Goal: Information Seeking & Learning: Learn about a topic

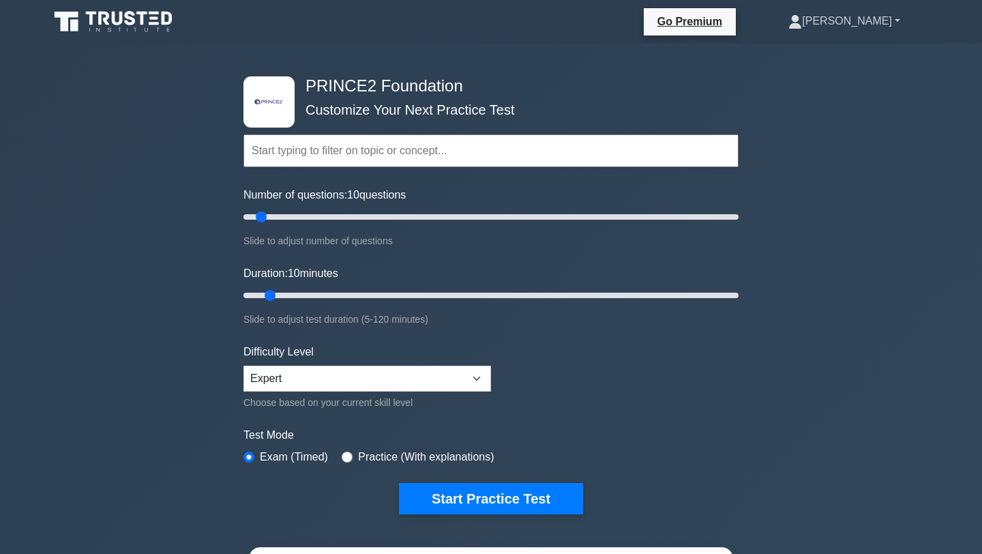
click at [874, 25] on link "[PERSON_NAME]" at bounding box center [844, 21] width 177 height 27
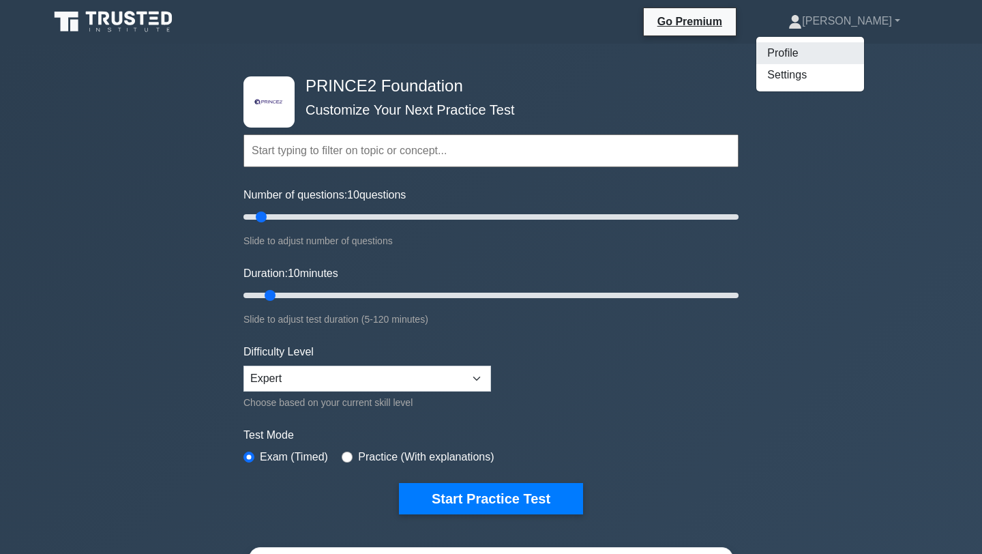
click at [864, 54] on link "Profile" at bounding box center [810, 53] width 108 height 22
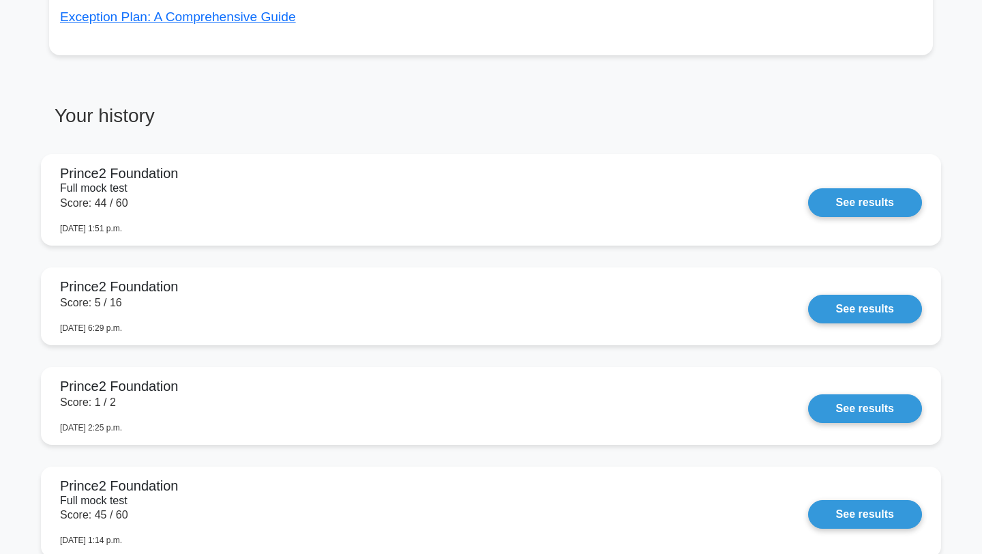
scroll to position [945, 0]
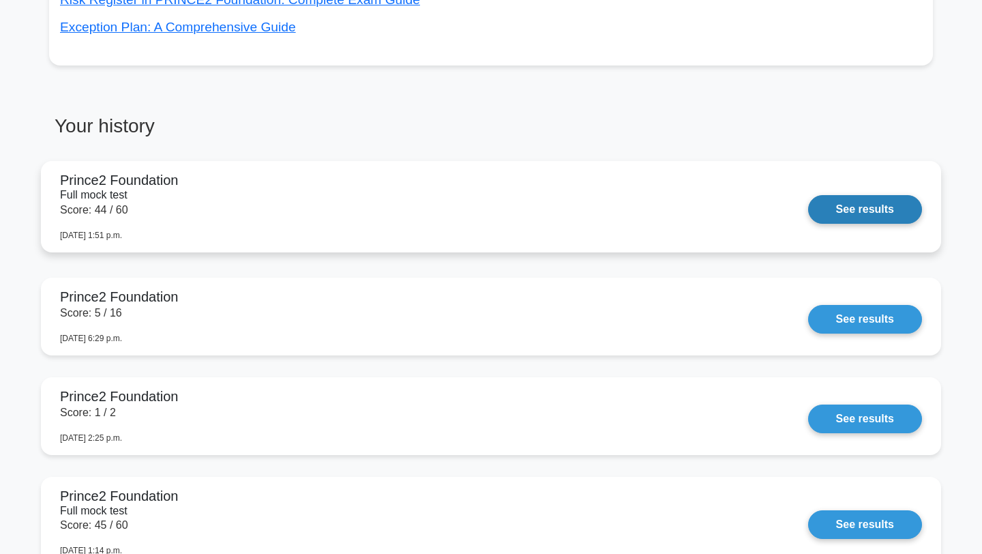
click at [887, 206] on link "See results" at bounding box center [865, 209] width 114 height 29
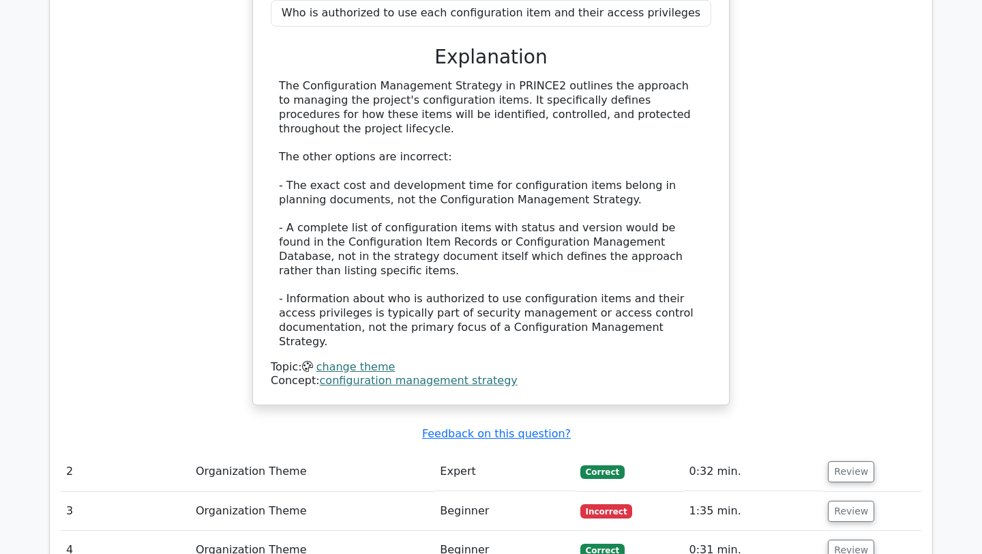
scroll to position [1810, 0]
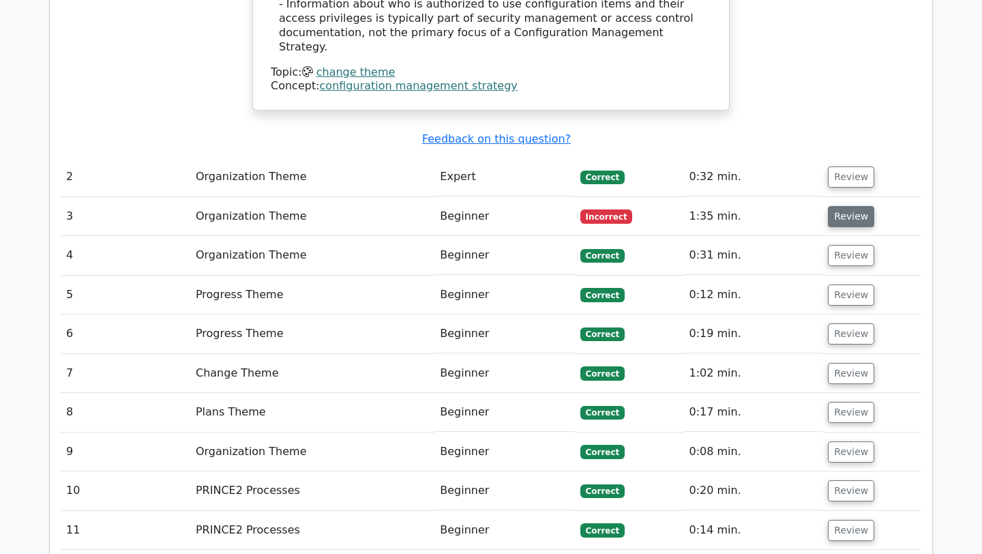
click at [848, 206] on button "Review" at bounding box center [851, 216] width 46 height 21
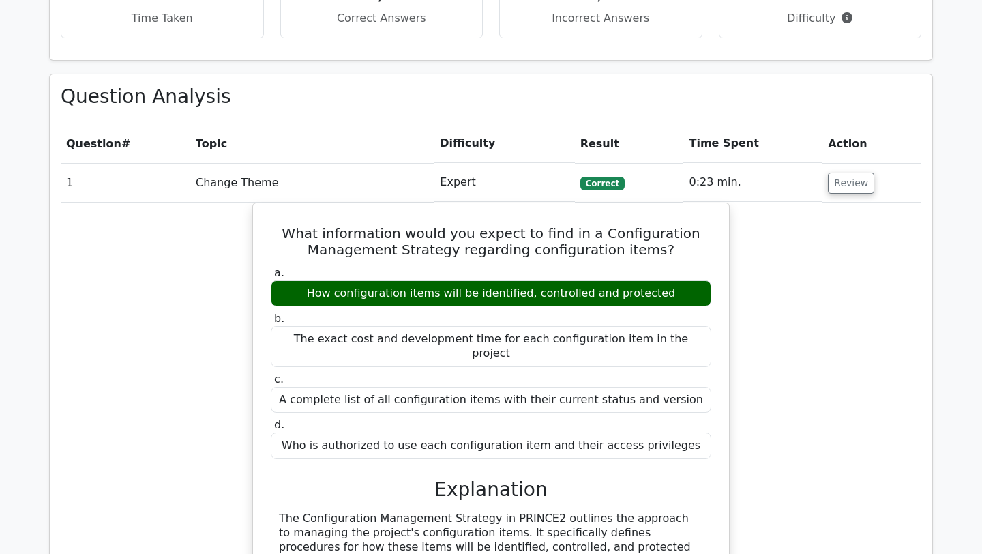
scroll to position [1097, 0]
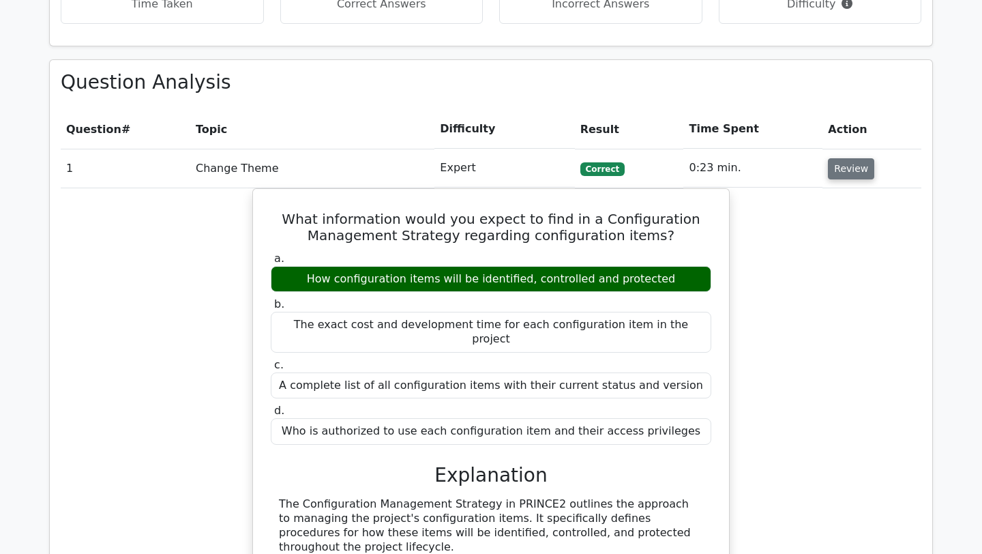
click at [837, 158] on button "Review" at bounding box center [851, 168] width 46 height 21
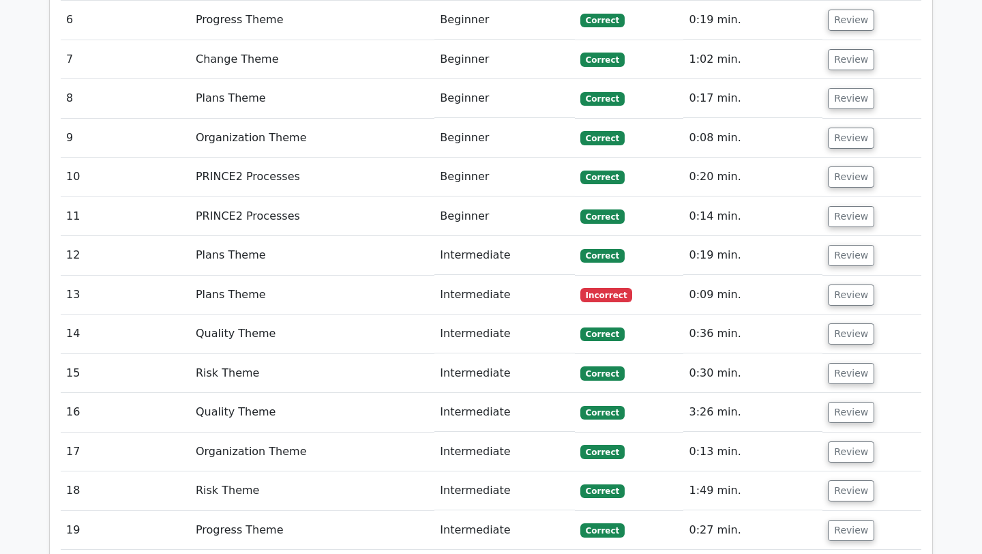
scroll to position [2127, 0]
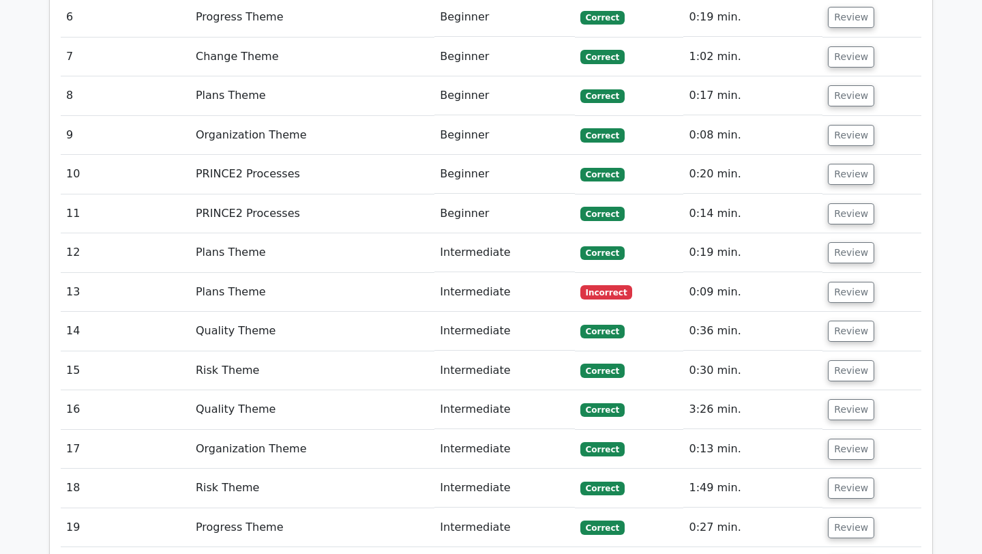
click at [823, 273] on td "Review" at bounding box center [872, 292] width 99 height 39
click at [843, 282] on button "Review" at bounding box center [851, 292] width 46 height 21
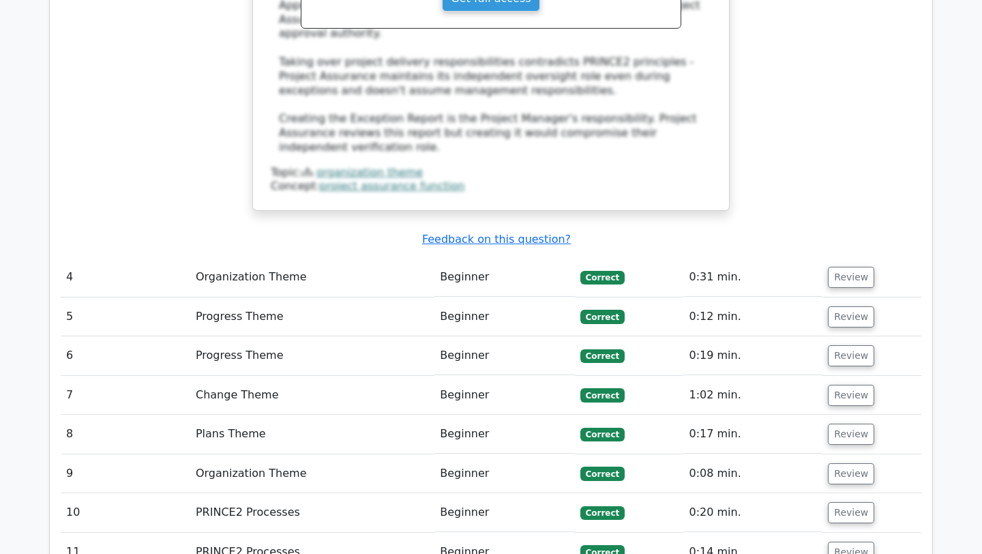
scroll to position [1805, 0]
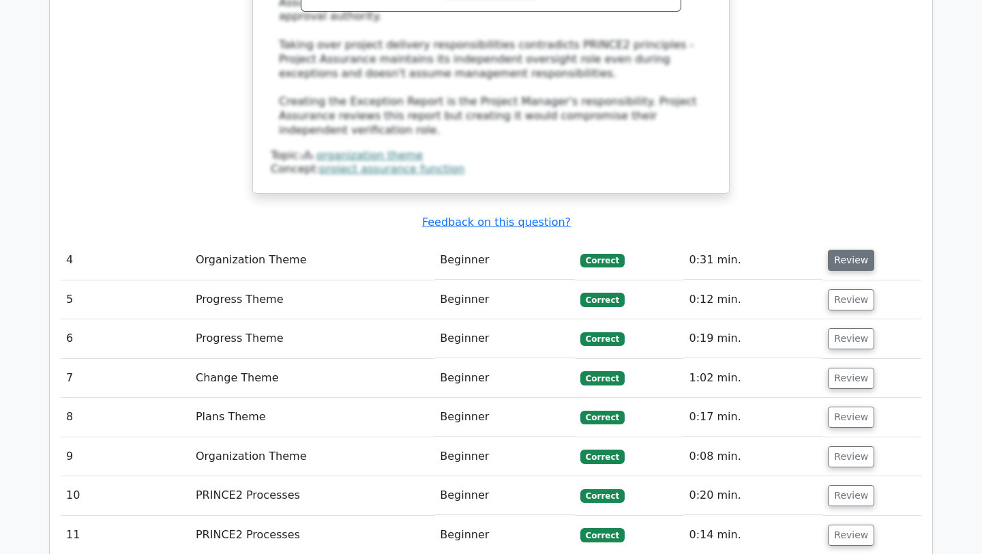
click at [844, 250] on button "Review" at bounding box center [851, 260] width 46 height 21
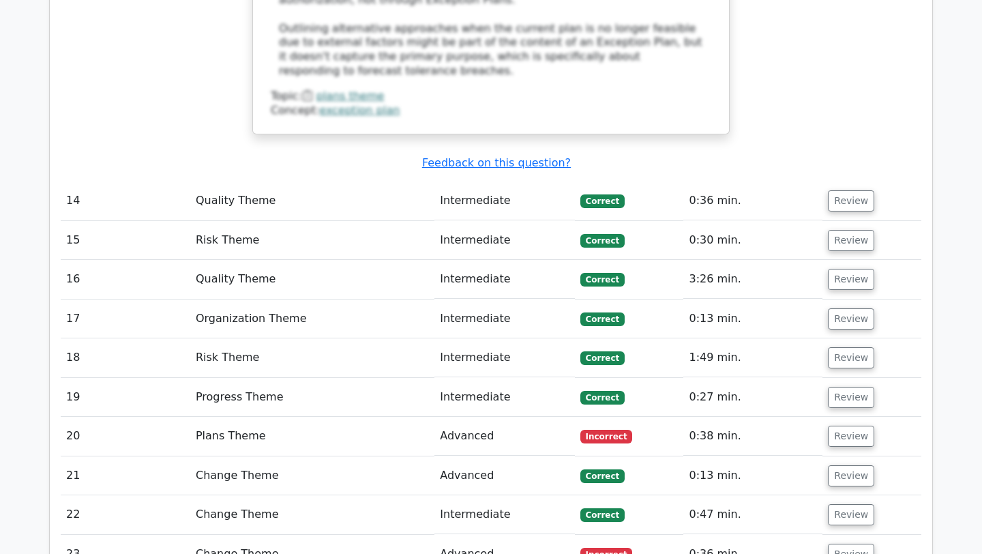
scroll to position [3710, 0]
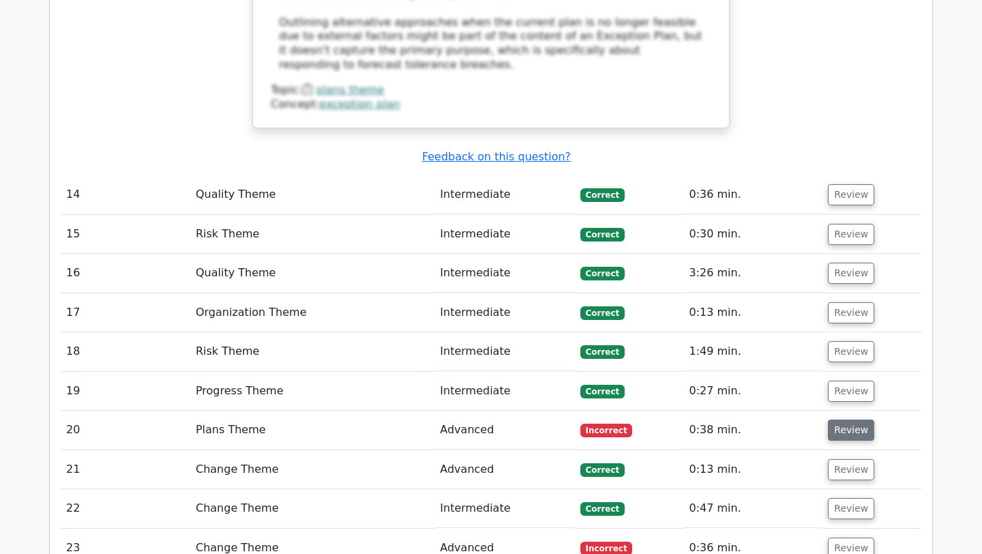
click at [851, 419] on button "Review" at bounding box center [851, 429] width 46 height 21
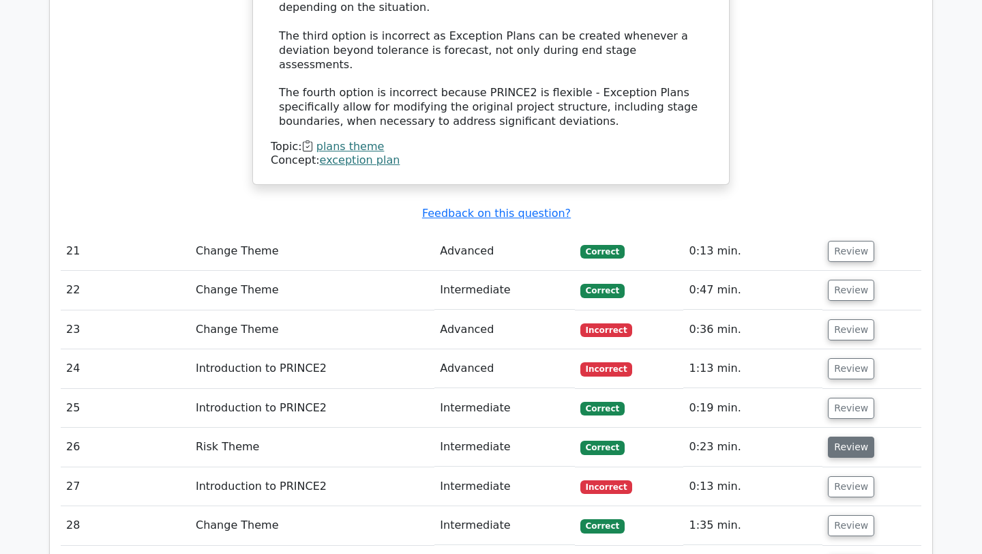
scroll to position [4689, 0]
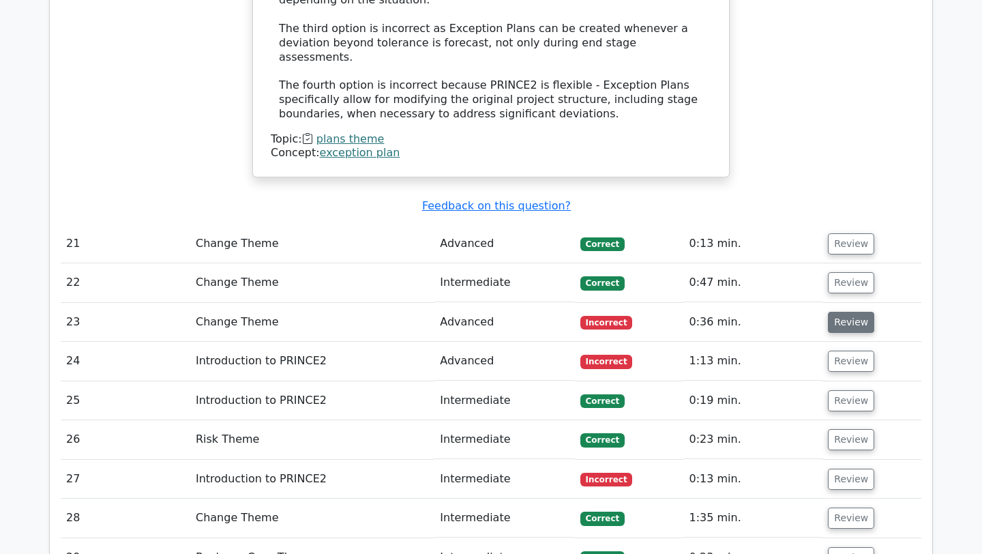
click at [836, 312] on button "Review" at bounding box center [851, 322] width 46 height 21
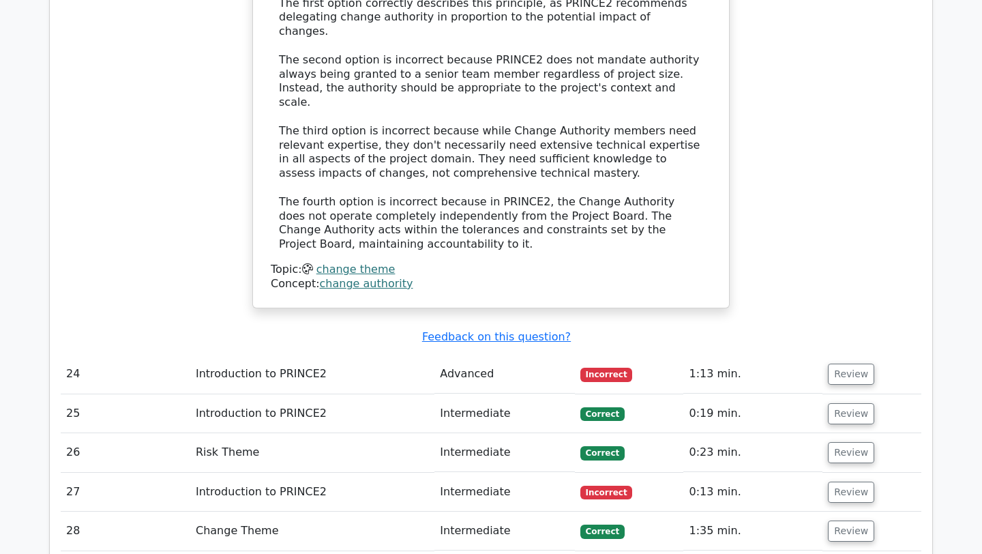
scroll to position [5460, 0]
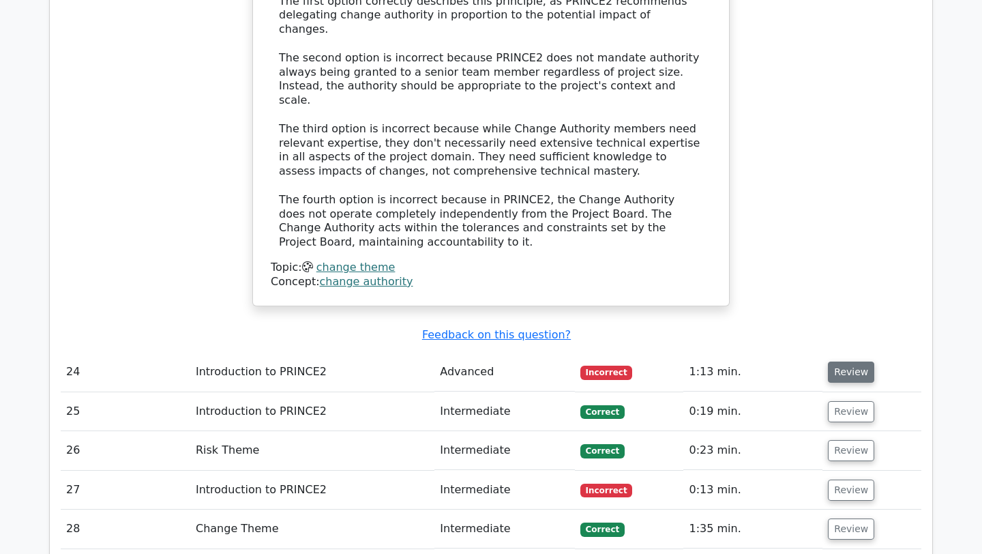
click at [849, 361] on button "Review" at bounding box center [851, 371] width 46 height 21
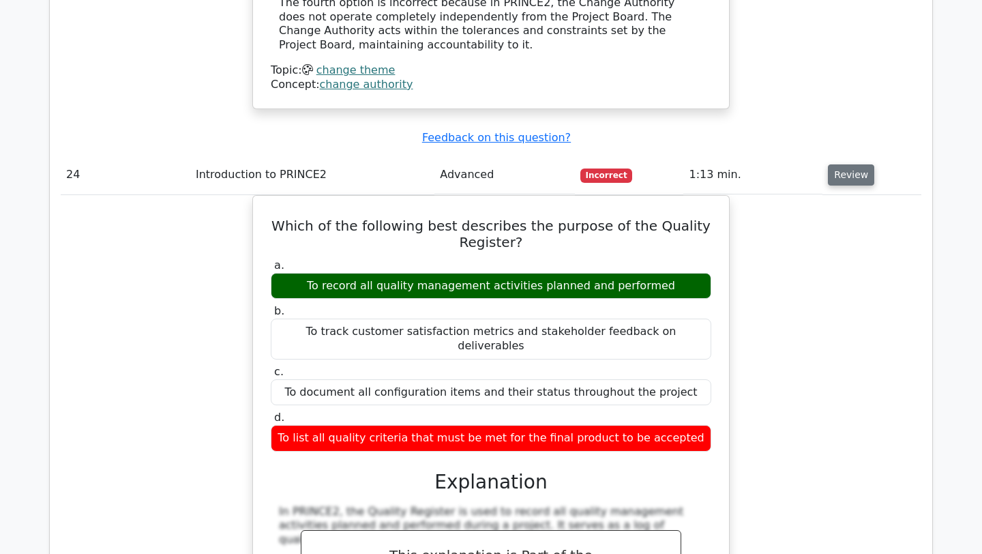
scroll to position [5661, 0]
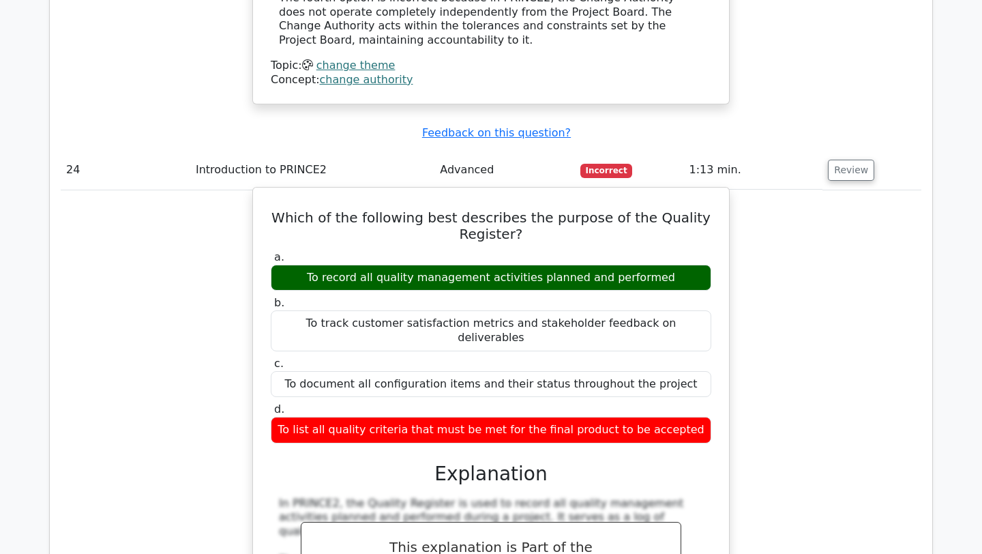
click at [393, 209] on h5 "Which of the following best describes the purpose of the Quality Register?" at bounding box center [490, 225] width 443 height 33
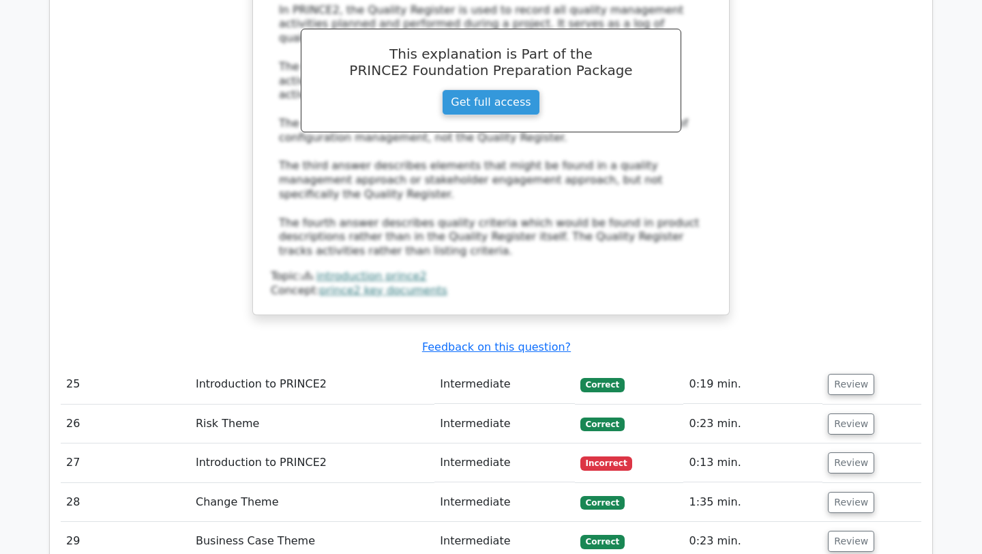
scroll to position [6157, 0]
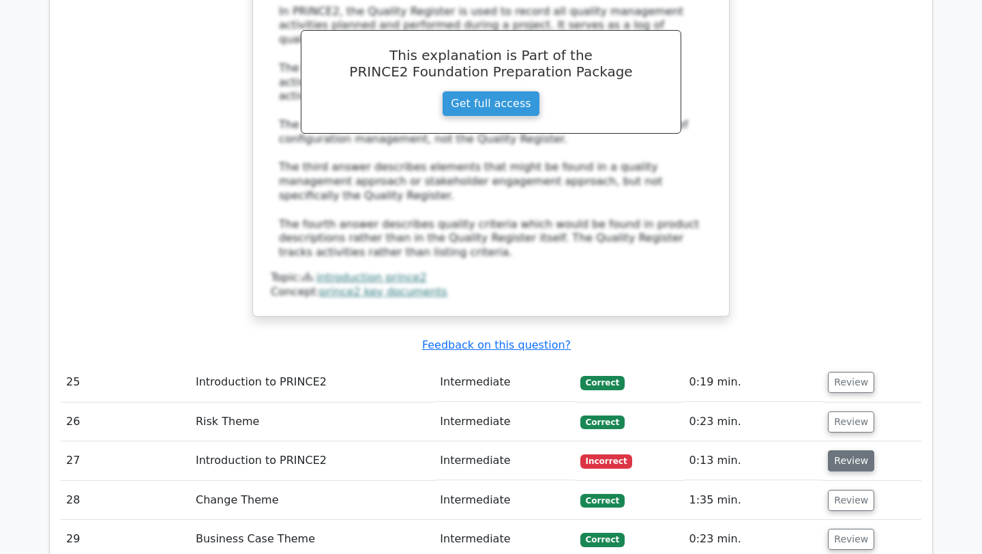
click at [839, 450] on button "Review" at bounding box center [851, 460] width 46 height 21
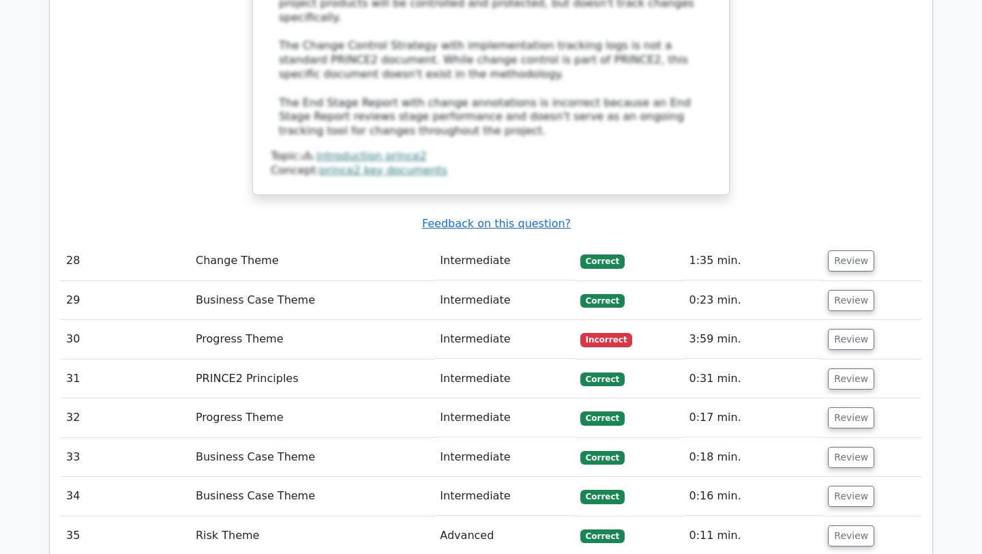
scroll to position [7061, 0]
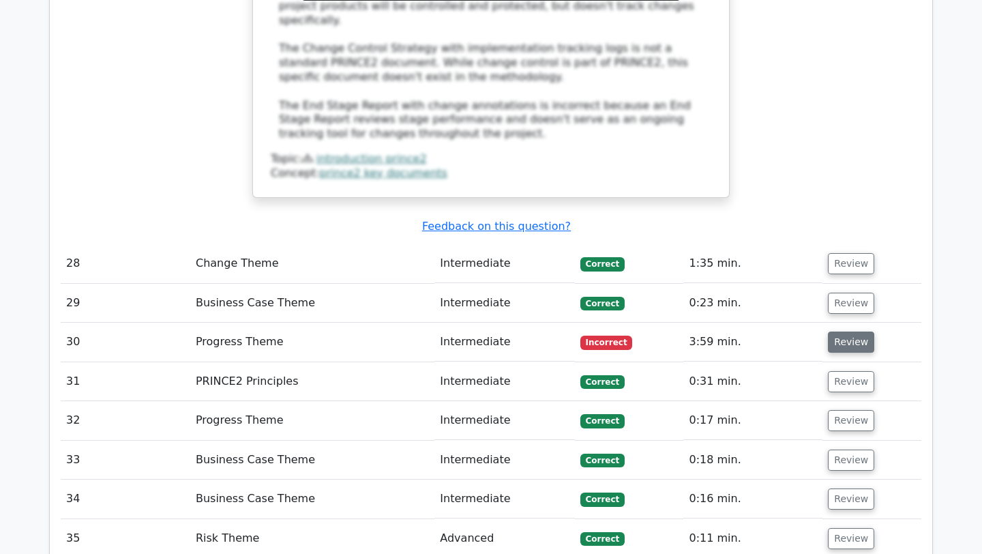
click at [857, 331] on button "Review" at bounding box center [851, 341] width 46 height 21
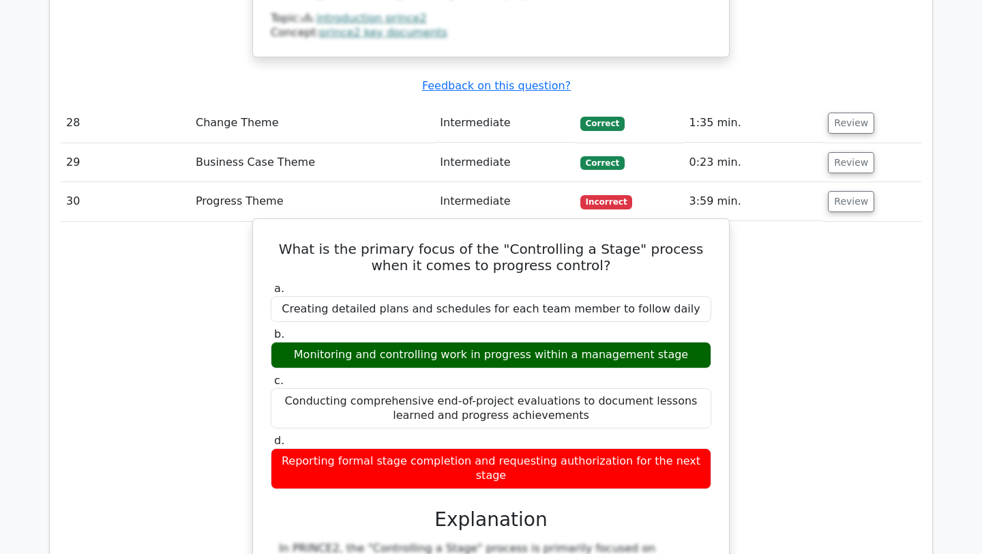
scroll to position [7203, 0]
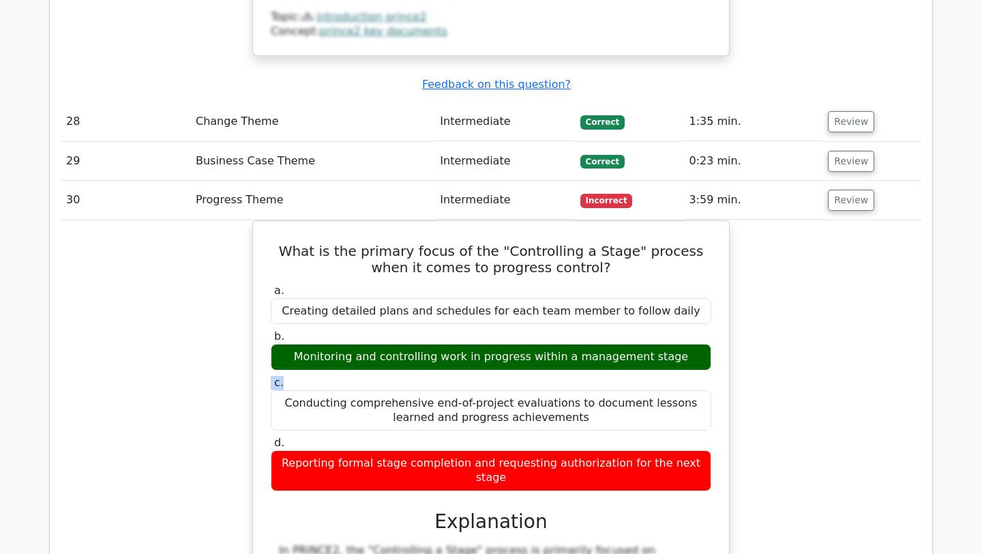
drag, startPoint x: 459, startPoint y: 171, endPoint x: 230, endPoint y: 182, distance: 229.5
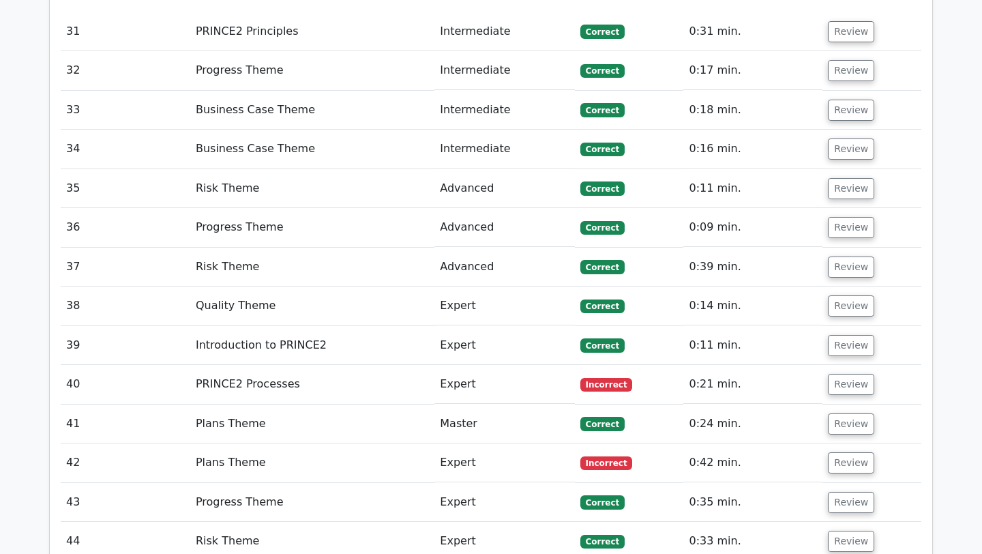
scroll to position [8143, 0]
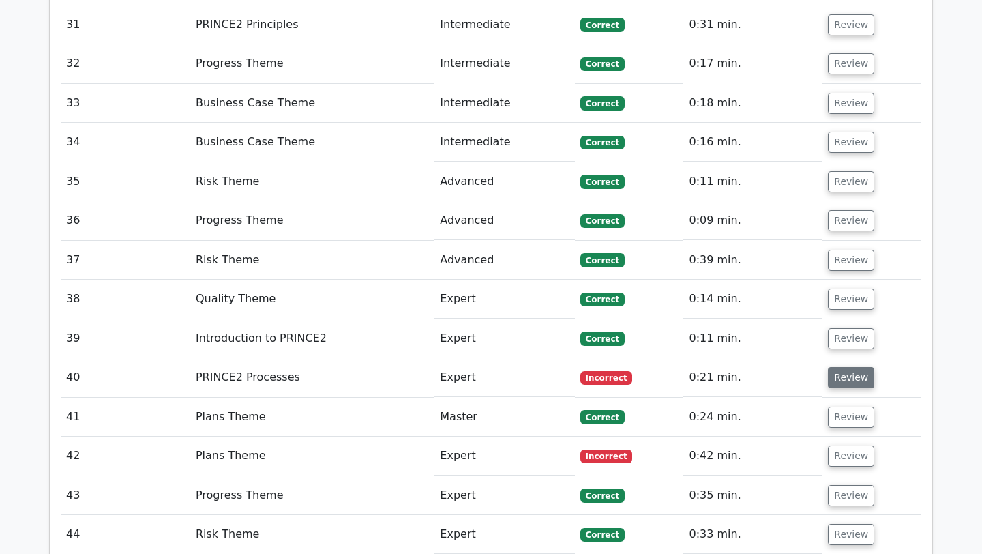
click at [852, 367] on button "Review" at bounding box center [851, 377] width 46 height 21
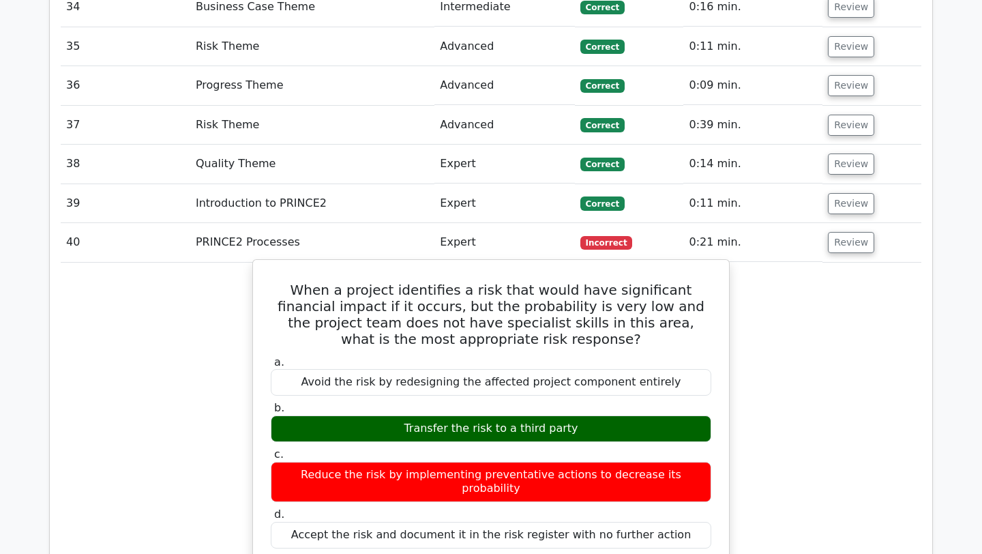
scroll to position [8270, 0]
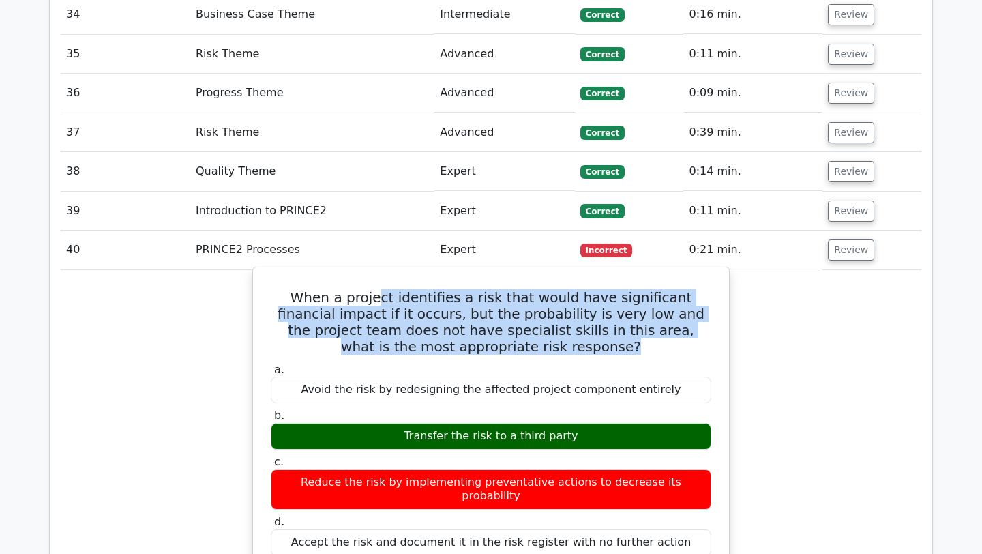
drag, startPoint x: 367, startPoint y: 61, endPoint x: 420, endPoint y: 126, distance: 83.8
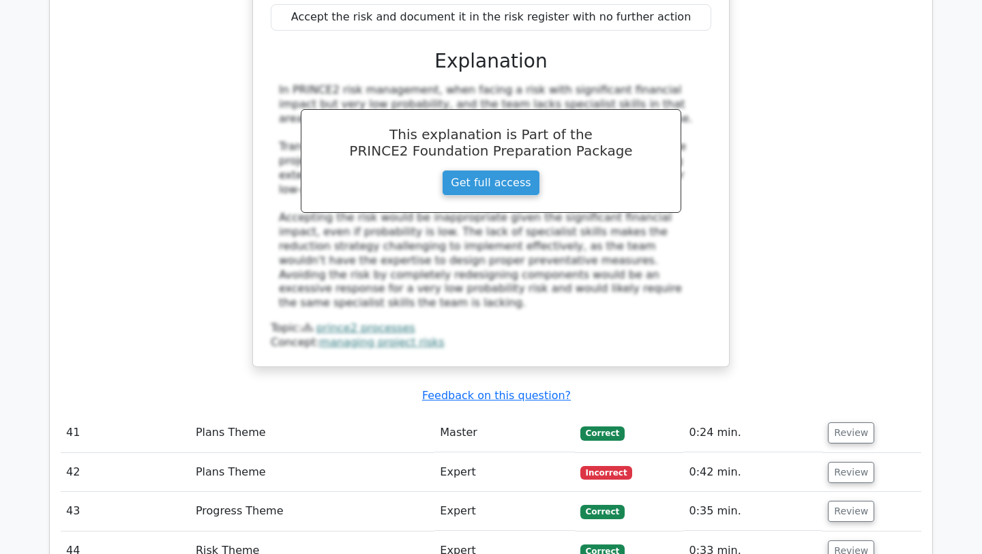
scroll to position [8810, 0]
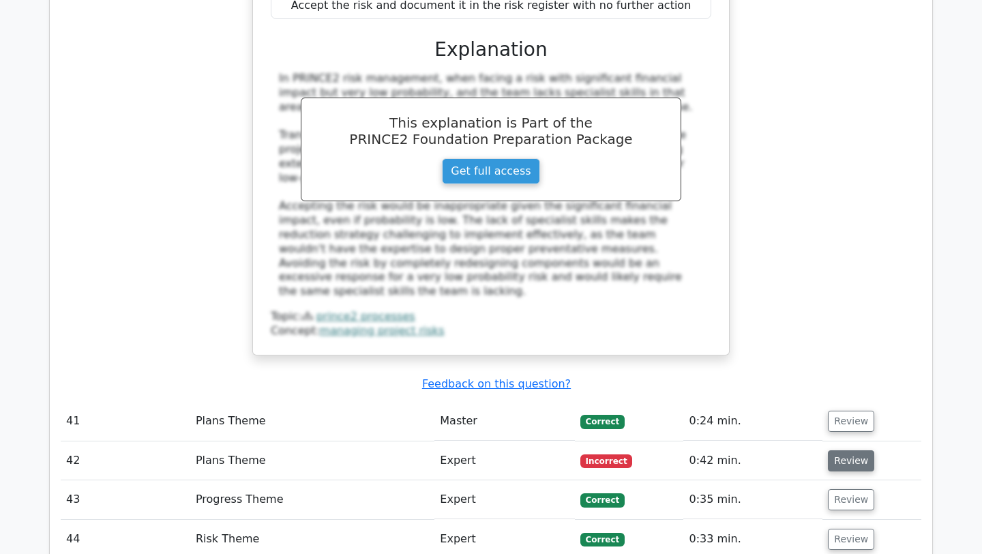
click at [828, 450] on button "Review" at bounding box center [851, 460] width 46 height 21
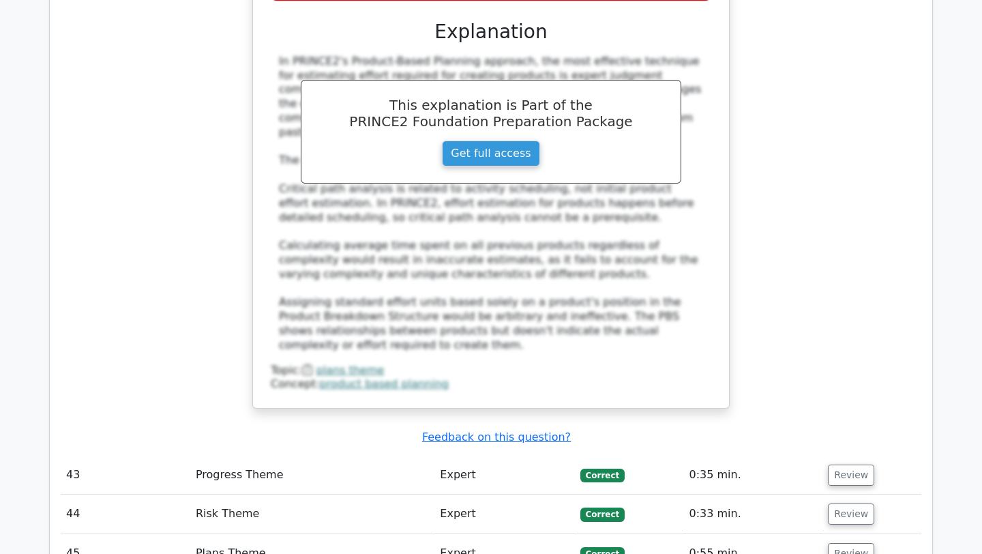
scroll to position [9602, 0]
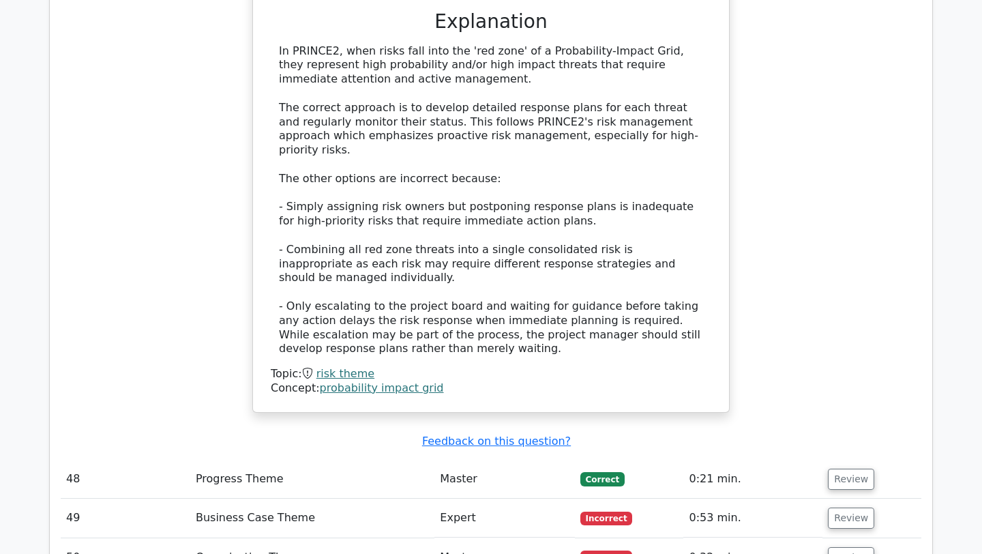
scroll to position [10558, 0]
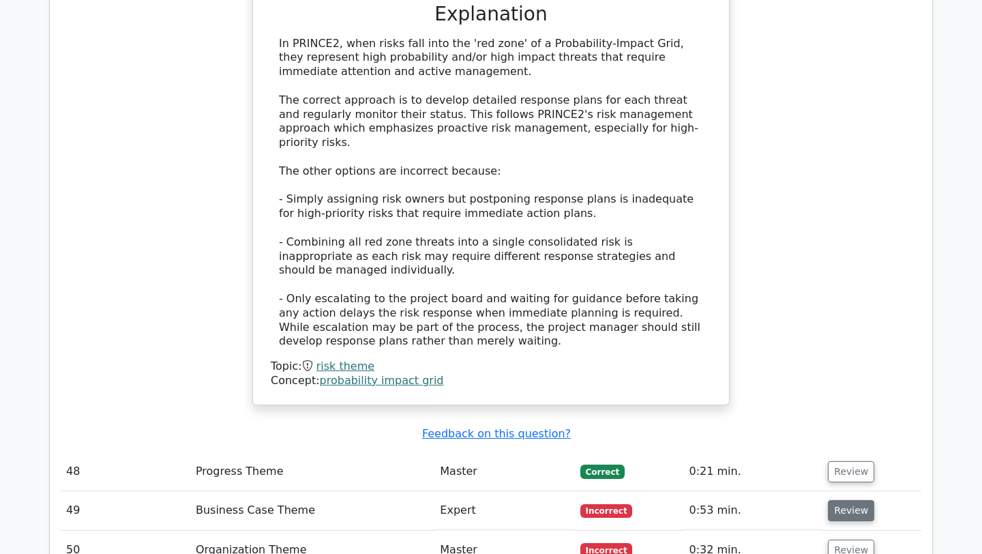
click at [840, 500] on button "Review" at bounding box center [851, 510] width 46 height 21
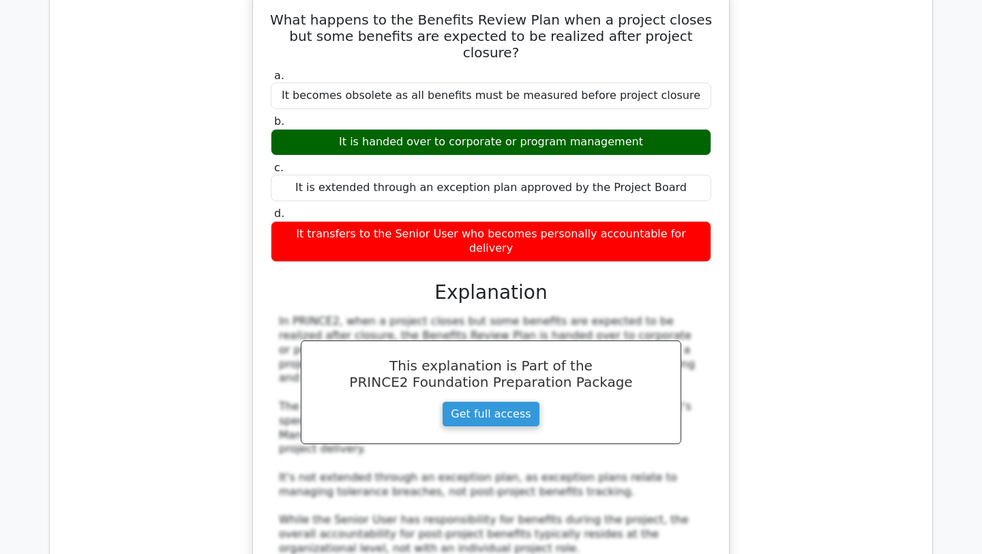
scroll to position [11110, 0]
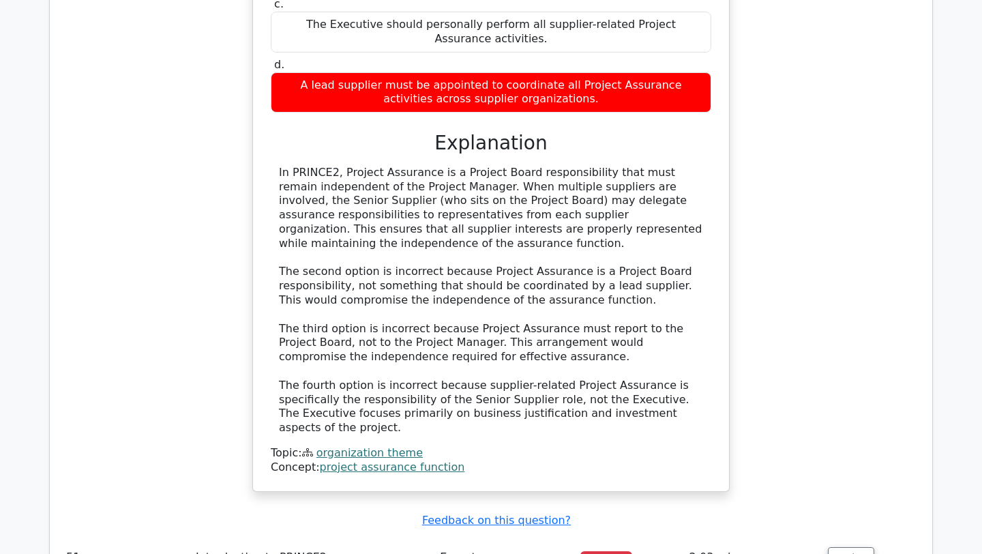
scroll to position [11993, 0]
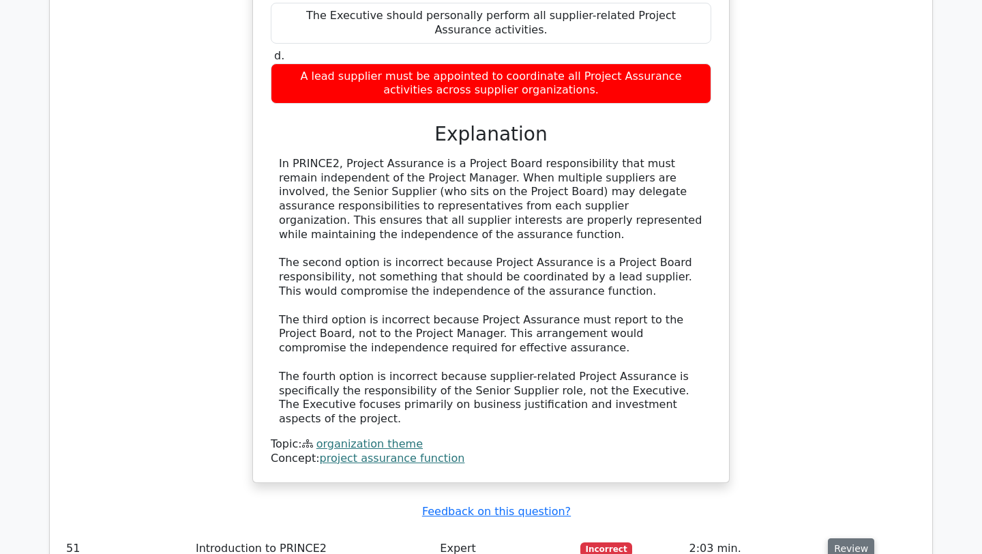
click at [850, 538] on button "Review" at bounding box center [851, 548] width 46 height 21
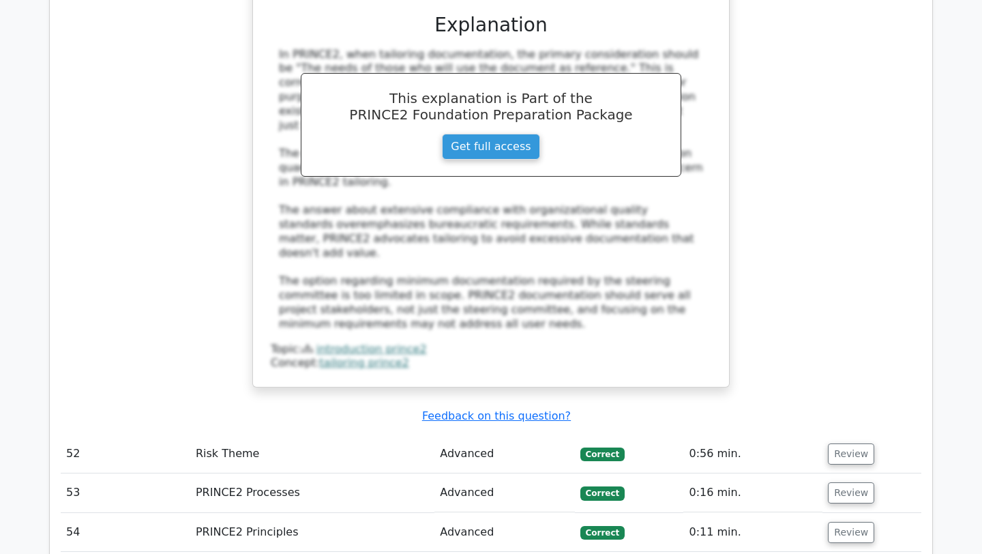
scroll to position [12845, 0]
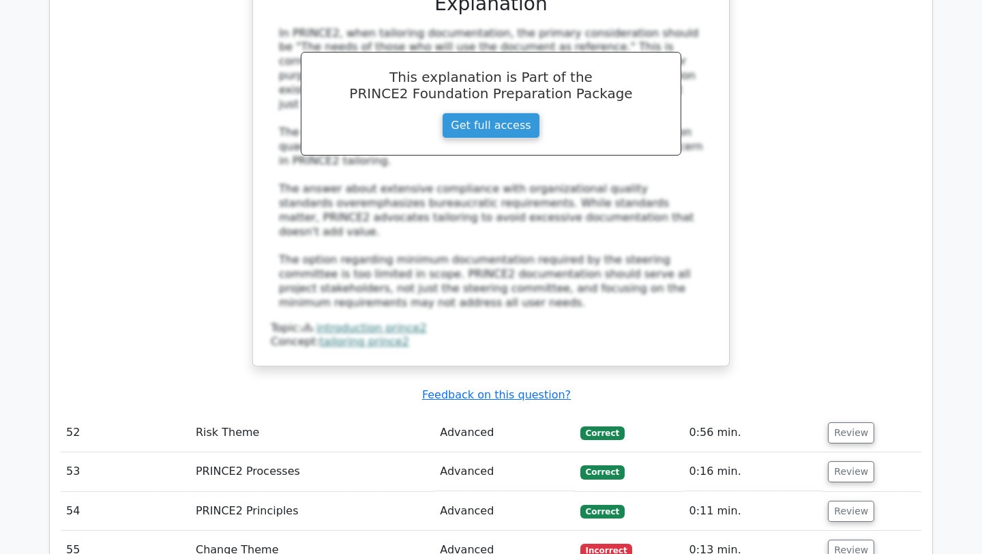
click at [843, 531] on td "Review" at bounding box center [872, 550] width 99 height 39
click at [842, 539] on button "Review" at bounding box center [851, 549] width 46 height 21
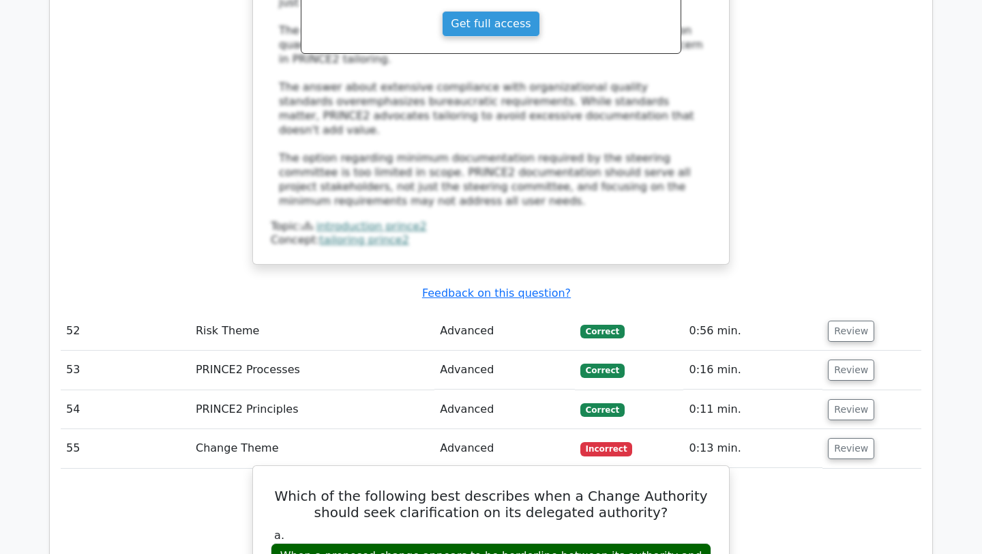
scroll to position [12961, 0]
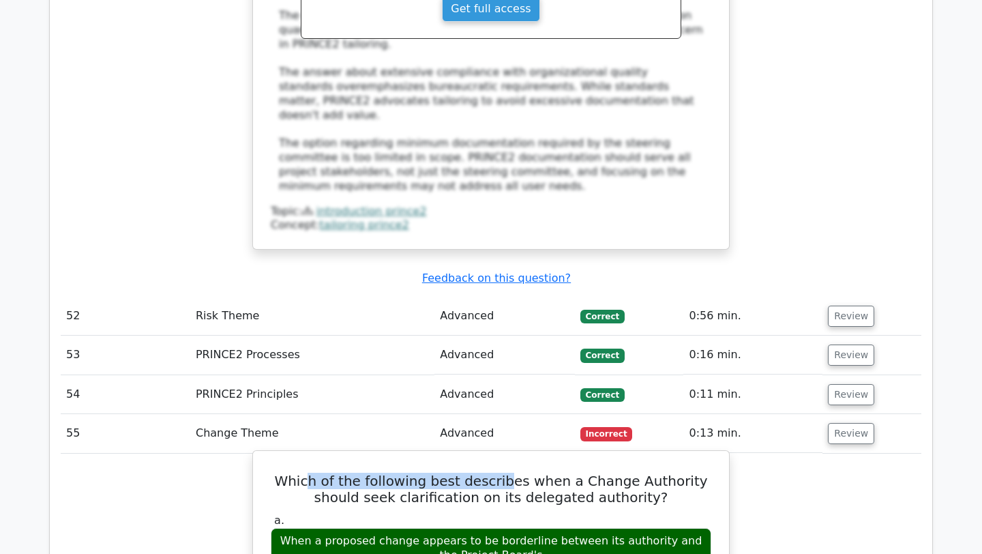
drag, startPoint x: 306, startPoint y: 62, endPoint x: 484, endPoint y: 64, distance: 178.7
click at [486, 473] on h5 "Which of the following best describes when a Change Authority should seek clari…" at bounding box center [490, 489] width 443 height 33
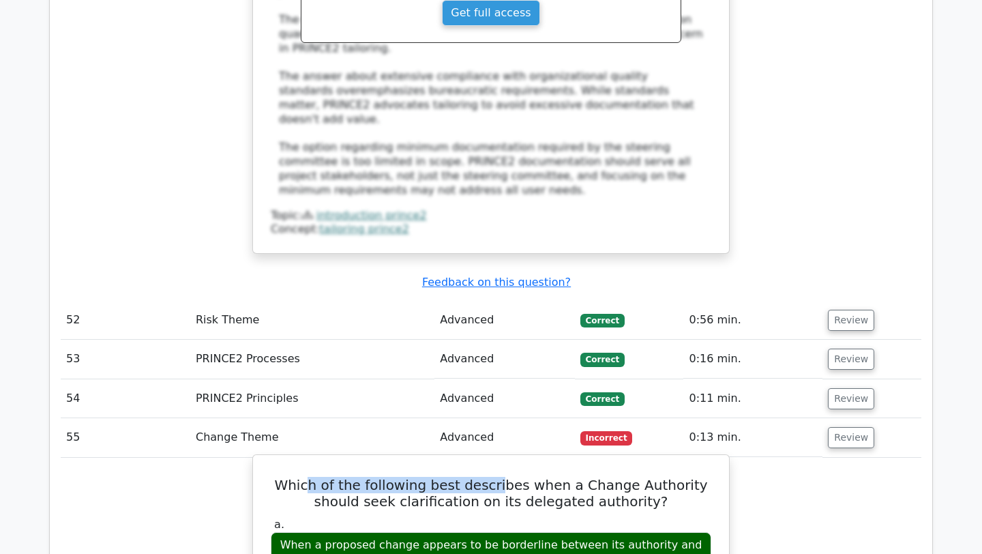
scroll to position [12962, 0]
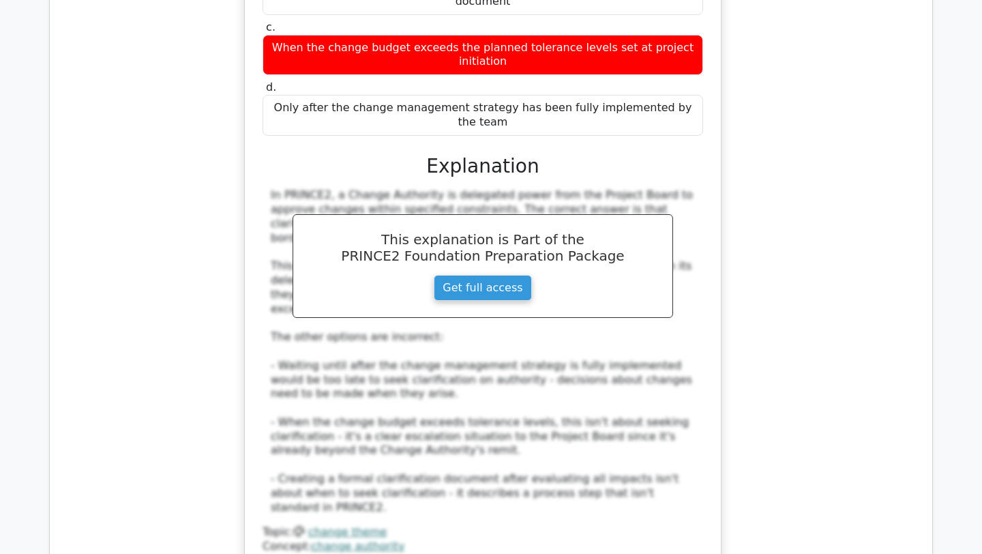
scroll to position [13702, 0]
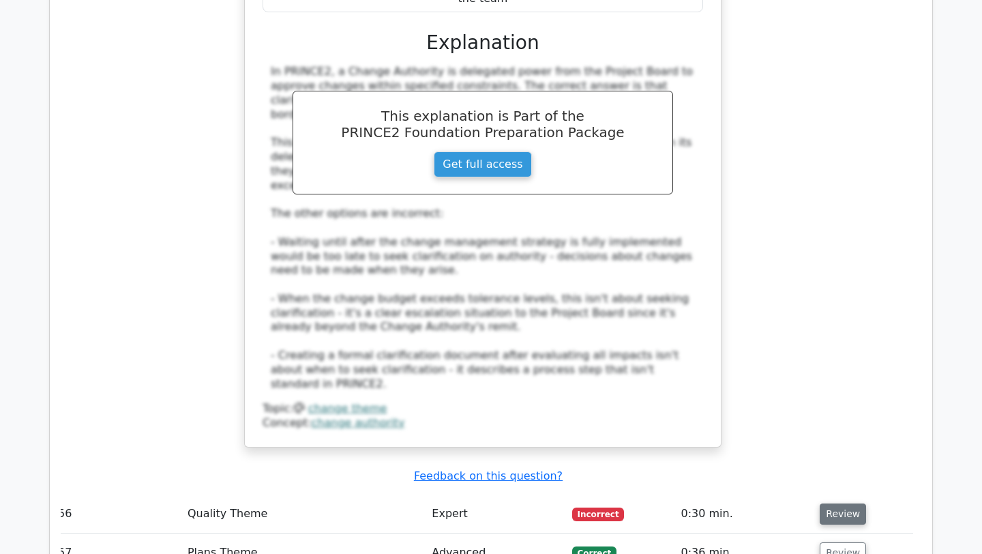
click at [836, 503] on button "Review" at bounding box center [843, 513] width 46 height 21
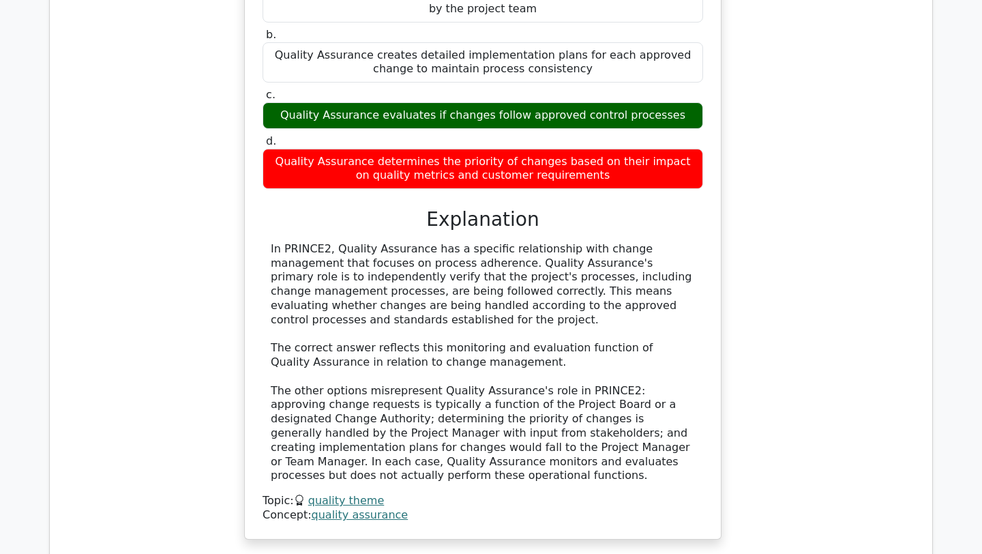
scroll to position [14400, 0]
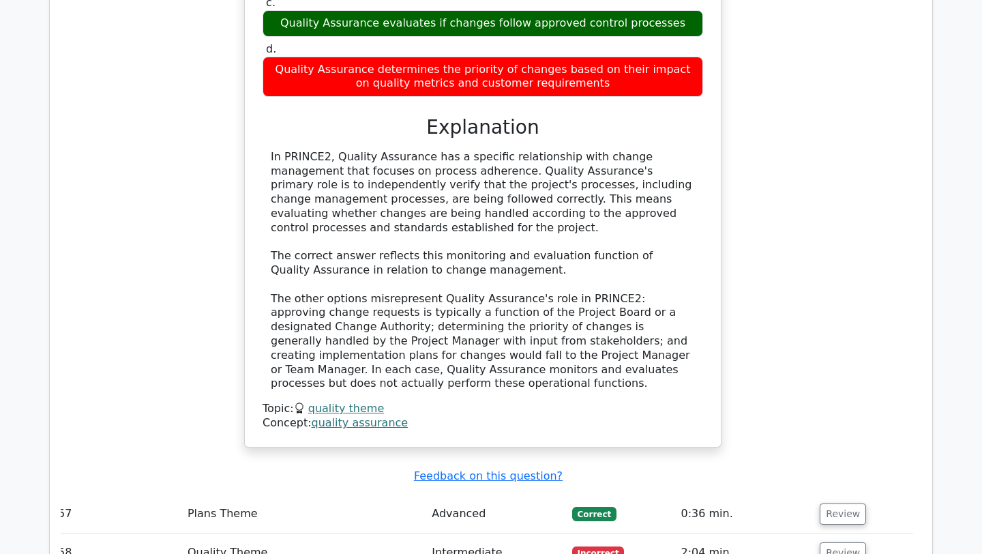
scroll to position [14425, 0]
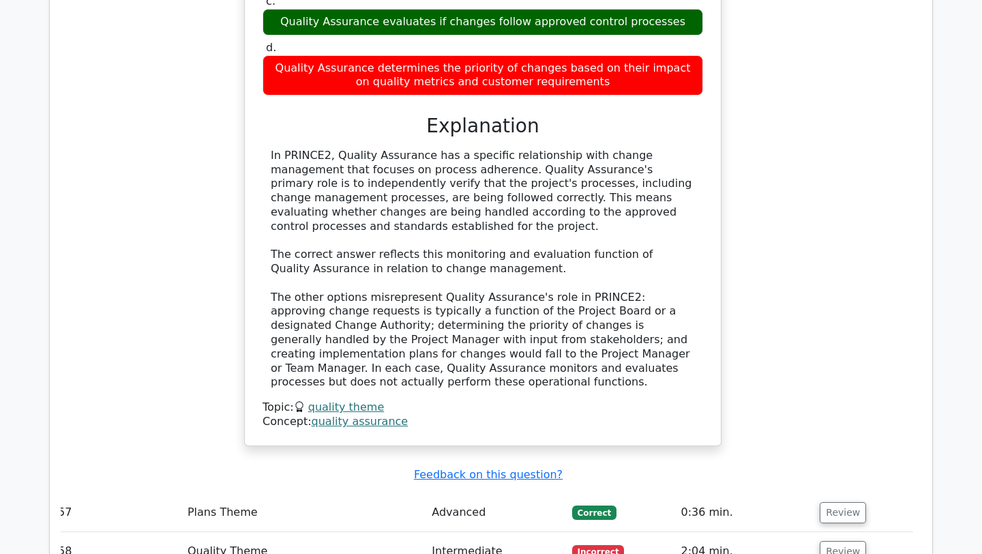
drag, startPoint x: 370, startPoint y: 106, endPoint x: 467, endPoint y: 118, distance: 97.6
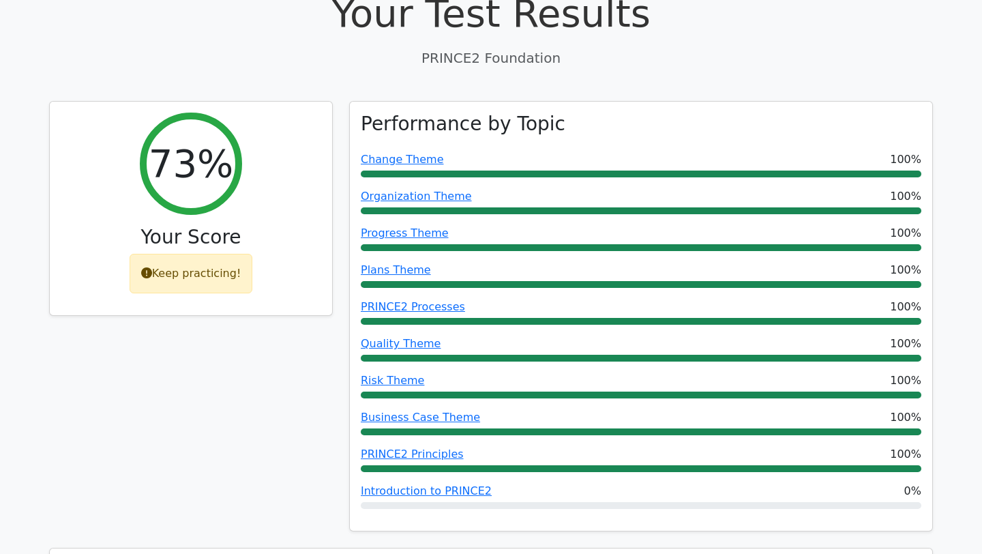
scroll to position [0, 0]
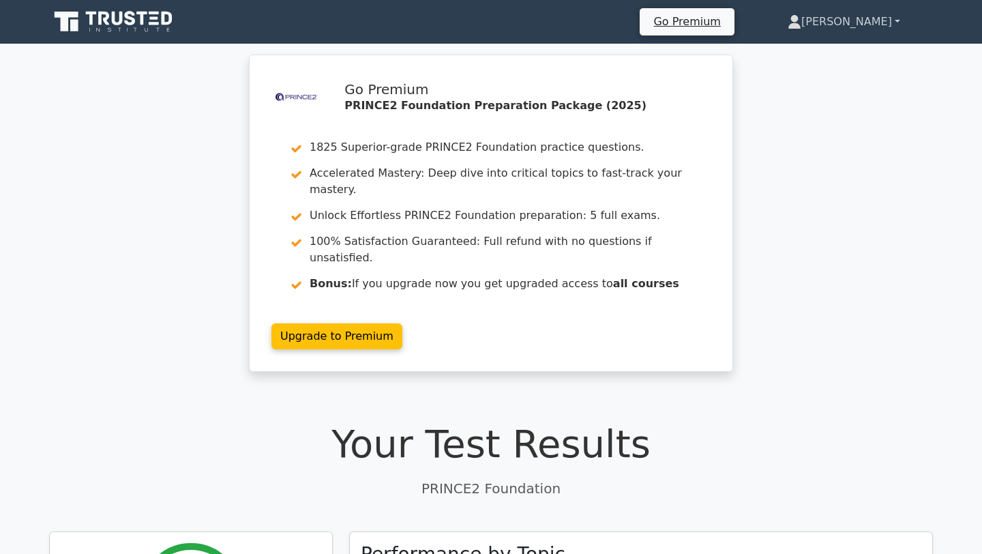
click at [872, 23] on link "[PERSON_NAME]" at bounding box center [844, 21] width 178 height 27
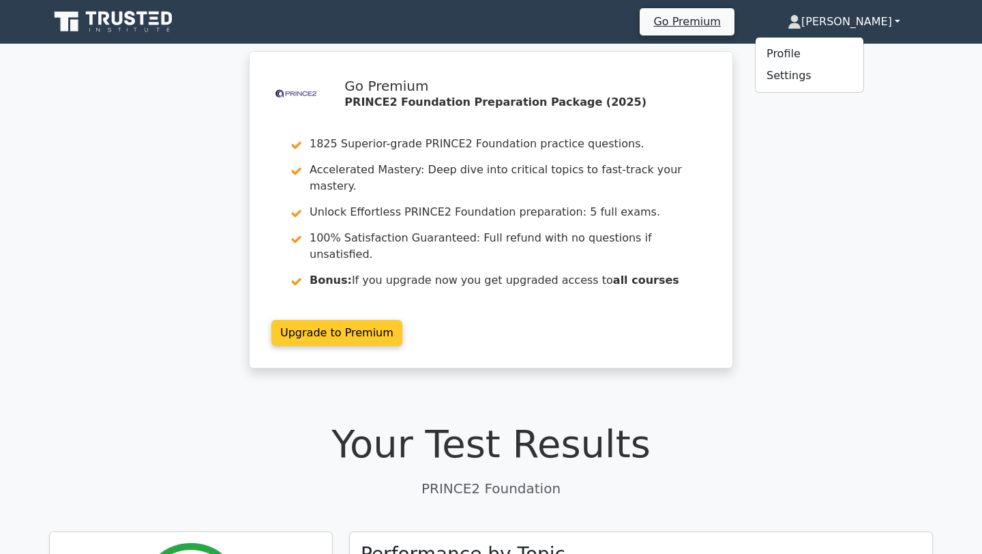
click at [402, 320] on link "Upgrade to Premium" at bounding box center [336, 333] width 131 height 26
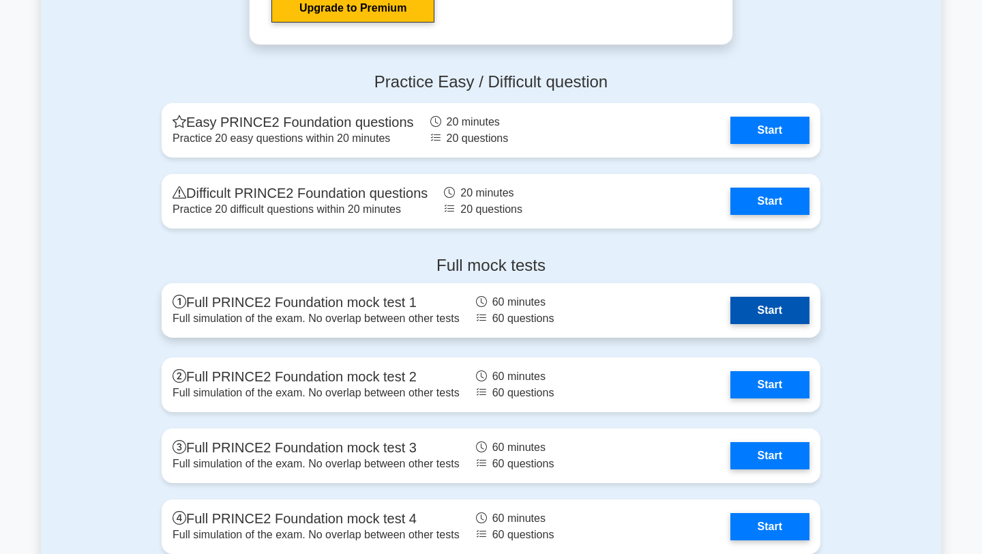
scroll to position [2222, 0]
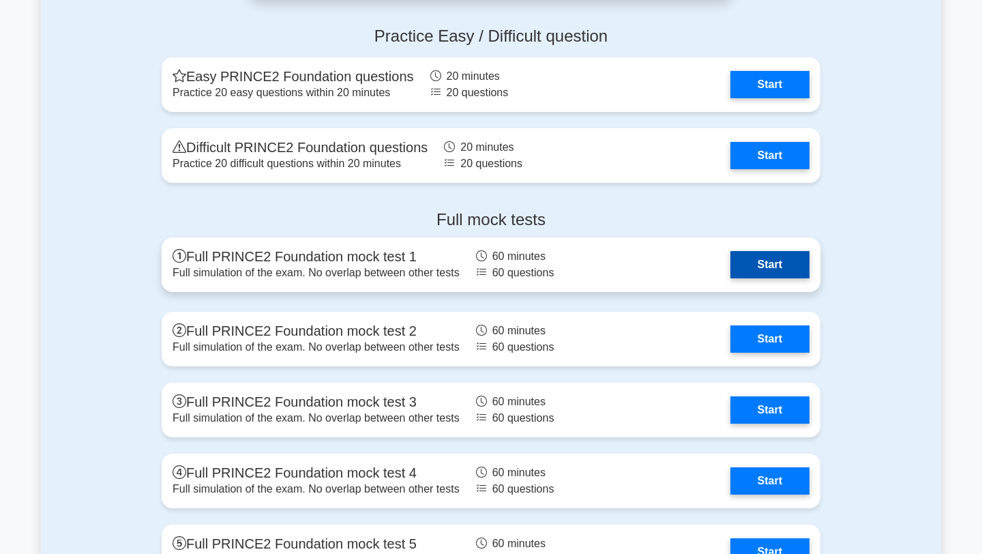
click at [753, 264] on link "Start" at bounding box center [769, 264] width 79 height 27
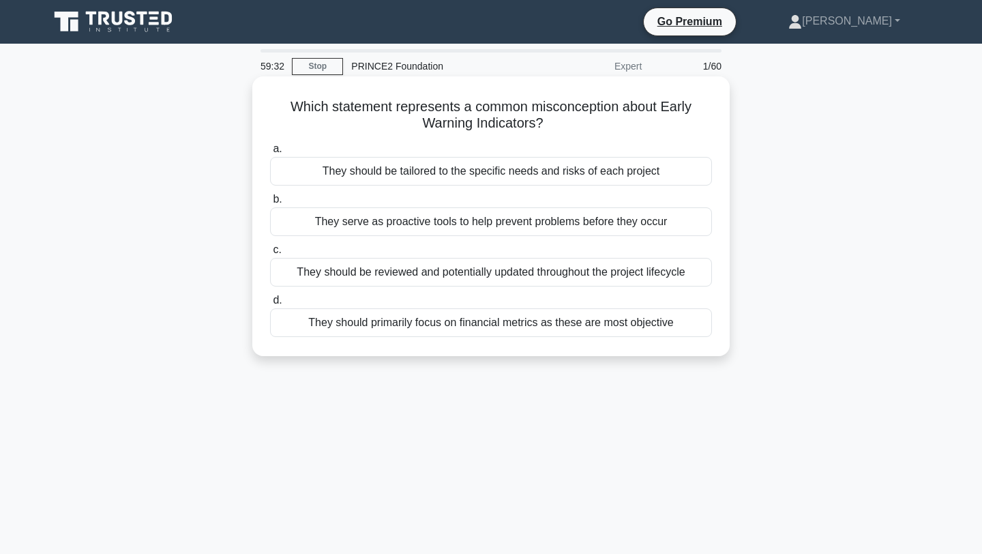
click at [433, 323] on div "They should primarily focus on financial metrics as these are most objective" at bounding box center [491, 322] width 442 height 29
click at [270, 305] on input "d. They should primarily focus on financial metrics as these are most objective" at bounding box center [270, 300] width 0 height 9
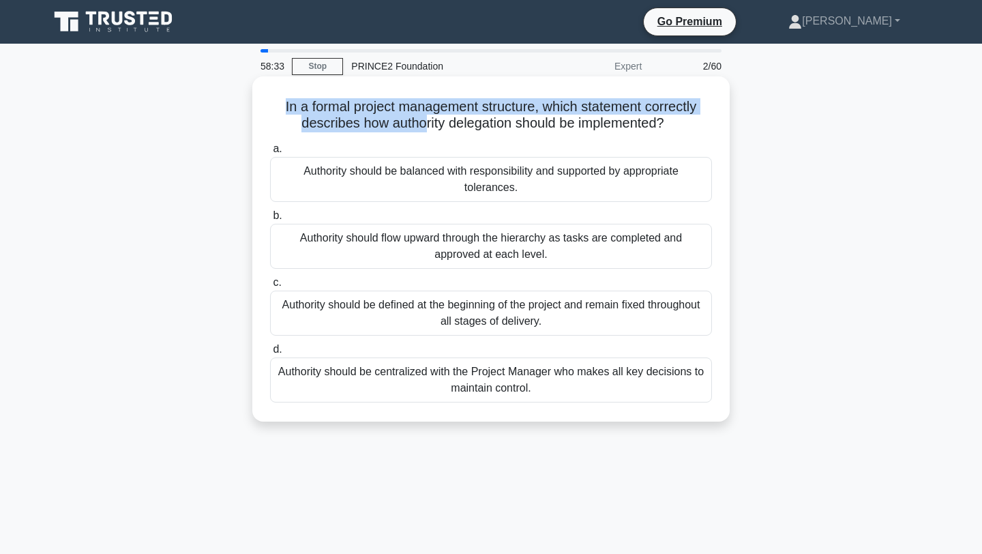
drag, startPoint x: 281, startPoint y: 104, endPoint x: 425, endPoint y: 121, distance: 144.9
click at [425, 121] on h5 "In a formal project management structure, which statement correctly describes h…" at bounding box center [491, 115] width 445 height 34
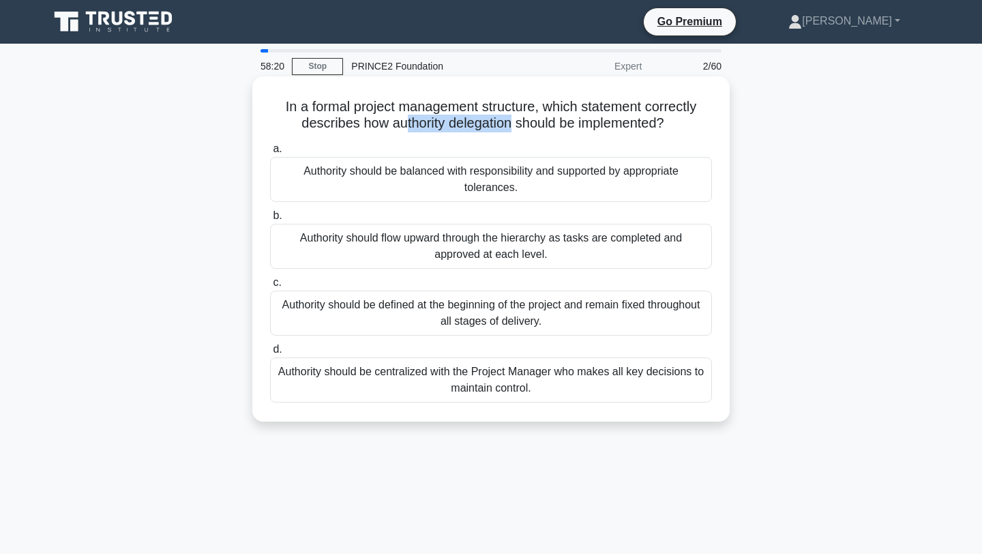
drag, startPoint x: 403, startPoint y: 121, endPoint x: 509, endPoint y: 132, distance: 106.9
click at [509, 124] on h5 "In a formal project management structure, which statement correctly describes h…" at bounding box center [491, 115] width 445 height 34
click at [511, 190] on div "Authority should be balanced with responsibility and supported by appropriate t…" at bounding box center [491, 179] width 442 height 45
click at [270, 153] on input "a. Authority should be balanced with responsibility and supported by appropriat…" at bounding box center [270, 149] width 0 height 9
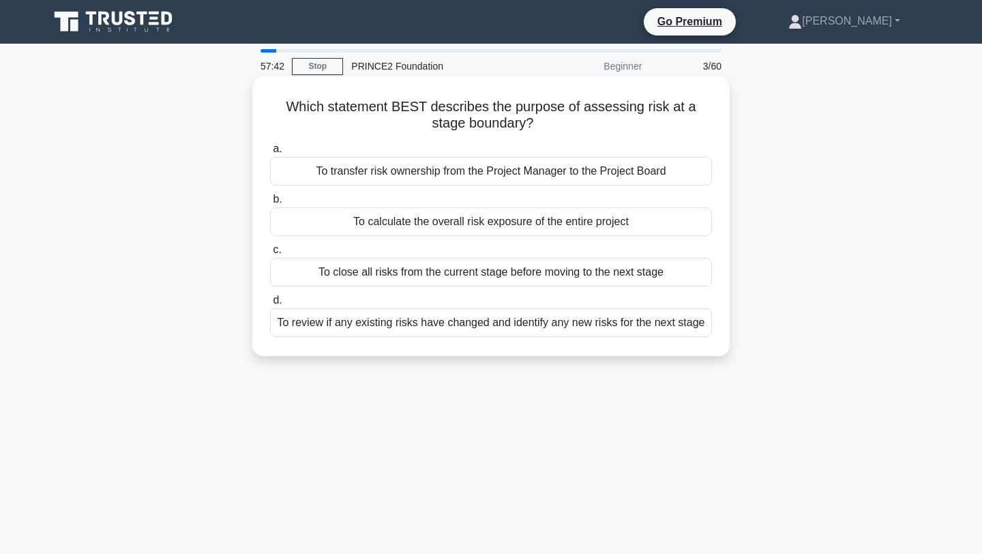
click at [514, 326] on div "To review if any existing risks have changed and identify any new risks for the…" at bounding box center [491, 322] width 442 height 29
click at [270, 305] on input "d. To review if any existing risks have changed and identify any new risks for …" at bounding box center [270, 300] width 0 height 9
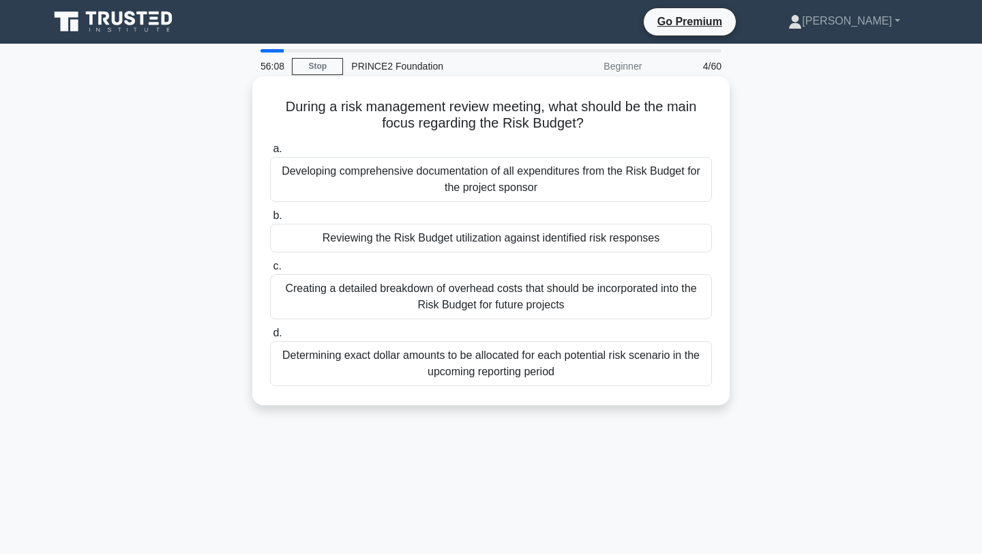
click at [497, 235] on div "Reviewing the Risk Budget utilization against identified risk responses" at bounding box center [491, 238] width 442 height 29
click at [270, 220] on input "b. Reviewing the Risk Budget utilization against identified risk responses" at bounding box center [270, 215] width 0 height 9
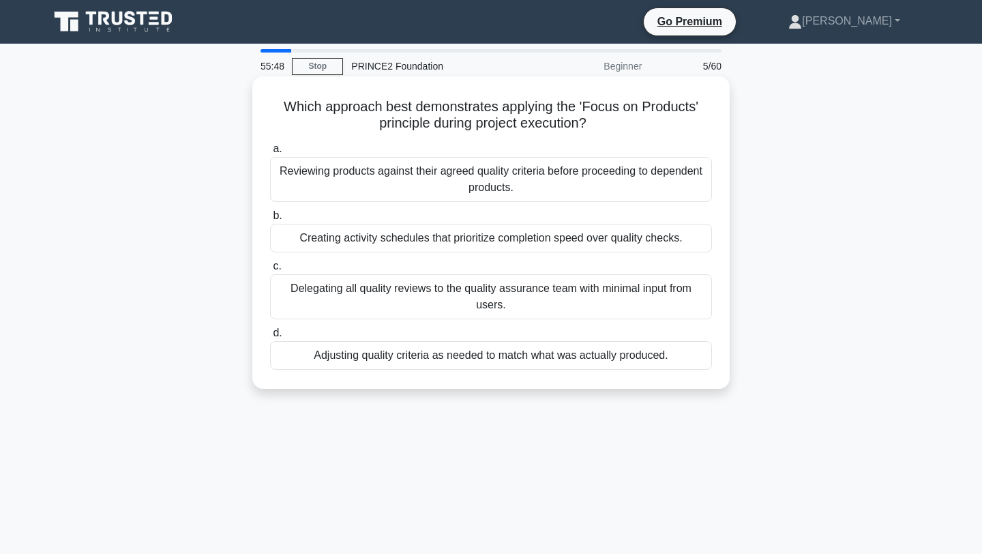
click at [502, 187] on div "Reviewing products against their agreed quality criteria before proceeding to d…" at bounding box center [491, 179] width 442 height 45
click at [270, 153] on input "a. Reviewing products against their agreed quality criteria before proceeding t…" at bounding box center [270, 149] width 0 height 9
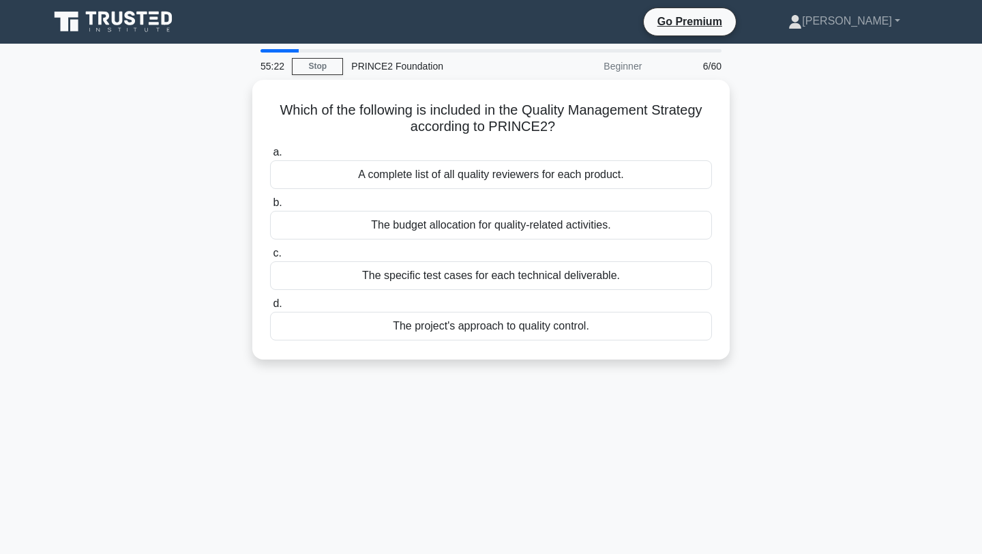
click at [88, 317] on div "Which of the following is included in the Quality Management Strategy according…" at bounding box center [491, 228] width 900 height 296
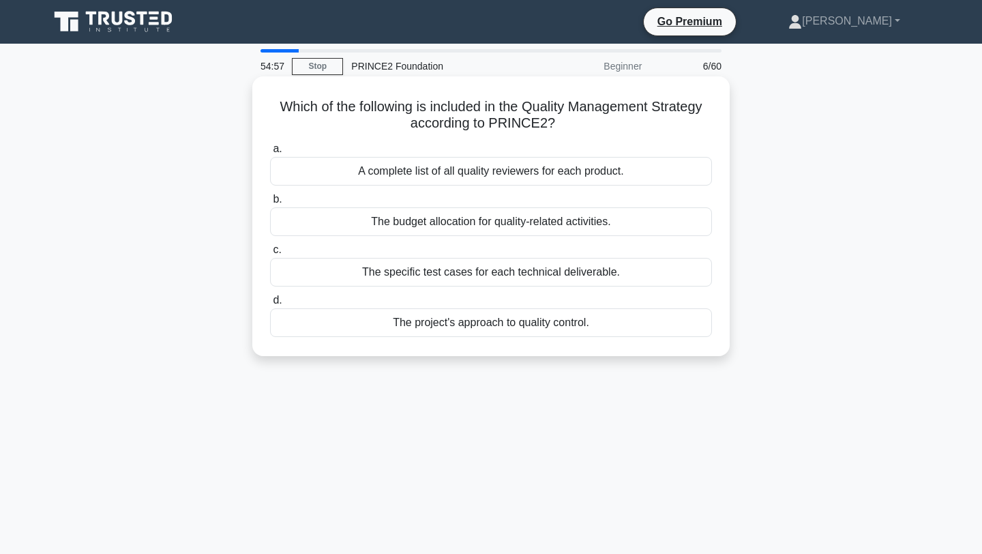
click at [444, 333] on div "The project's approach to quality control." at bounding box center [491, 322] width 442 height 29
click at [270, 305] on input "d. The project's approach to quality control." at bounding box center [270, 300] width 0 height 9
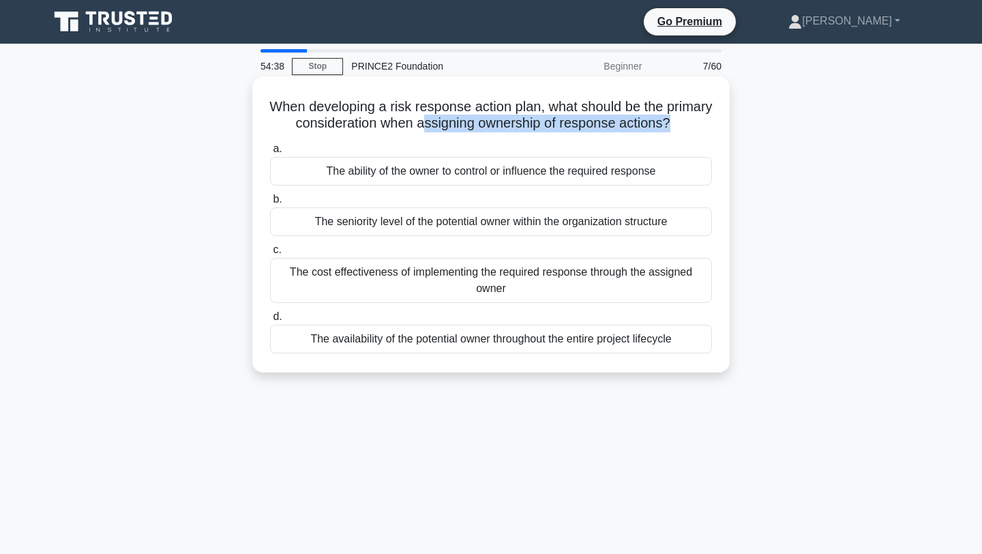
drag, startPoint x: 426, startPoint y: 132, endPoint x: 629, endPoint y: 138, distance: 203.3
click at [630, 136] on div "When developing a risk response action plan, what should be the primary conside…" at bounding box center [491, 224] width 467 height 285
click at [575, 172] on div "The ability of the owner to control or influence the required response" at bounding box center [491, 171] width 442 height 29
click at [270, 153] on input "a. The ability of the owner to control or influence the required response" at bounding box center [270, 149] width 0 height 9
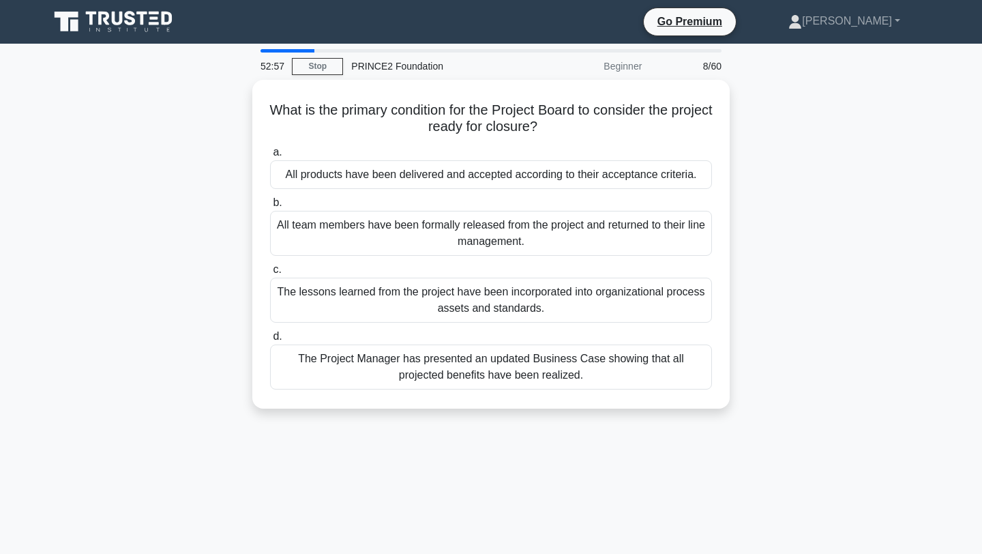
click at [55, 173] on div "What is the primary condition for the Project Board to consider the project rea…" at bounding box center [491, 252] width 900 height 345
click at [55, 228] on div "What is the primary condition for the Project Board to consider the project rea…" at bounding box center [491, 252] width 900 height 345
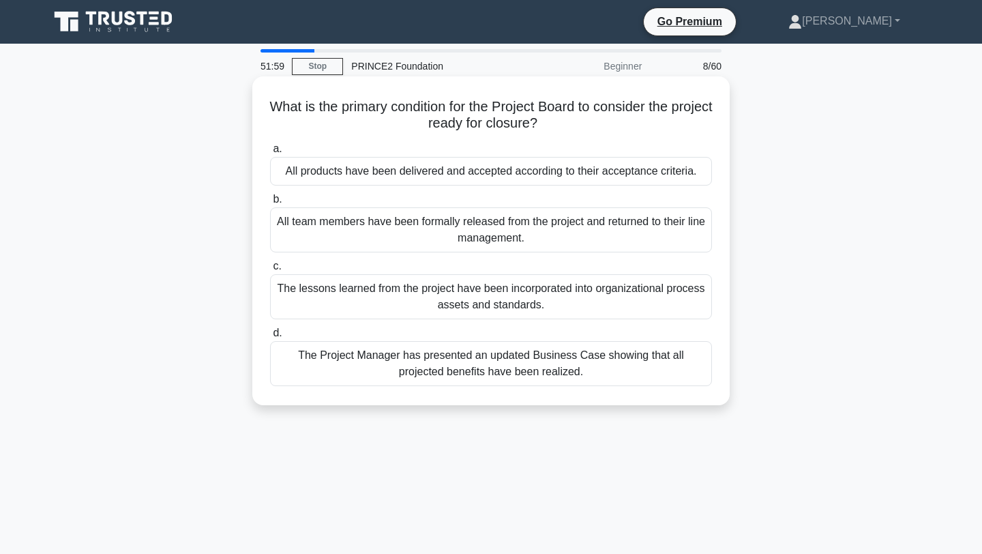
click at [376, 171] on div "All products have been delivered and accepted according to their acceptance cri…" at bounding box center [491, 171] width 442 height 29
click at [270, 153] on input "a. All products have been delivered and accepted according to their acceptance …" at bounding box center [270, 149] width 0 height 9
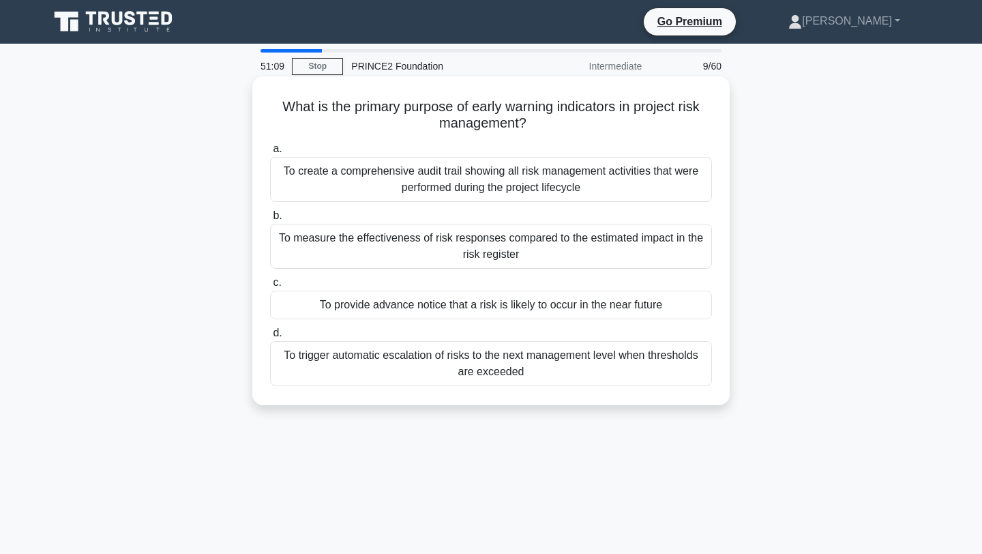
click at [399, 372] on div "To trigger automatic escalation of risks to the next management level when thre…" at bounding box center [491, 363] width 442 height 45
click at [270, 338] on input "d. To trigger automatic escalation of risks to the next management level when t…" at bounding box center [270, 333] width 0 height 9
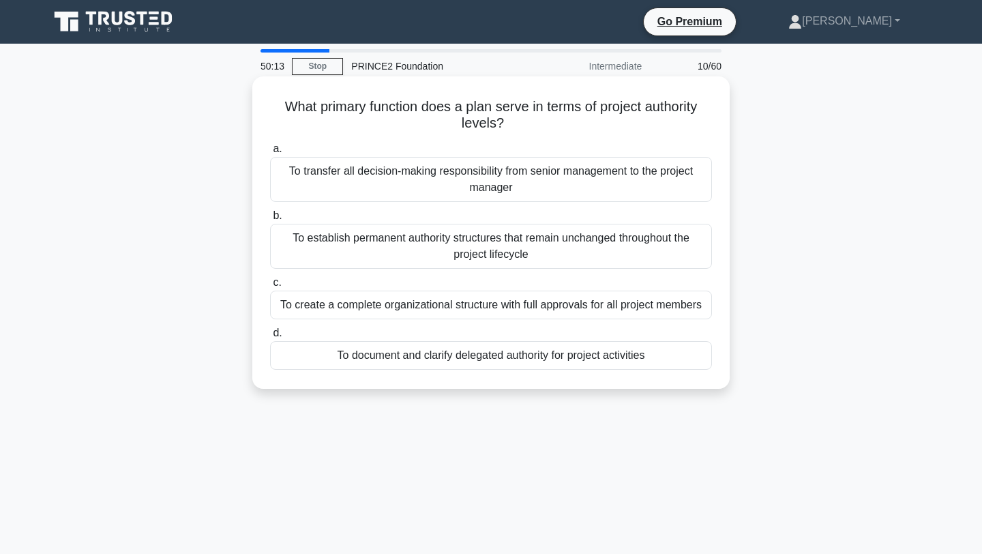
click at [452, 355] on div "To document and clarify delegated authority for project activities" at bounding box center [491, 355] width 442 height 29
click at [270, 338] on input "d. To document and clarify delegated authority for project activities" at bounding box center [270, 333] width 0 height 9
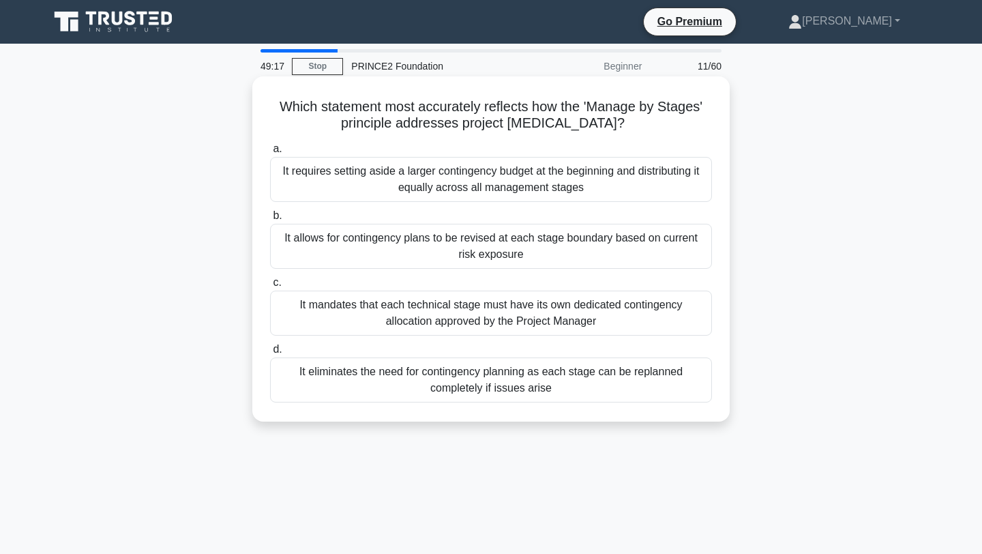
click at [358, 259] on div "It allows for contingency plans to be revised at each stage boundary based on c…" at bounding box center [491, 246] width 442 height 45
click at [270, 220] on input "b. It allows for contingency plans to be revised at each stage boundary based o…" at bounding box center [270, 215] width 0 height 9
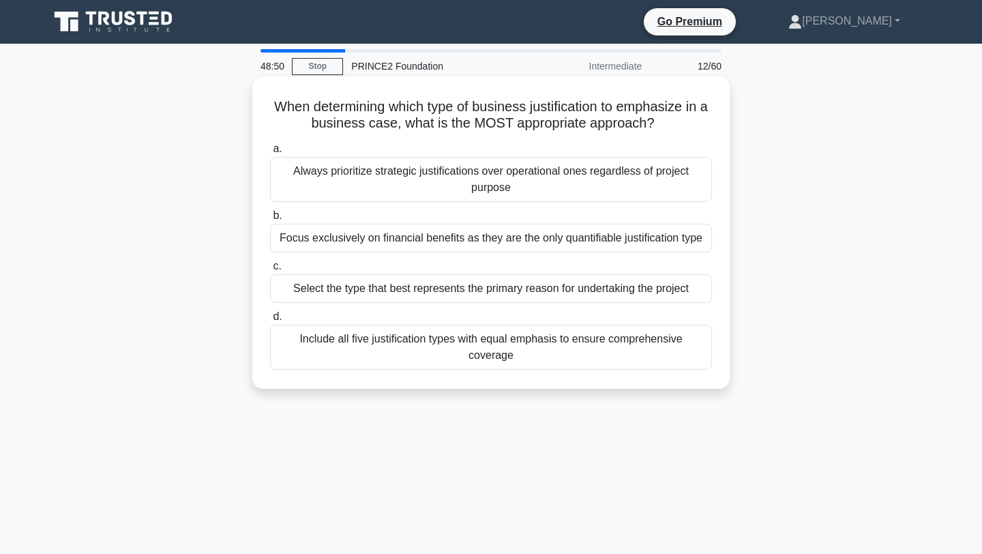
click at [467, 293] on div "Select the type that best represents the primary reason for undertaking the pro…" at bounding box center [491, 288] width 442 height 29
click at [270, 271] on input "c. Select the type that best represents the primary reason for undertaking the …" at bounding box center [270, 266] width 0 height 9
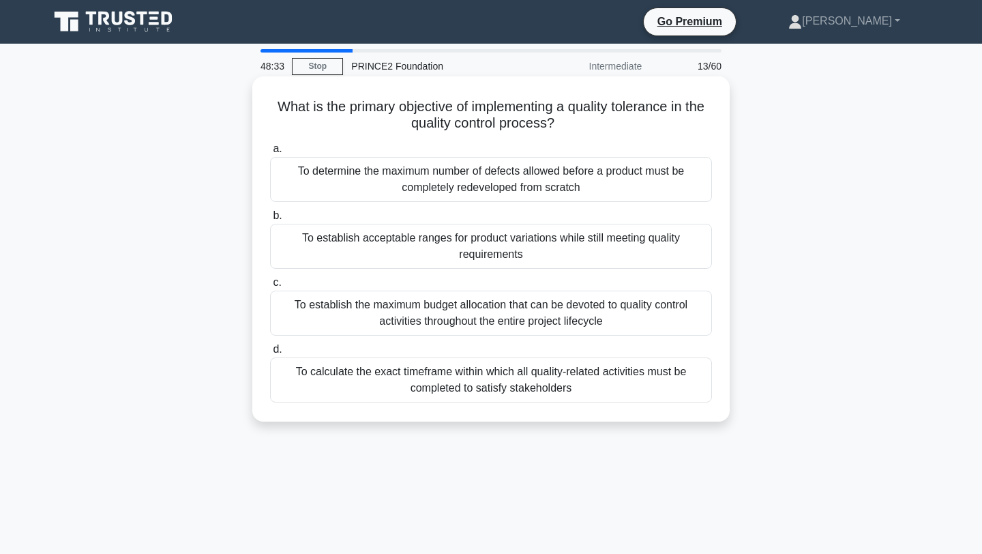
click at [370, 248] on div "To establish acceptable ranges for product variations while still meeting quali…" at bounding box center [491, 246] width 442 height 45
click at [270, 220] on input "b. To establish acceptable ranges for product variations while still meeting qu…" at bounding box center [270, 215] width 0 height 9
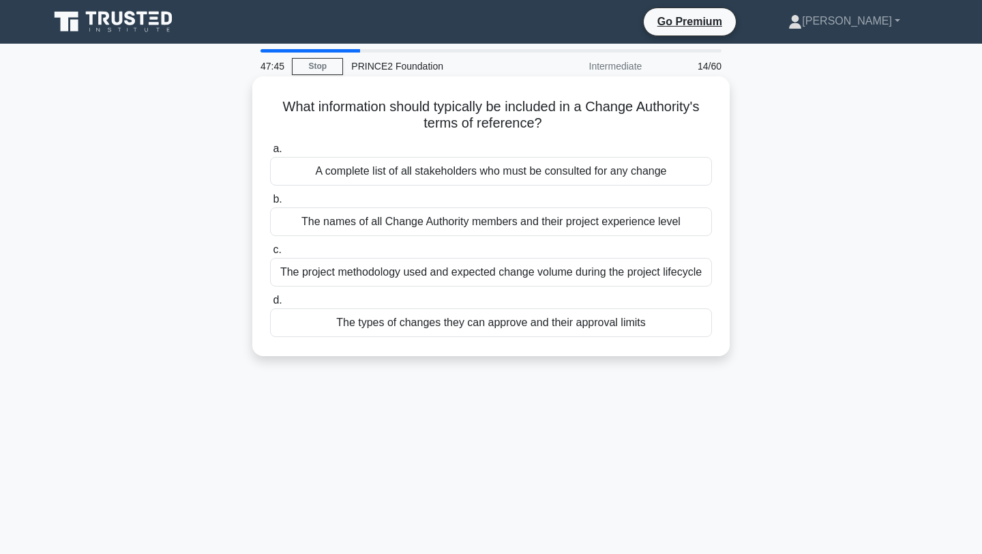
click at [577, 327] on div "The types of changes they can approve and their approval limits" at bounding box center [491, 322] width 442 height 29
click at [270, 305] on input "d. The types of changes they can approve and their approval limits" at bounding box center [270, 300] width 0 height 9
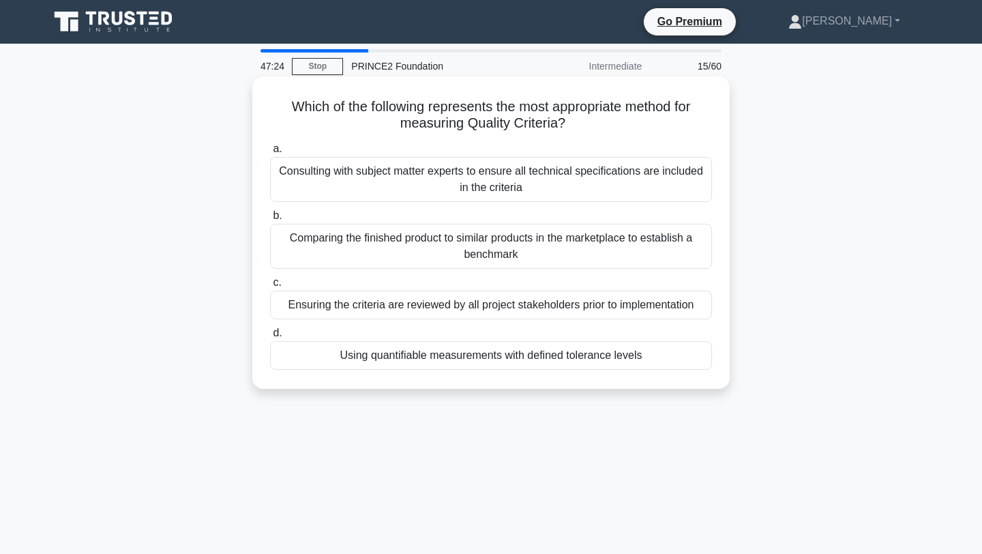
click at [329, 352] on div "Using quantifiable measurements with defined tolerance levels" at bounding box center [491, 355] width 442 height 29
click at [270, 338] on input "d. Using quantifiable measurements with defined tolerance levels" at bounding box center [270, 333] width 0 height 9
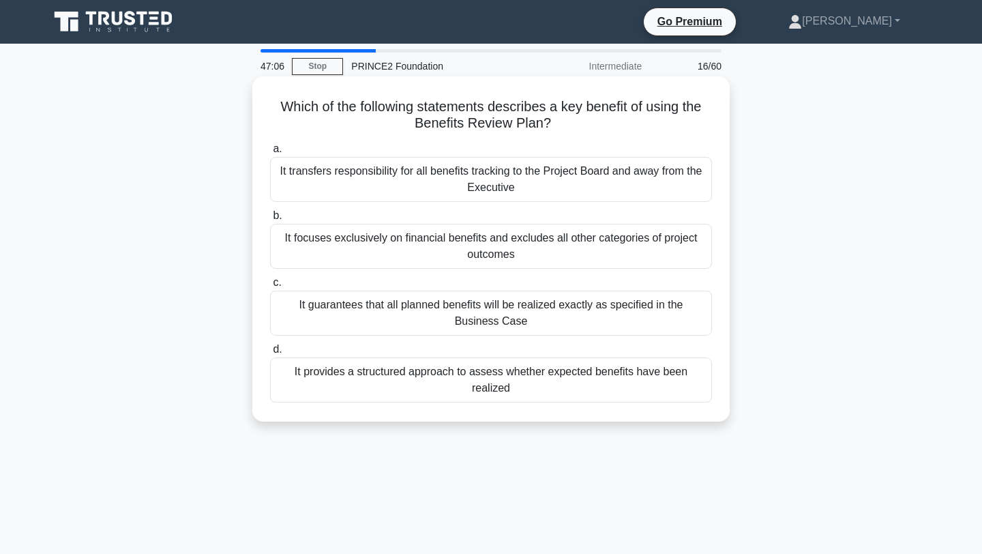
click at [334, 381] on div "It provides a structured approach to assess whether expected benefits have been…" at bounding box center [491, 379] width 442 height 45
click at [270, 354] on input "d. It provides a structured approach to assess whether expected benefits have b…" at bounding box center [270, 349] width 0 height 9
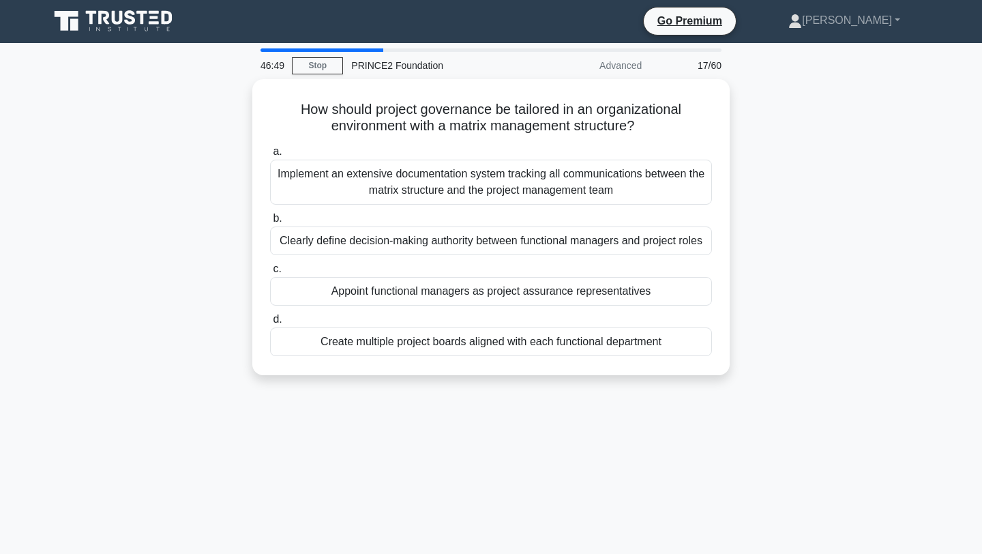
scroll to position [5, 0]
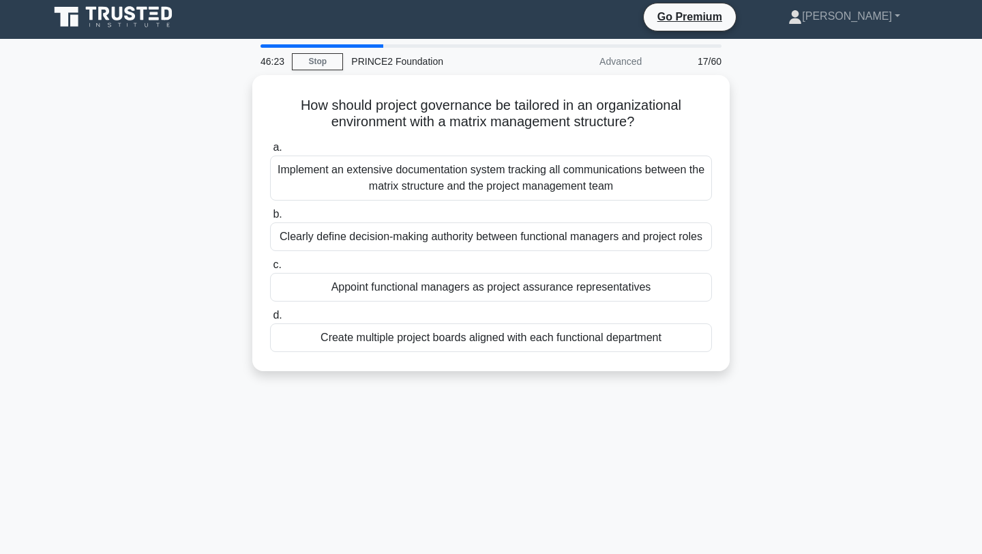
click at [65, 338] on div "How should project governance be tailored in an organizational environment with…" at bounding box center [491, 231] width 900 height 312
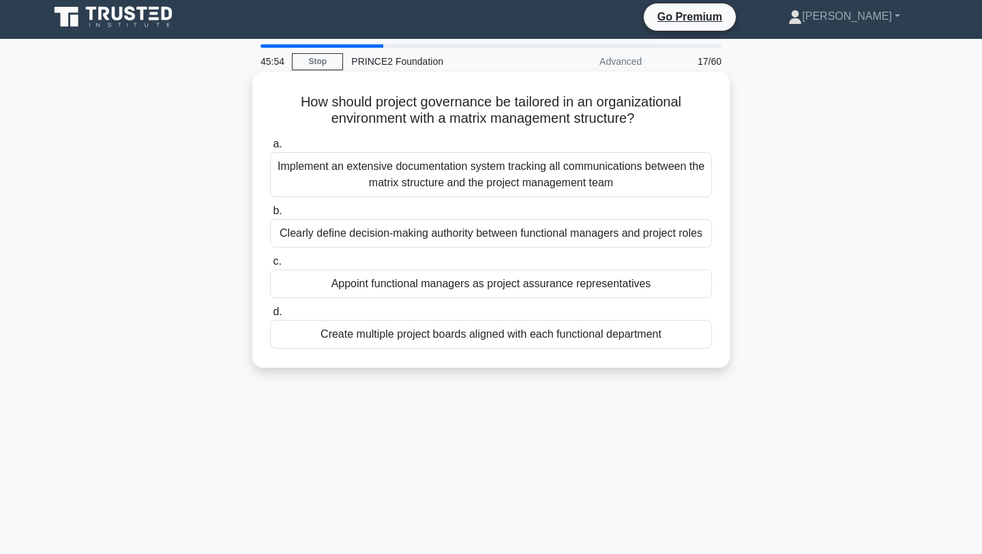
click at [449, 236] on div "Clearly define decision-making authority between functional managers and projec…" at bounding box center [491, 233] width 442 height 29
click at [270, 216] on input "b. Clearly define decision-making authority between functional managers and pro…" at bounding box center [270, 211] width 0 height 9
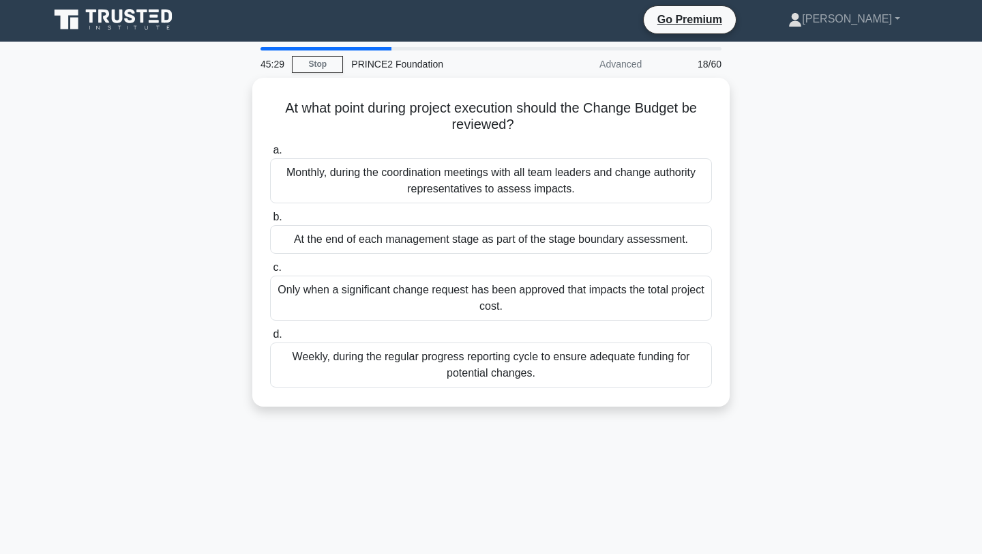
scroll to position [3, 0]
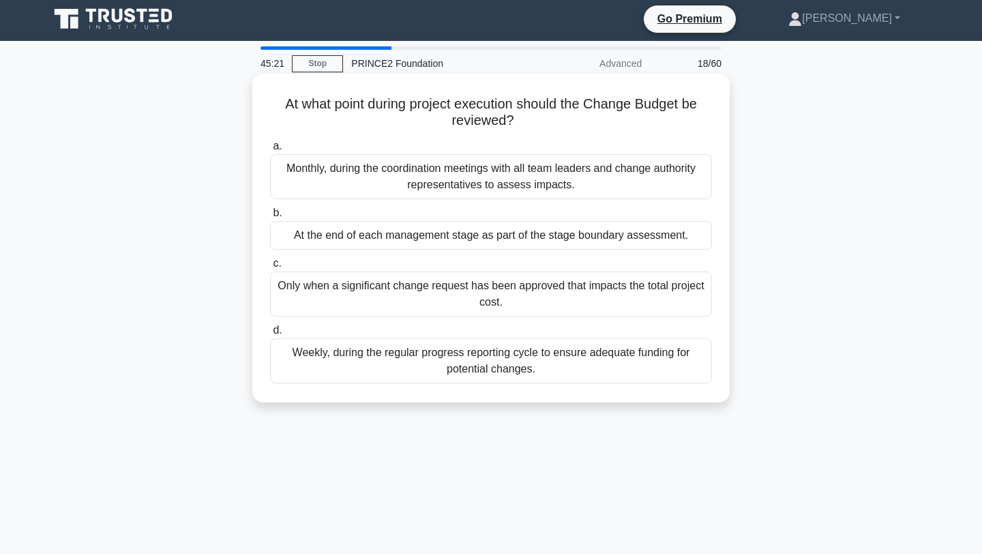
click at [391, 235] on div "At the end of each management stage as part of the stage boundary assessment." at bounding box center [491, 235] width 442 height 29
click at [270, 218] on input "b. At the end of each management stage as part of the stage boundary assessment." at bounding box center [270, 213] width 0 height 9
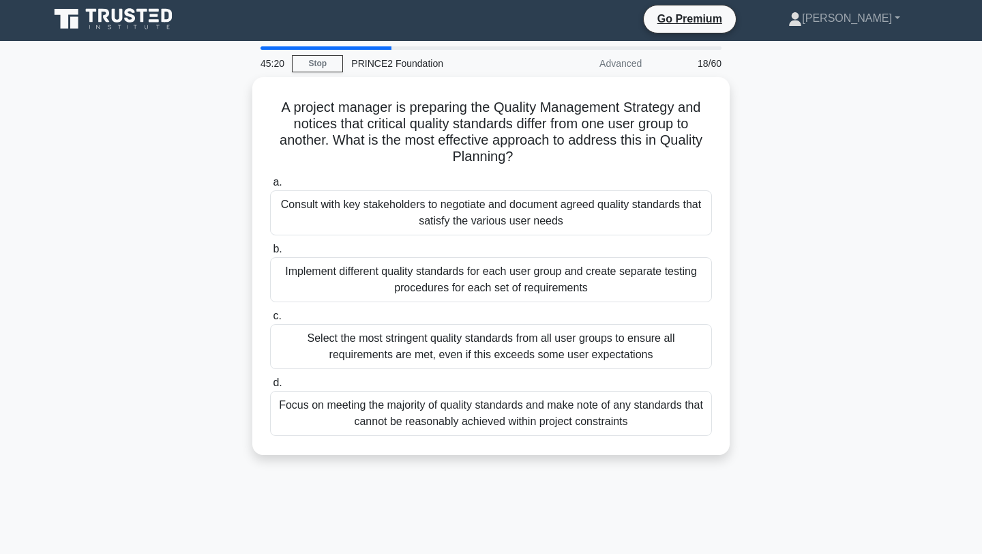
scroll to position [0, 0]
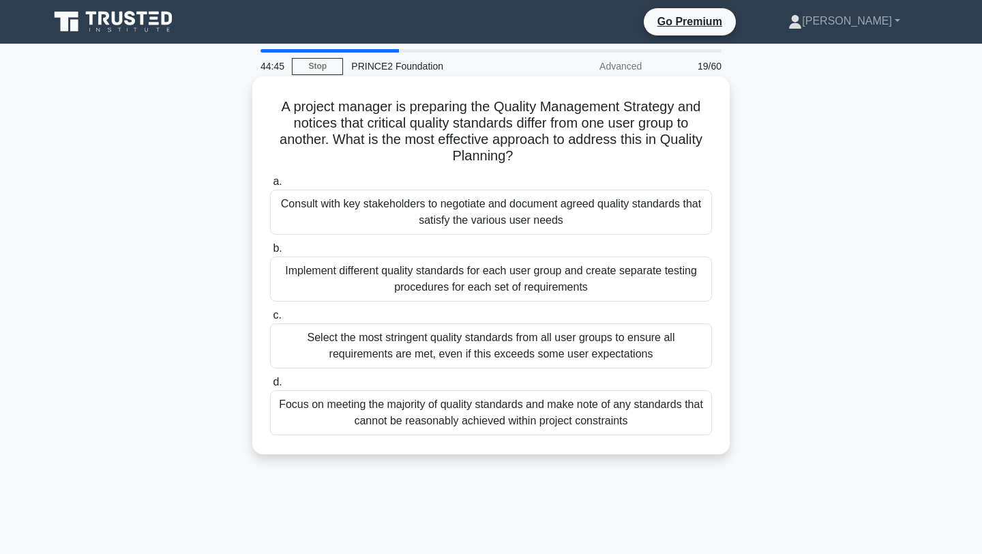
click at [364, 200] on div "Consult with key stakeholders to negotiate and document agreed quality standard…" at bounding box center [491, 212] width 442 height 45
click at [270, 186] on input "a. Consult with key stakeholders to negotiate and document agreed quality stand…" at bounding box center [270, 181] width 0 height 9
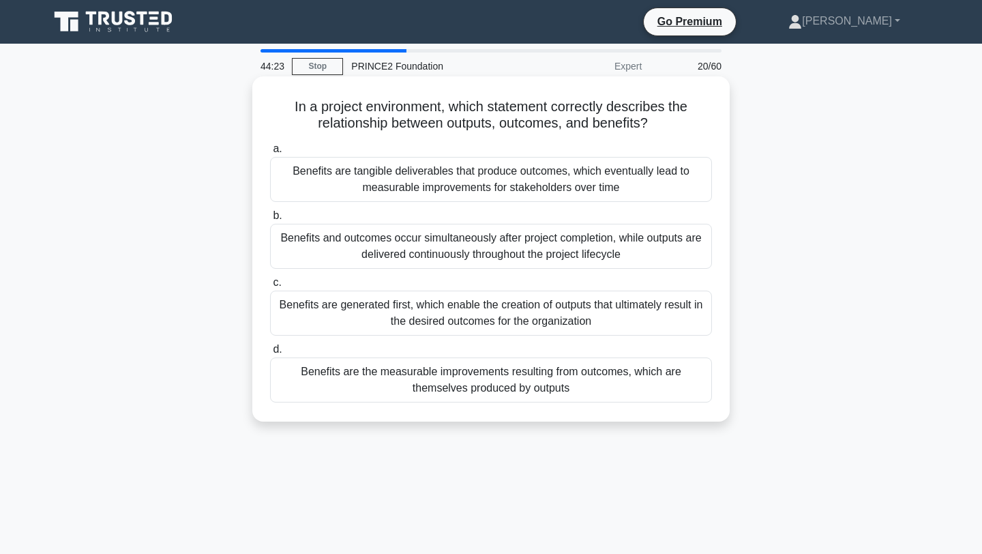
click at [562, 391] on div "Benefits are the measurable improvements resulting from outcomes, which are the…" at bounding box center [491, 379] width 442 height 45
click at [270, 354] on input "d. Benefits are the measurable improvements resulting from outcomes, which are …" at bounding box center [270, 349] width 0 height 9
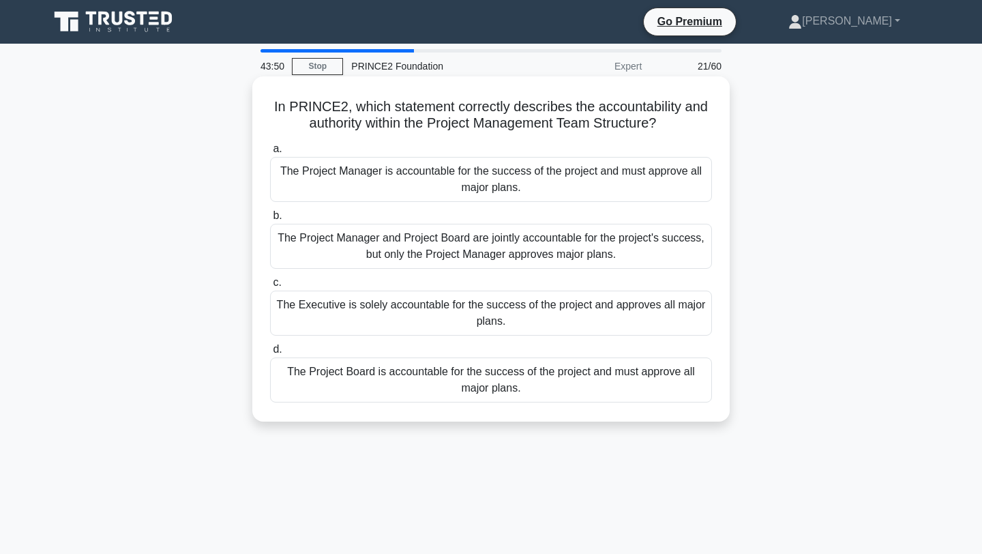
click at [406, 314] on div "The Executive is solely accountable for the success of the project and approves…" at bounding box center [491, 313] width 442 height 45
click at [270, 287] on input "c. The Executive is solely accountable for the success of the project and appro…" at bounding box center [270, 282] width 0 height 9
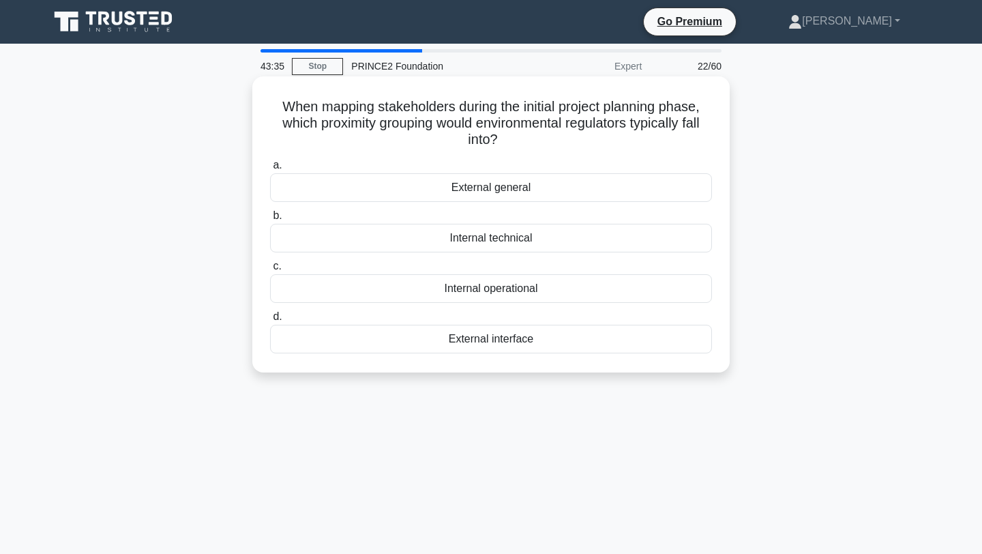
click at [516, 189] on div "External general" at bounding box center [491, 187] width 442 height 29
click at [270, 170] on input "a. External general" at bounding box center [270, 165] width 0 height 9
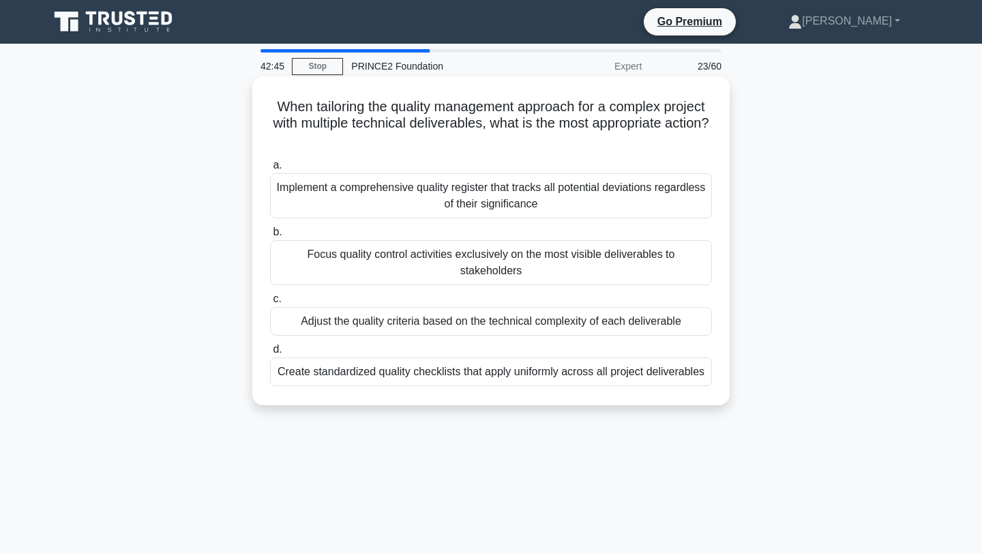
click at [331, 312] on div "Adjust the quality criteria based on the technical complexity of each deliverab…" at bounding box center [491, 321] width 442 height 29
click at [270, 304] on input "c. Adjust the quality criteria based on the technical complexity of each delive…" at bounding box center [270, 299] width 0 height 9
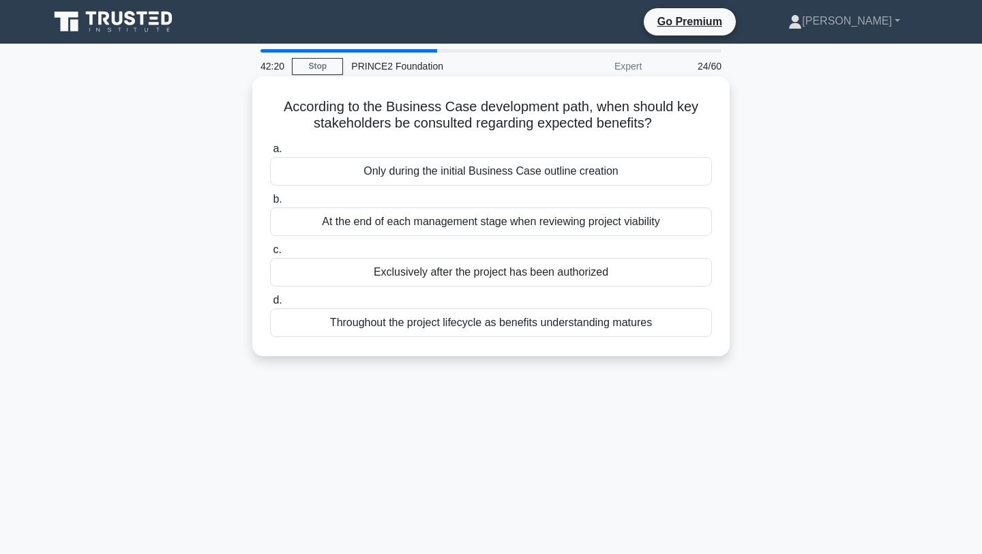
click at [501, 331] on div "Throughout the project lifecycle as benefits understanding matures" at bounding box center [491, 322] width 442 height 29
click at [270, 305] on input "d. Throughout the project lifecycle as benefits understanding matures" at bounding box center [270, 300] width 0 height 9
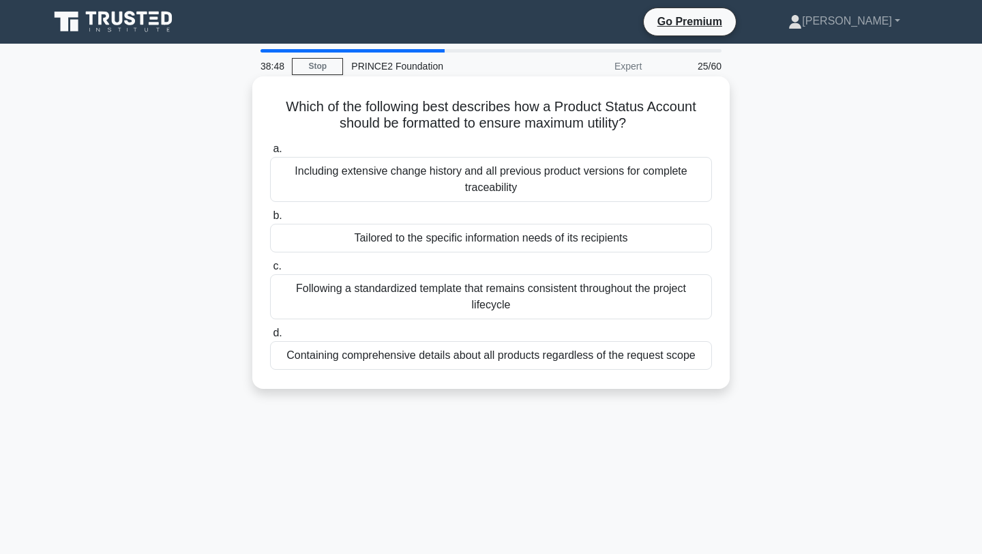
click at [487, 299] on div "Following a standardized template that remains consistent throughout the projec…" at bounding box center [491, 296] width 442 height 45
click at [270, 271] on input "c. Following a standardized template that remains consistent throughout the pro…" at bounding box center [270, 266] width 0 height 9
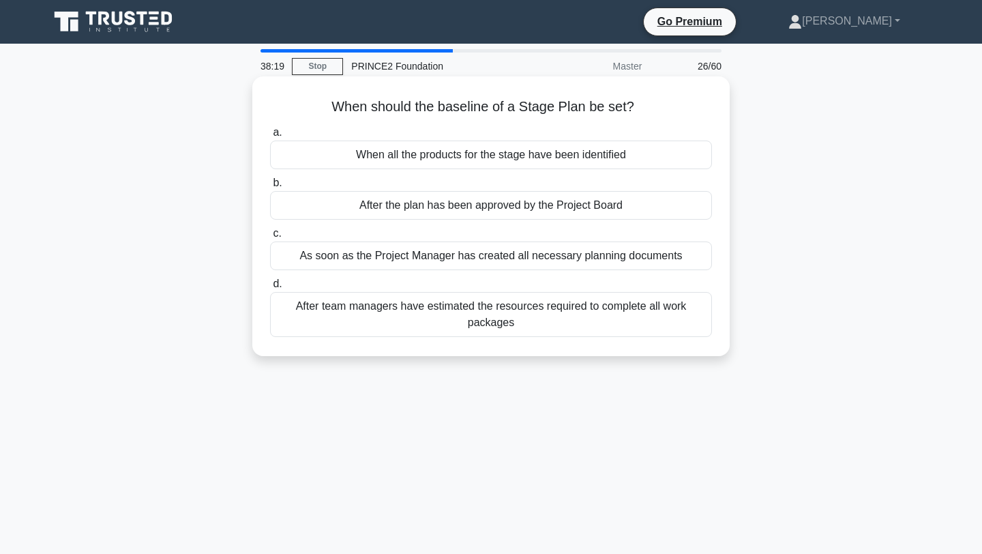
click at [469, 206] on div "After the plan has been approved by the Project Board" at bounding box center [491, 205] width 442 height 29
click at [270, 188] on input "b. After the plan has been approved by the Project Board" at bounding box center [270, 183] width 0 height 9
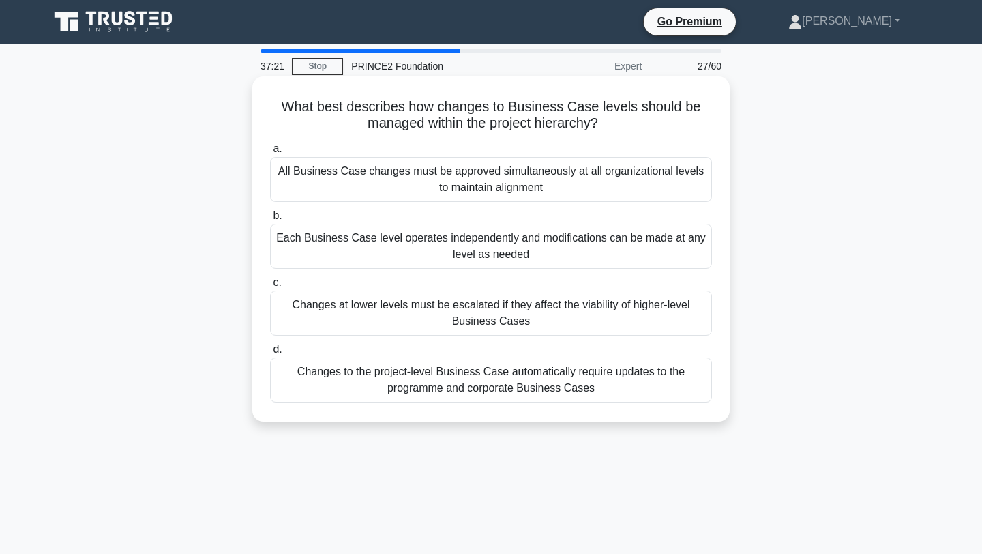
click at [432, 329] on div "Changes at lower levels must be escalated if they affect the viability of highe…" at bounding box center [491, 313] width 442 height 45
click at [270, 287] on input "c. Changes at lower levels must be escalated if they affect the viability of hi…" at bounding box center [270, 282] width 0 height 9
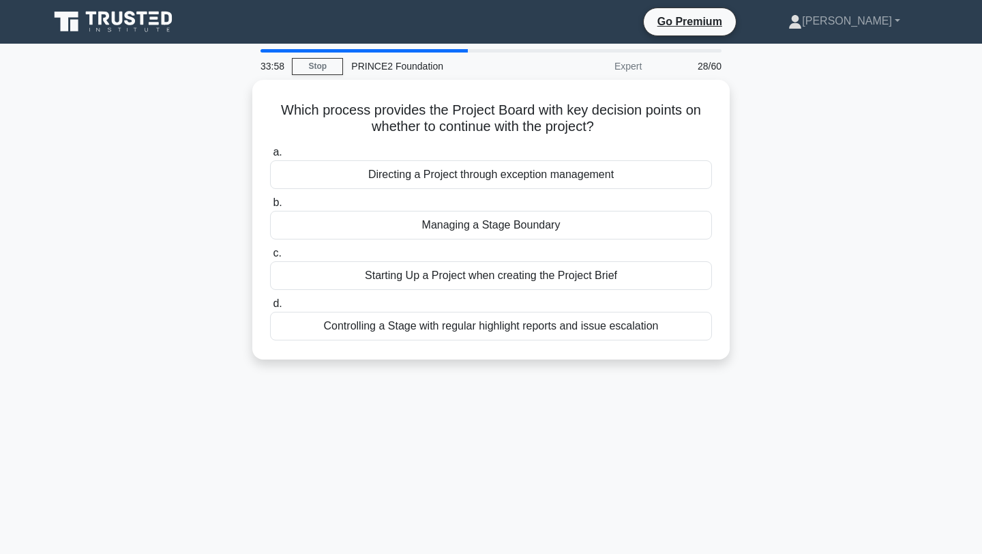
click at [400, 371] on div "Which process provides the Project Board with key decision points on whether to…" at bounding box center [491, 228] width 900 height 296
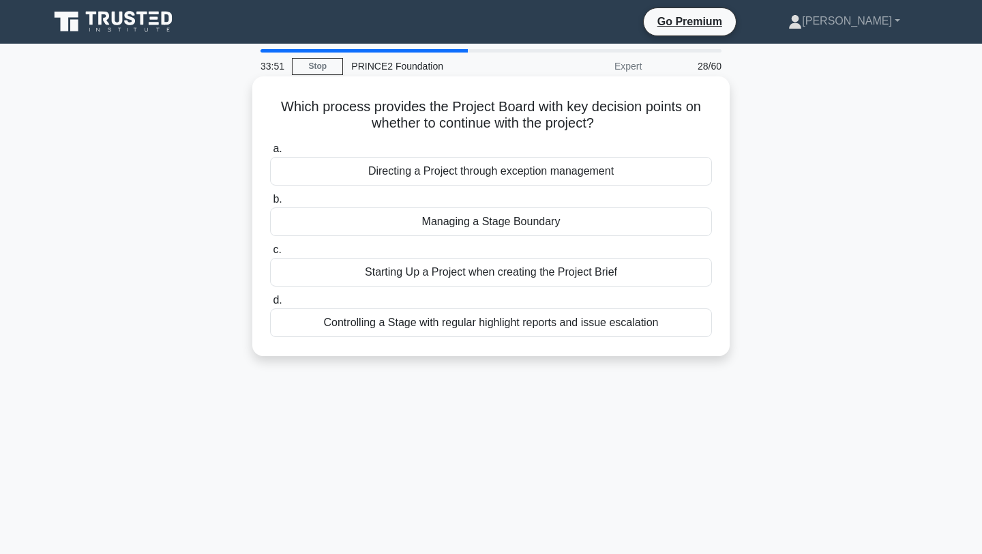
click at [552, 331] on div "Controlling a Stage with regular highlight reports and issue escalation" at bounding box center [491, 322] width 442 height 29
click at [270, 305] on input "d. Controlling a Stage with regular highlight reports and issue escalation" at bounding box center [270, 300] width 0 height 9
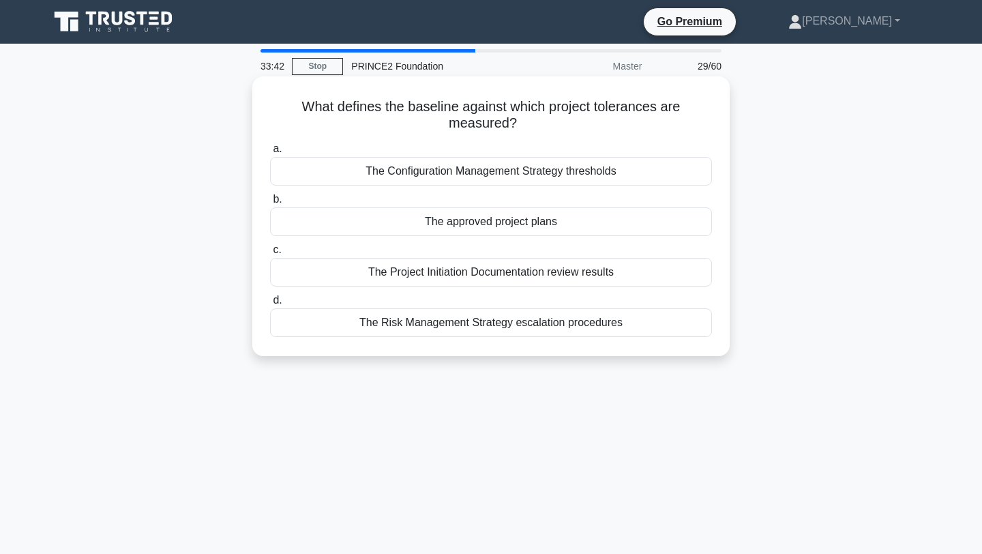
click at [607, 275] on div "The Project Initiation Documentation review results" at bounding box center [491, 272] width 442 height 29
click at [270, 254] on input "c. The Project Initiation Documentation review results" at bounding box center [270, 250] width 0 height 9
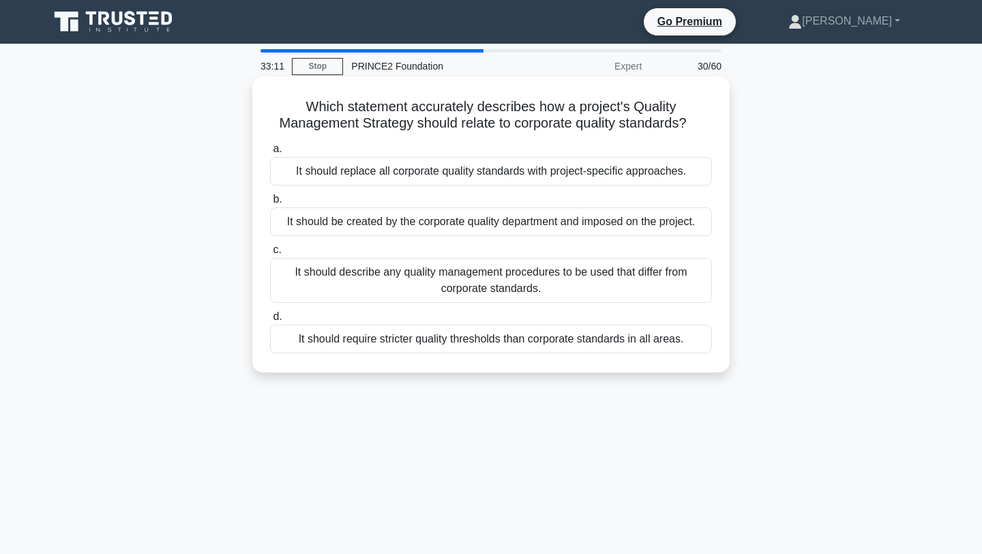
click at [653, 278] on div "It should describe any quality management procedures to be used that differ fro…" at bounding box center [491, 280] width 442 height 45
click at [270, 254] on input "c. It should describe any quality management procedures to be used that differ …" at bounding box center [270, 250] width 0 height 9
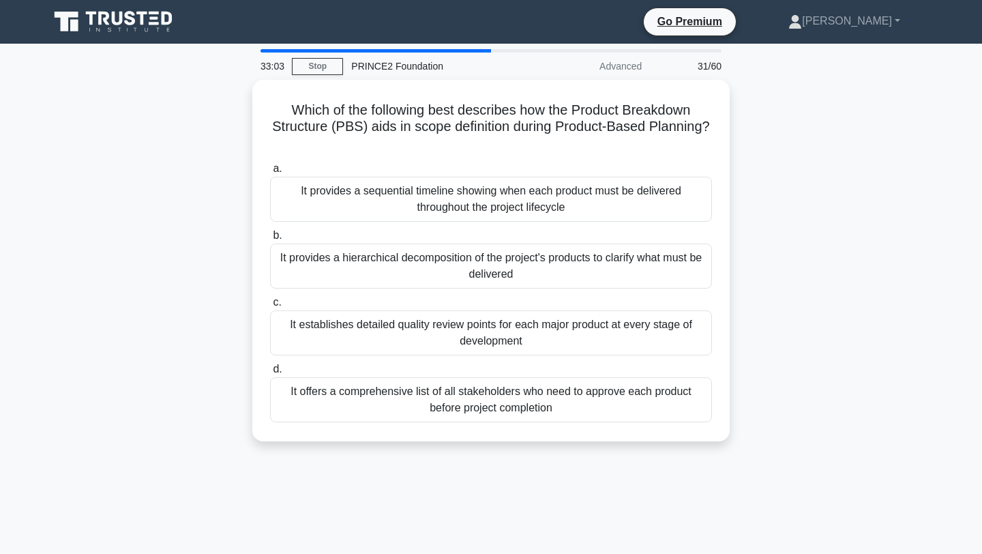
click at [780, 308] on div "Which of the following best describes how the Product Breakdown Structure (PBS)…" at bounding box center [491, 269] width 900 height 378
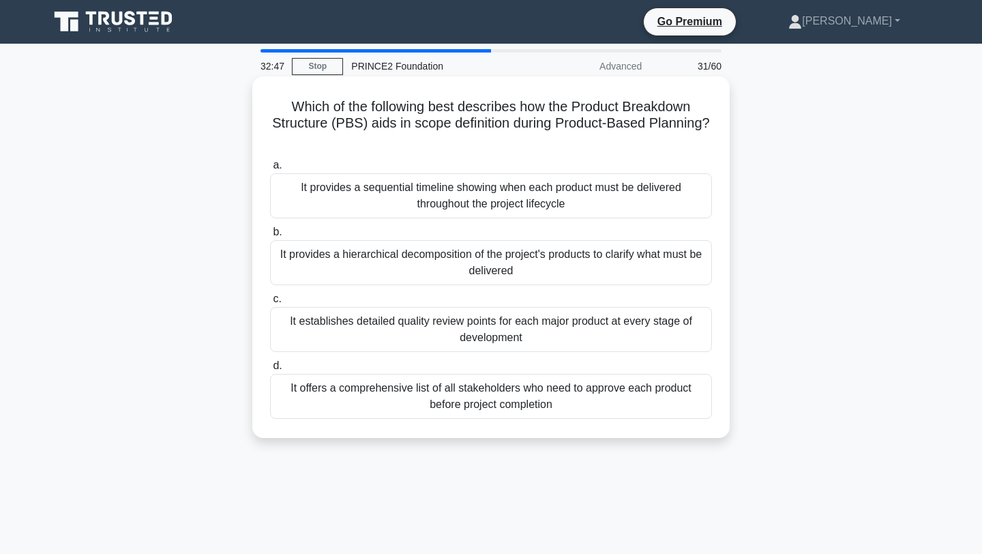
click at [665, 275] on div "It provides a hierarchical decomposition of the project's products to clarify w…" at bounding box center [491, 262] width 442 height 45
click at [270, 237] on input "b. It provides a hierarchical decomposition of the project's products to clarif…" at bounding box center [270, 232] width 0 height 9
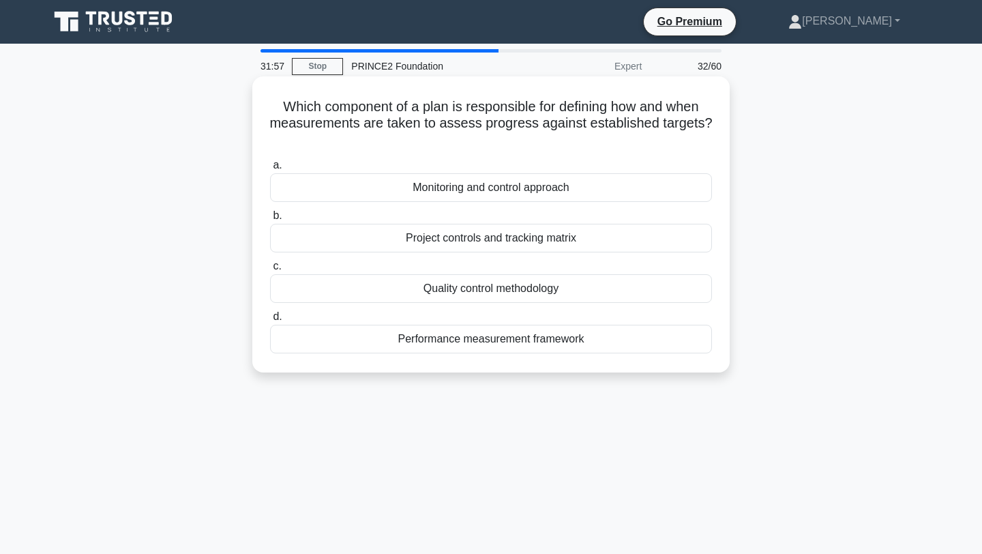
click at [671, 240] on div "Project controls and tracking matrix" at bounding box center [491, 238] width 442 height 29
click at [270, 220] on input "b. Project controls and tracking matrix" at bounding box center [270, 215] width 0 height 9
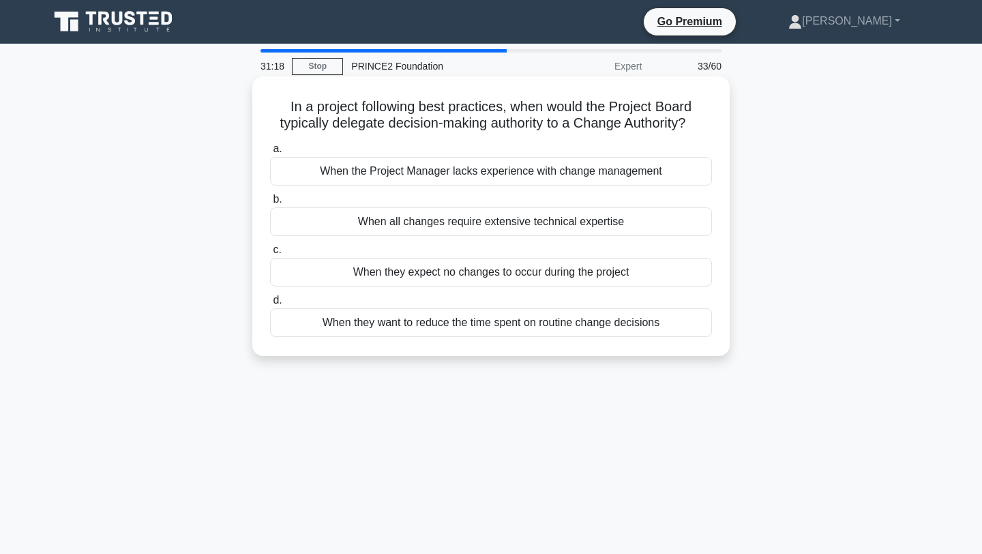
click at [566, 221] on div "When all changes require extensive technical expertise" at bounding box center [491, 221] width 442 height 29
click at [270, 204] on input "b. When all changes require extensive technical expertise" at bounding box center [270, 199] width 0 height 9
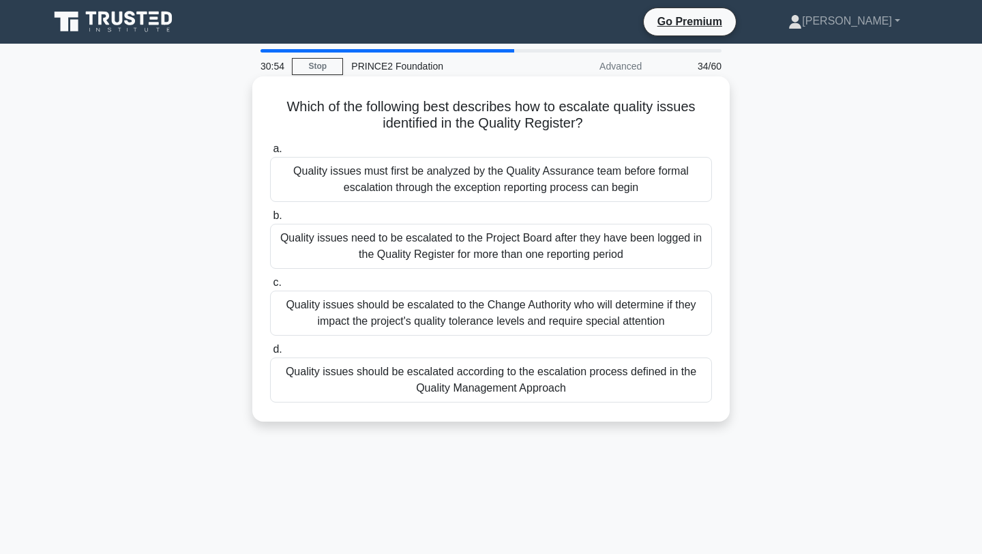
click at [661, 388] on div "Quality issues should be escalated according to the escalation process defined …" at bounding box center [491, 379] width 442 height 45
click at [270, 354] on input "d. Quality issues should be escalated according to the escalation process defin…" at bounding box center [270, 349] width 0 height 9
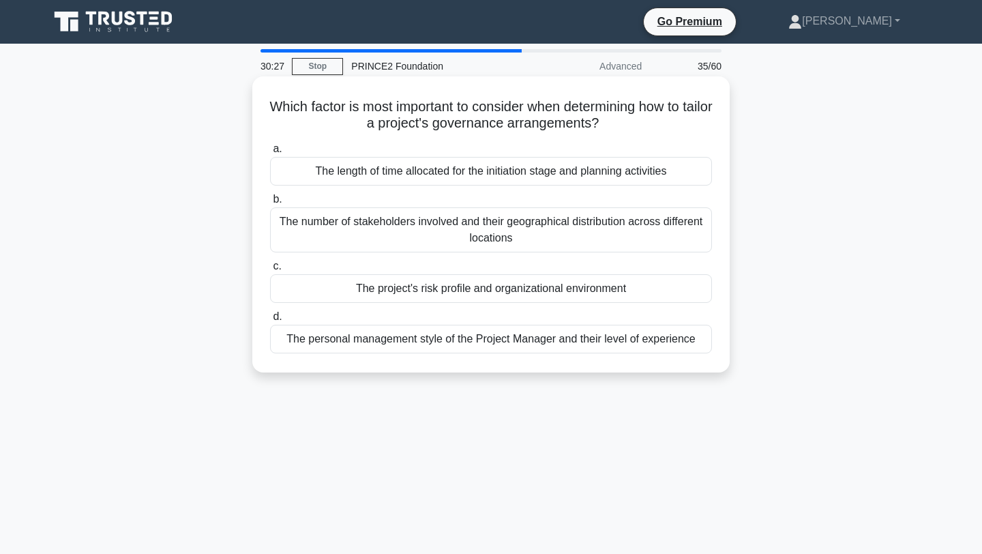
click at [625, 292] on div "The project's risk profile and organizational environment" at bounding box center [491, 288] width 442 height 29
click at [270, 271] on input "c. The project's risk profile and organizational environment" at bounding box center [270, 266] width 0 height 9
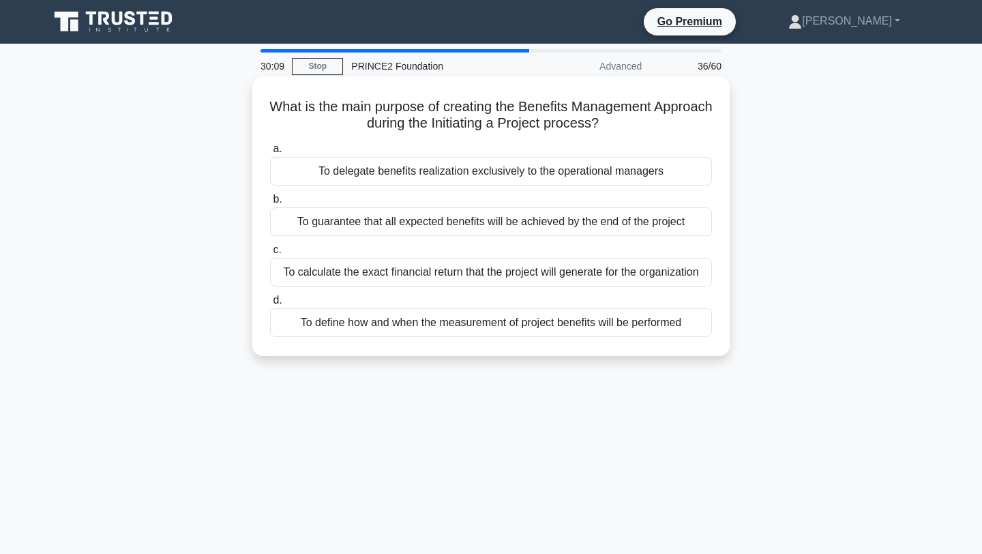
click at [660, 325] on div "To define how and when the measurement of project benefits will be performed" at bounding box center [491, 322] width 442 height 29
click at [270, 305] on input "d. To define how and when the measurement of project benefits will be performed" at bounding box center [270, 300] width 0 height 9
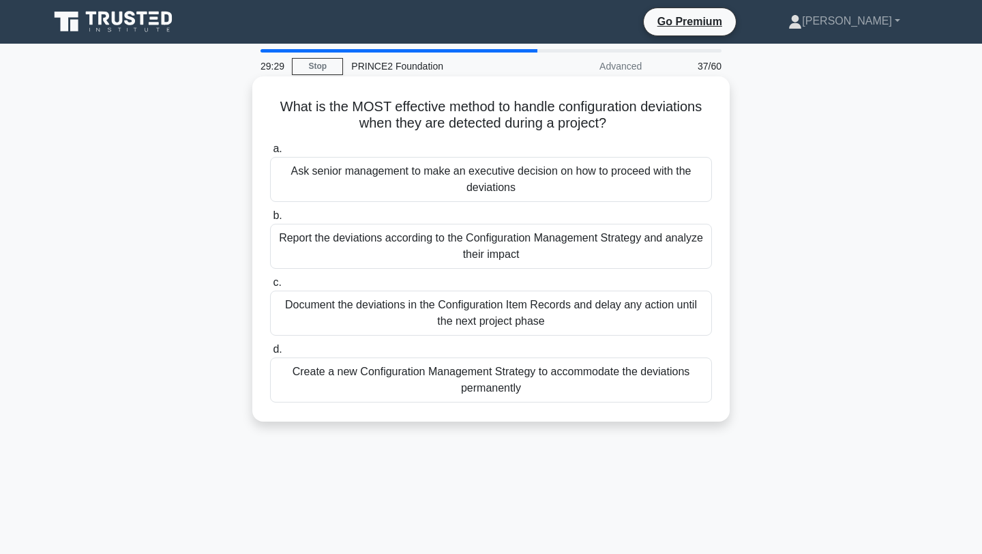
click at [644, 248] on div "Report the deviations according to the Configuration Management Strategy and an…" at bounding box center [491, 246] width 442 height 45
click at [270, 220] on input "b. Report the deviations according to the Configuration Management Strategy and…" at bounding box center [270, 215] width 0 height 9
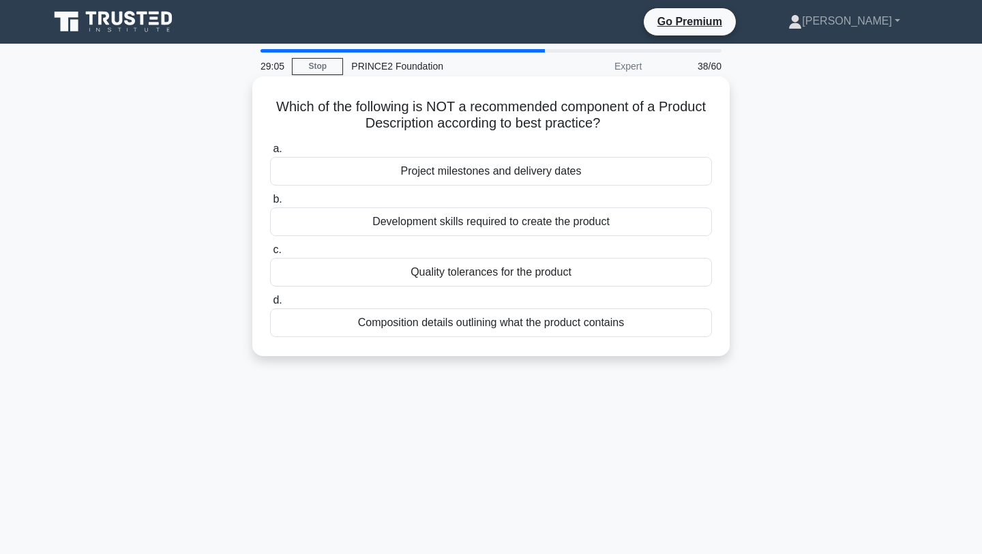
click at [637, 172] on div "Project milestones and delivery dates" at bounding box center [491, 171] width 442 height 29
click at [270, 153] on input "a. Project milestones and delivery dates" at bounding box center [270, 149] width 0 height 9
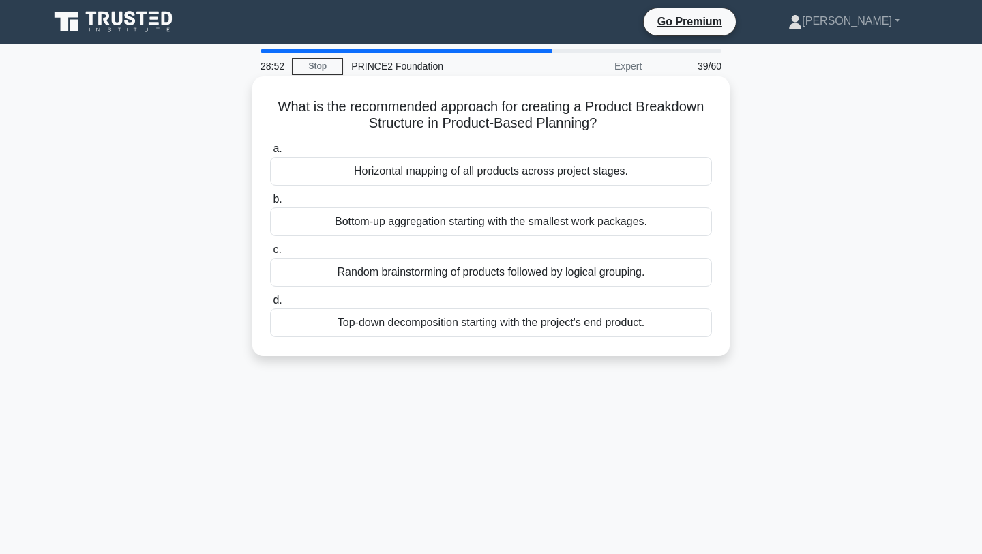
click at [622, 327] on div "Top-down decomposition starting with the project's end product." at bounding box center [491, 322] width 442 height 29
click at [270, 305] on input "d. Top-down decomposition starting with the project's end product." at bounding box center [270, 300] width 0 height 9
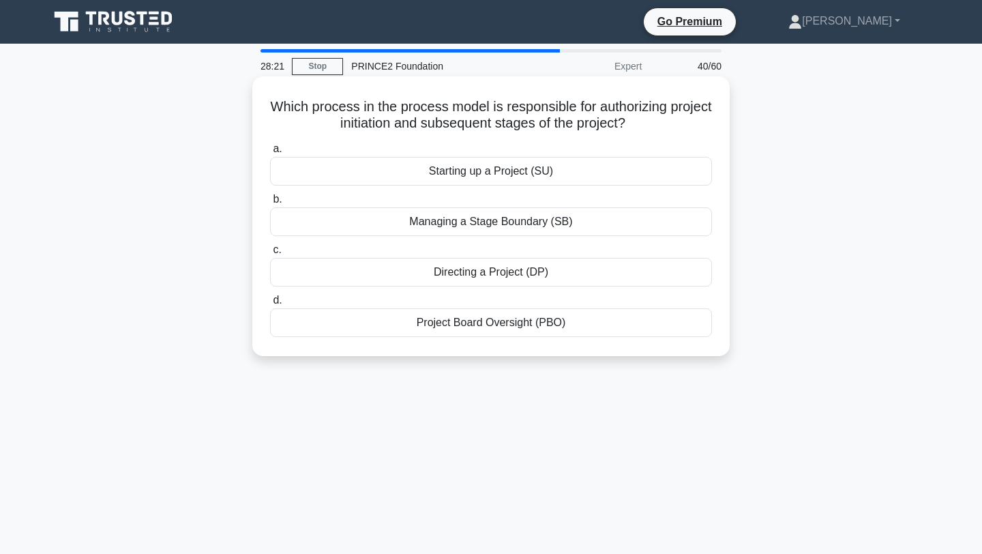
click at [646, 272] on div "Directing a Project (DP)" at bounding box center [491, 272] width 442 height 29
click at [270, 254] on input "c. Directing a Project (DP)" at bounding box center [270, 250] width 0 height 9
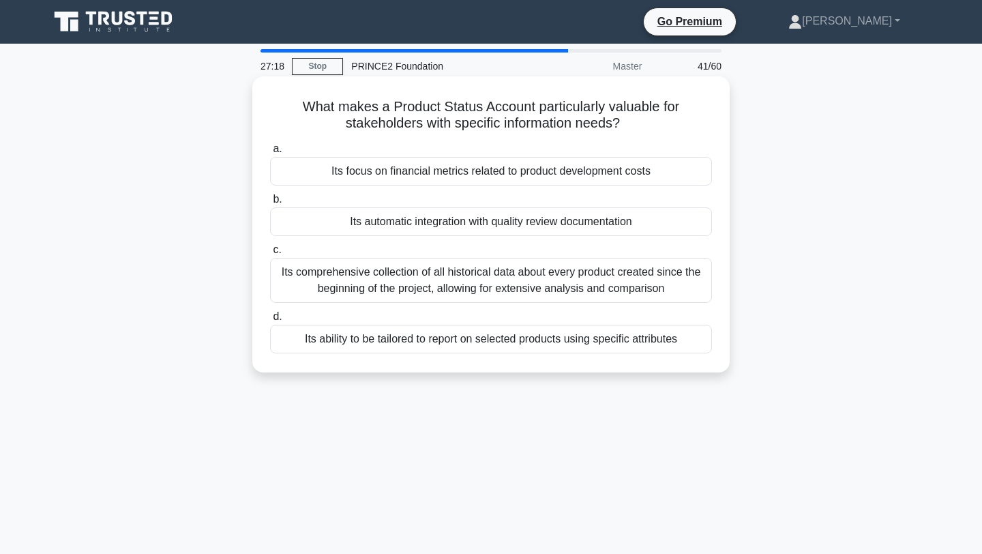
click at [661, 226] on div "Its automatic integration with quality review documentation" at bounding box center [491, 221] width 442 height 29
click at [270, 204] on input "b. Its automatic integration with quality review documentation" at bounding box center [270, 199] width 0 height 9
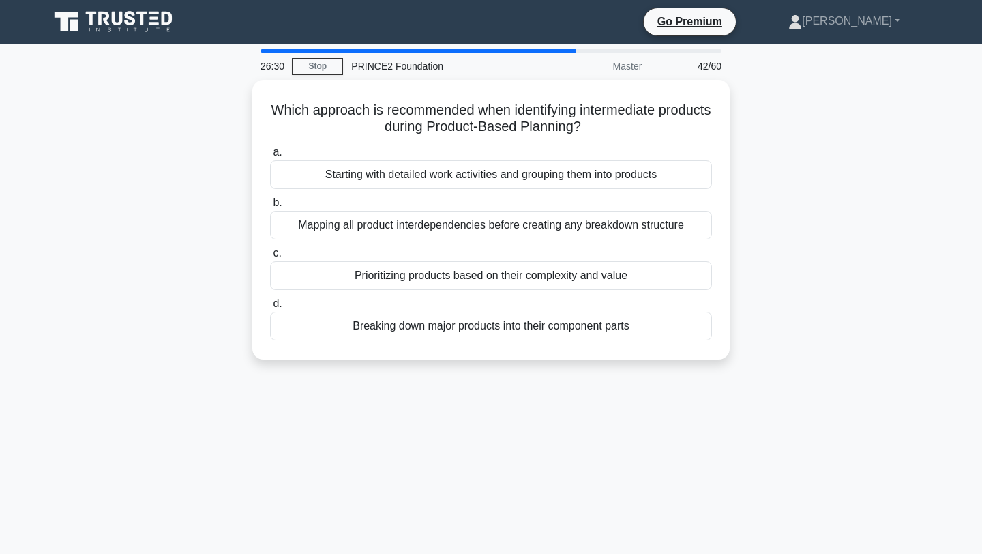
click at [981, 183] on main "26:30 Stop PRINCE2 Foundation Master 42/60 Which approach is recommended when i…" at bounding box center [491, 390] width 982 height 693
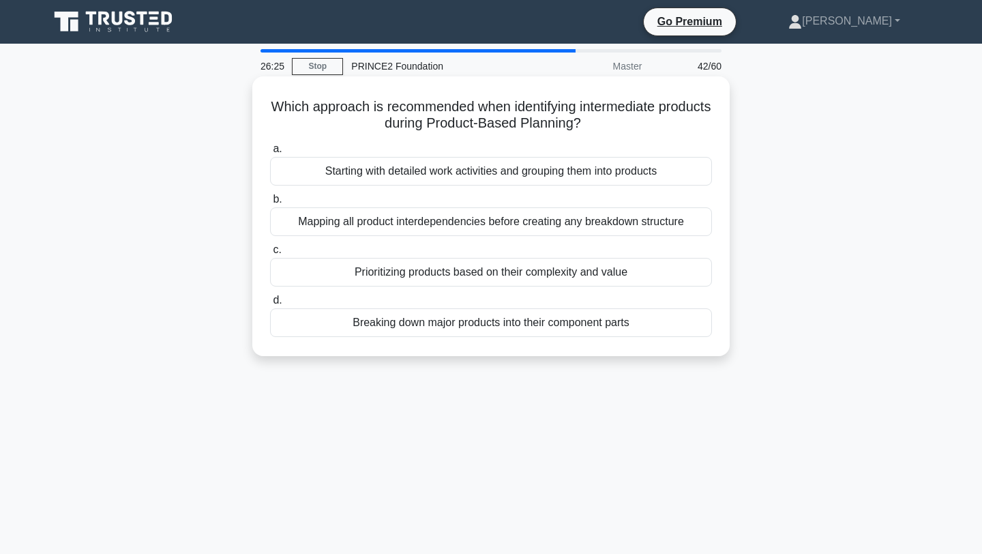
click at [635, 314] on div "Breaking down major products into their component parts" at bounding box center [491, 322] width 442 height 29
click at [270, 305] on input "d. Breaking down major products into their component parts" at bounding box center [270, 300] width 0 height 9
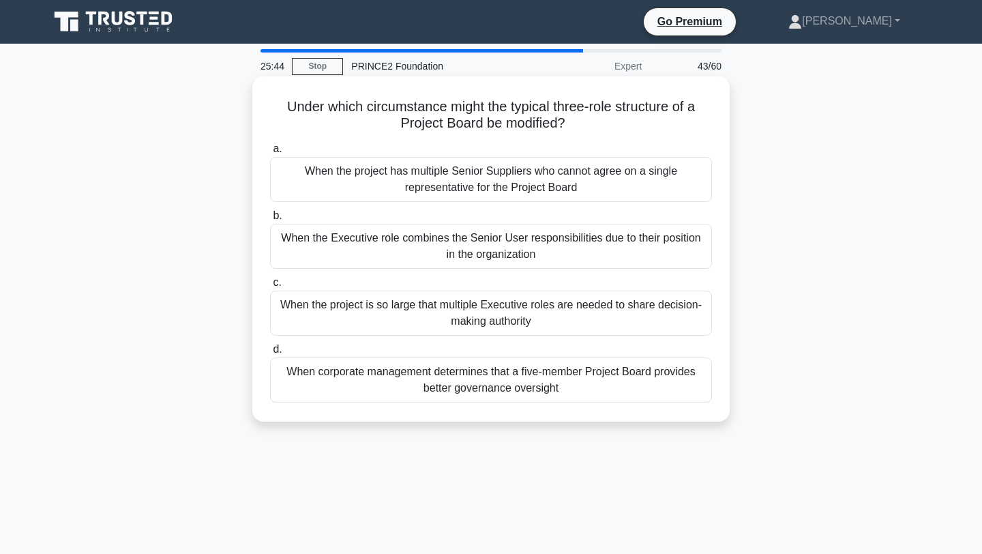
click at [584, 317] on div "When the project is so large that multiple Executive roles are needed to share …" at bounding box center [491, 313] width 442 height 45
click at [270, 287] on input "c. When the project is so large that multiple Executive roles are needed to sha…" at bounding box center [270, 282] width 0 height 9
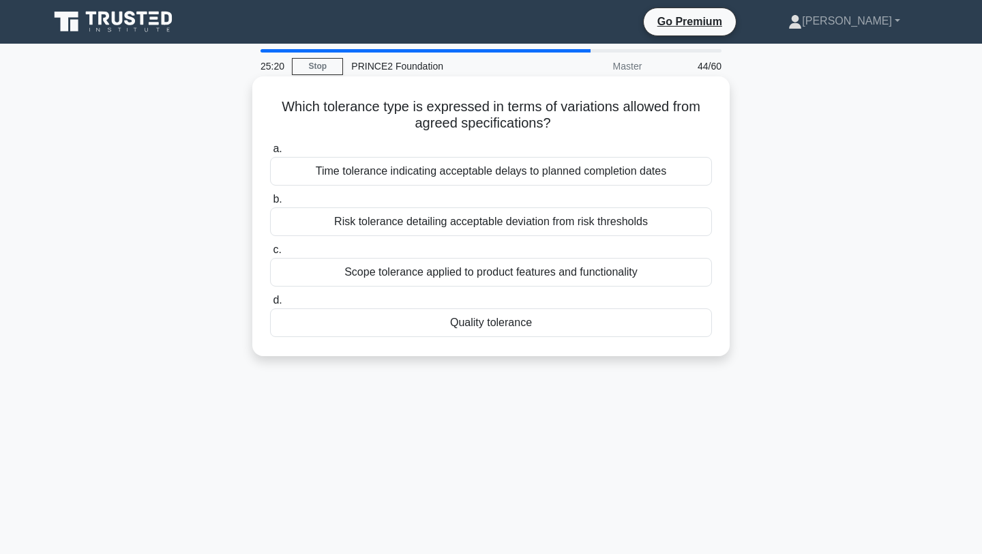
click at [581, 327] on div "Quality tolerance" at bounding box center [491, 322] width 442 height 29
click at [270, 305] on input "d. Quality tolerance" at bounding box center [270, 300] width 0 height 9
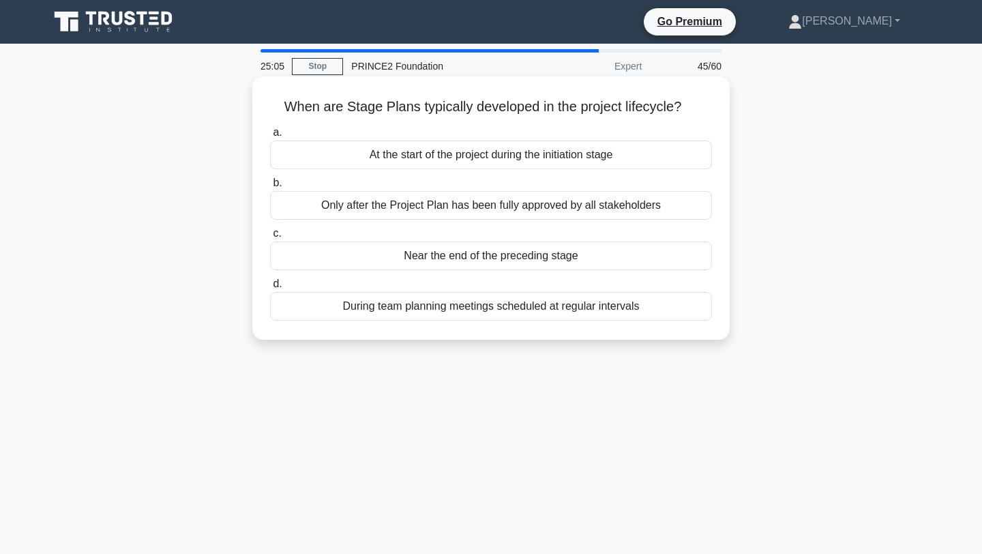
click at [609, 205] on div "Only after the Project Plan has been fully approved by all stakeholders" at bounding box center [491, 205] width 442 height 29
click at [270, 188] on input "b. Only after the Project Plan has been fully approved by all stakeholders" at bounding box center [270, 183] width 0 height 9
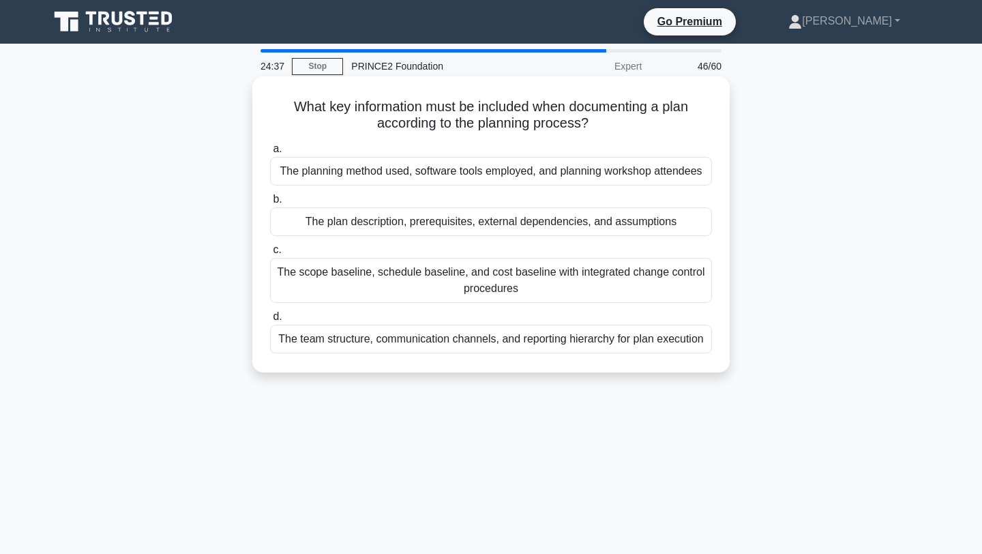
click at [609, 220] on div "The plan description, prerequisites, external dependencies, and assumptions" at bounding box center [491, 221] width 442 height 29
click at [270, 204] on input "b. The plan description, prerequisites, external dependencies, and assumptions" at bounding box center [270, 199] width 0 height 9
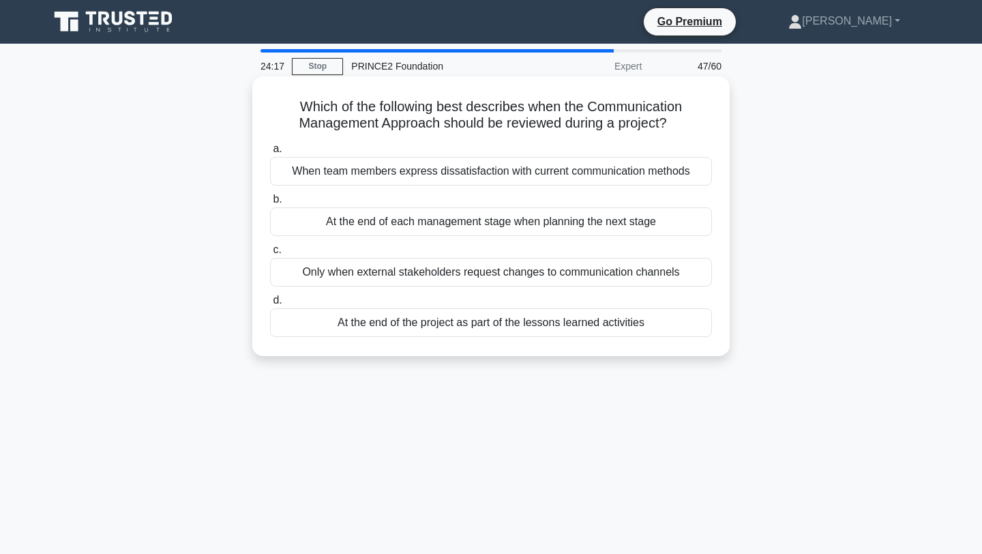
click at [588, 328] on div "At the end of the project as part of the lessons learned activities" at bounding box center [491, 322] width 442 height 29
click at [270, 305] on input "d. At the end of the project as part of the lessons learned activities" at bounding box center [270, 300] width 0 height 9
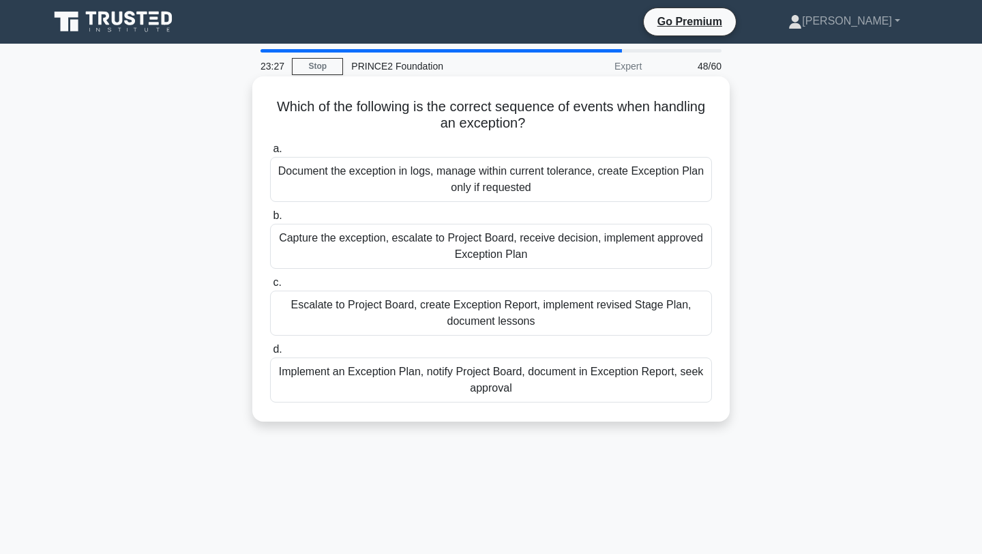
click at [621, 313] on div "Escalate to Project Board, create Exception Report, implement revised Stage Pla…" at bounding box center [491, 313] width 442 height 45
click at [270, 287] on input "c. Escalate to Project Board, create Exception Report, implement revised Stage …" at bounding box center [270, 282] width 0 height 9
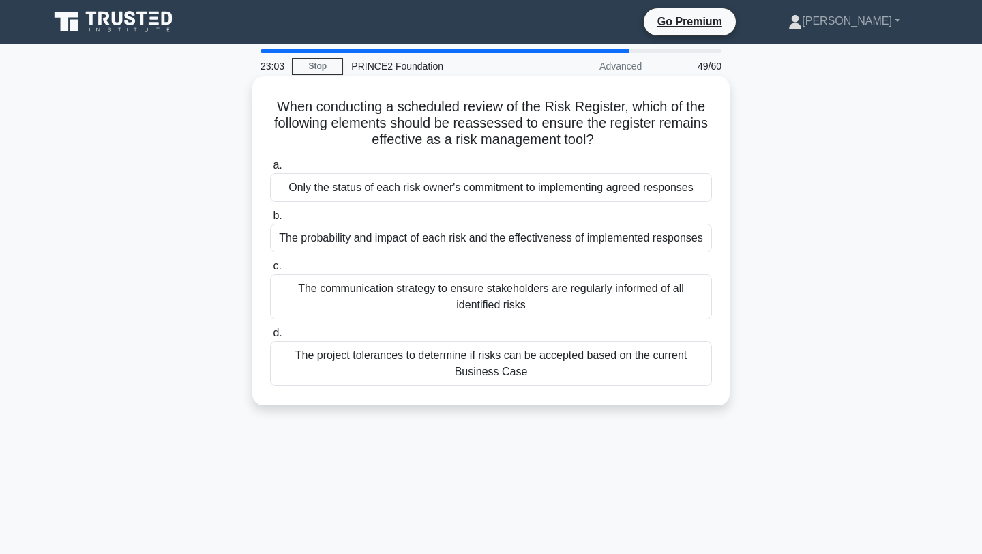
click at [655, 246] on div "The probability and impact of each risk and the effectiveness of implemented re…" at bounding box center [491, 238] width 442 height 29
click at [270, 220] on input "b. The probability and impact of each risk and the effectiveness of implemented…" at bounding box center [270, 215] width 0 height 9
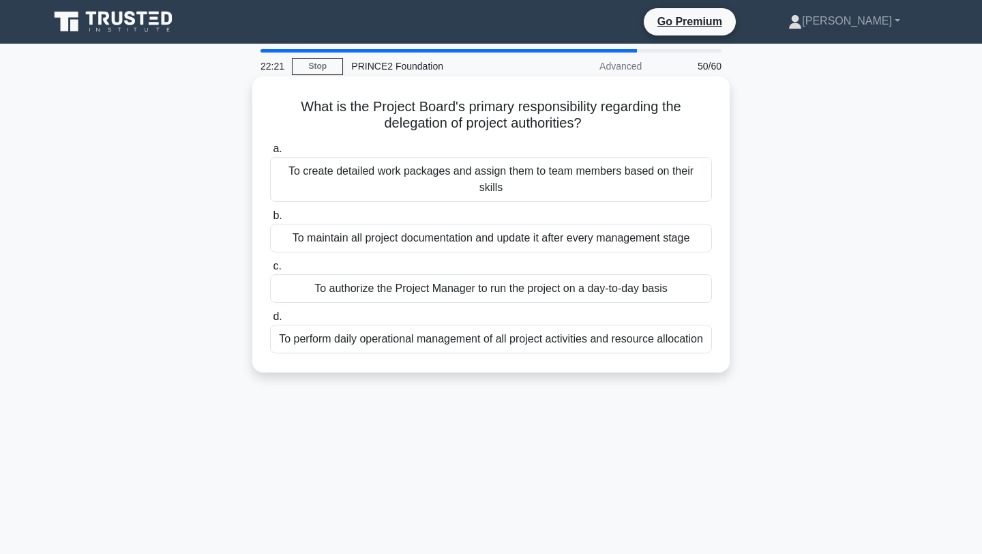
click at [674, 240] on div "To maintain all project documentation and update it after every management stage" at bounding box center [491, 238] width 442 height 29
click at [270, 220] on input "b. To maintain all project documentation and update it after every management s…" at bounding box center [270, 215] width 0 height 9
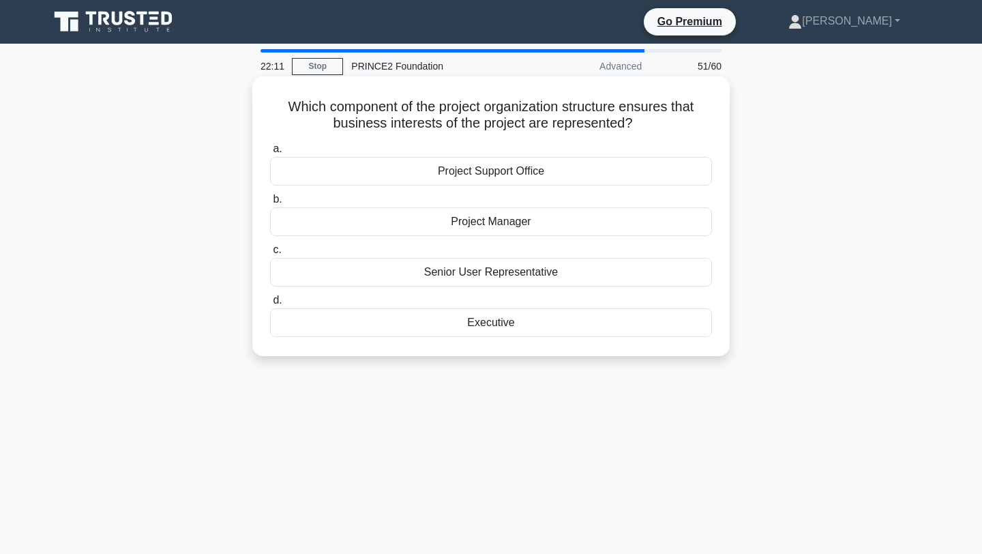
click at [647, 326] on div "Executive" at bounding box center [491, 322] width 442 height 29
click at [270, 305] on input "d. Executive" at bounding box center [270, 300] width 0 height 9
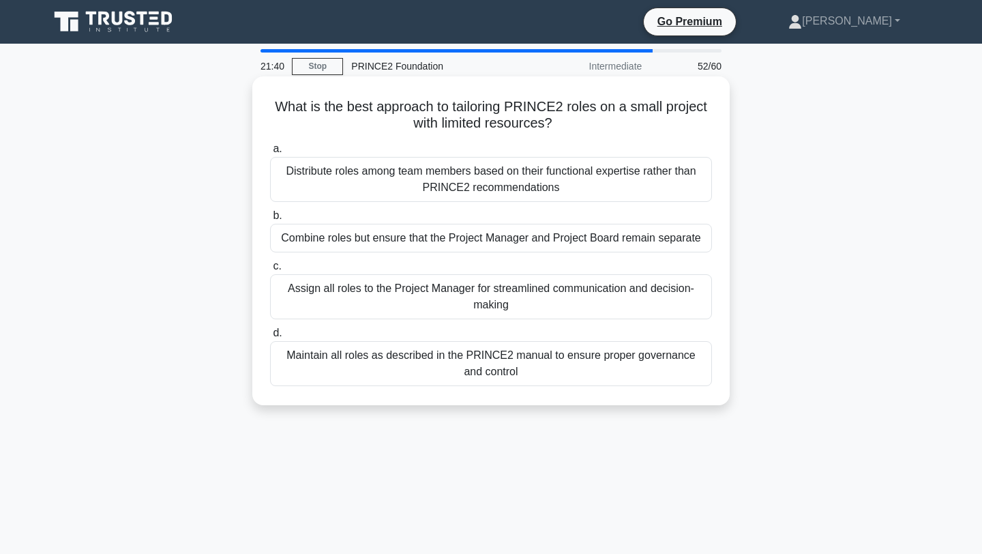
click at [677, 243] on div "Combine roles but ensure that the Project Manager and Project Board remain sepa…" at bounding box center [491, 238] width 442 height 29
click at [270, 220] on input "b. Combine roles but ensure that the Project Manager and Project Board remain s…" at bounding box center [270, 215] width 0 height 9
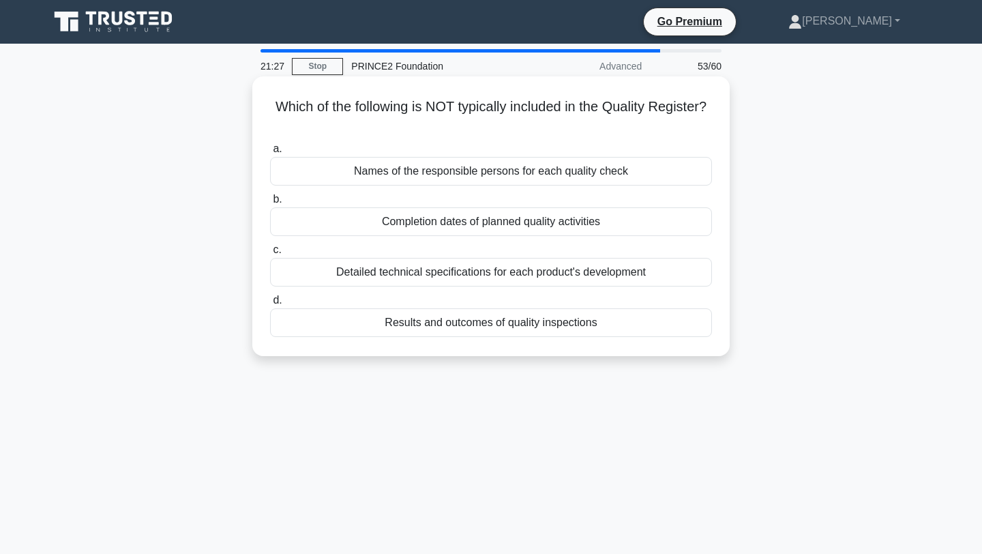
click at [681, 273] on div "Detailed technical specifications for each product's development" at bounding box center [491, 272] width 442 height 29
click at [270, 254] on input "c. Detailed technical specifications for each product's development" at bounding box center [270, 250] width 0 height 9
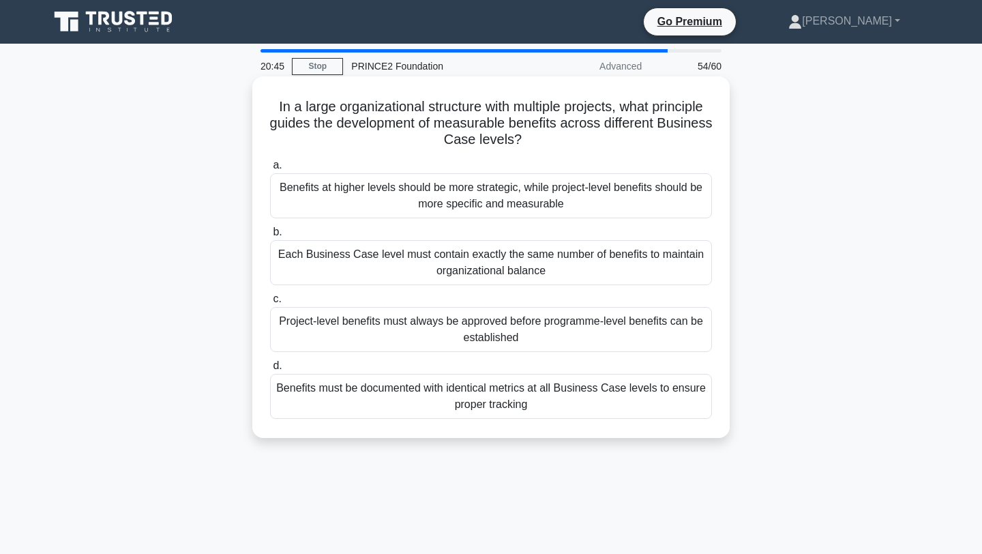
click at [617, 402] on div "Benefits must be documented with identical metrics at all Business Case levels …" at bounding box center [491, 396] width 442 height 45
click at [270, 370] on input "d. Benefits must be documented with identical metrics at all Business Case leve…" at bounding box center [270, 365] width 0 height 9
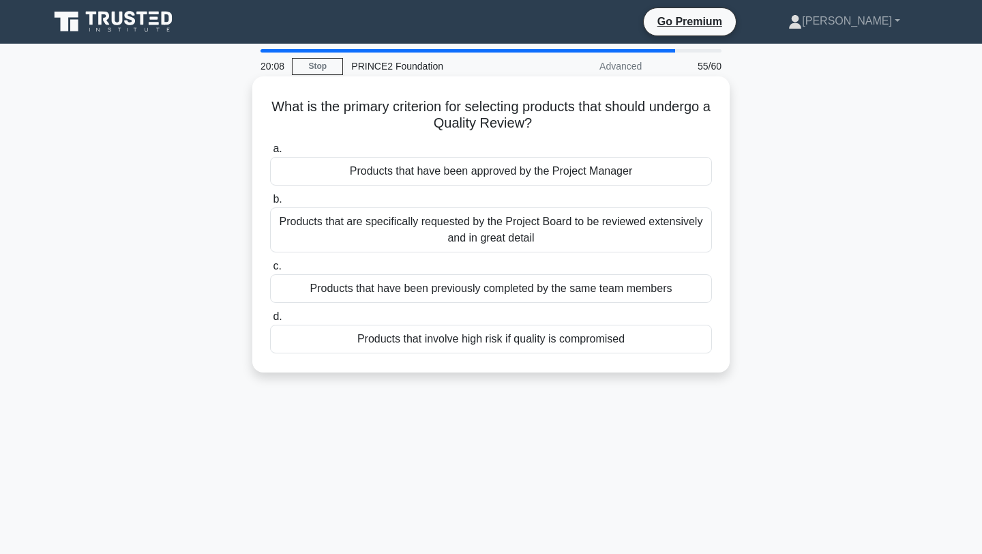
click at [635, 342] on div "Products that involve high risk if quality is compromised" at bounding box center [491, 339] width 442 height 29
click at [270, 321] on input "d. Products that involve high risk if quality is compromised" at bounding box center [270, 316] width 0 height 9
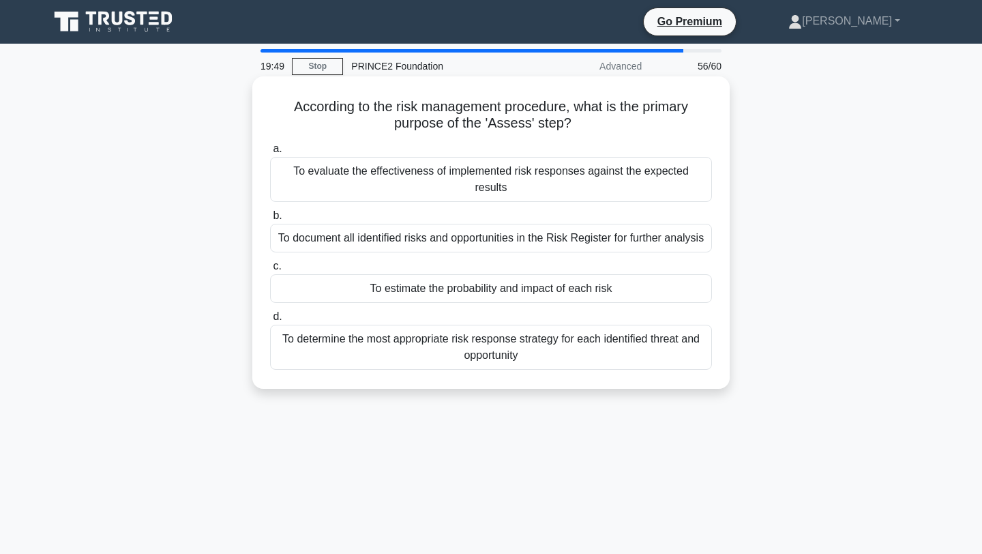
click at [624, 275] on div "To estimate the probability and impact of each risk" at bounding box center [491, 288] width 442 height 29
click at [270, 271] on input "c. To estimate the probability and impact of each risk" at bounding box center [270, 266] width 0 height 9
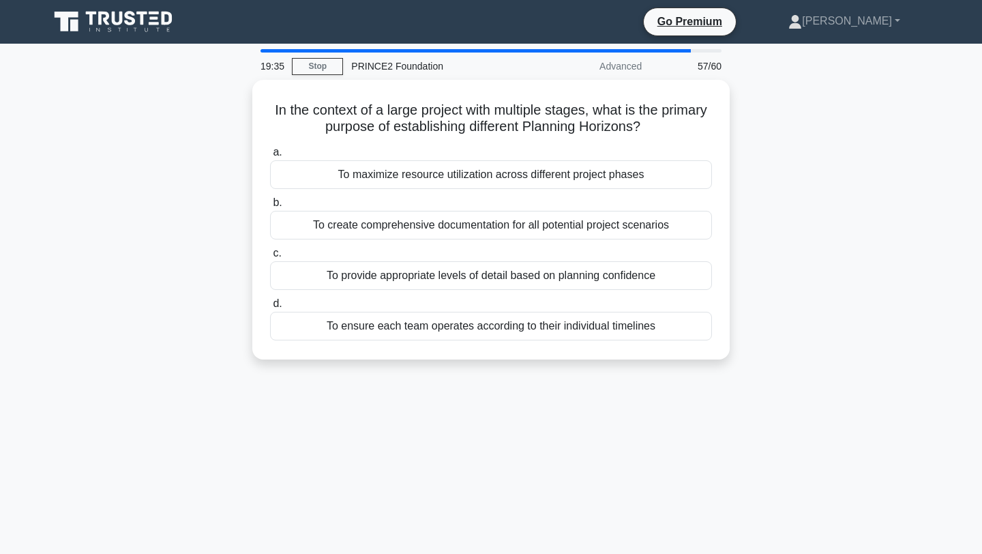
click at [624, 275] on div "To provide appropriate levels of detail based on planning confidence" at bounding box center [491, 275] width 442 height 29
click at [270, 258] on input "c. To provide appropriate levels of detail based on planning confidence" at bounding box center [270, 253] width 0 height 9
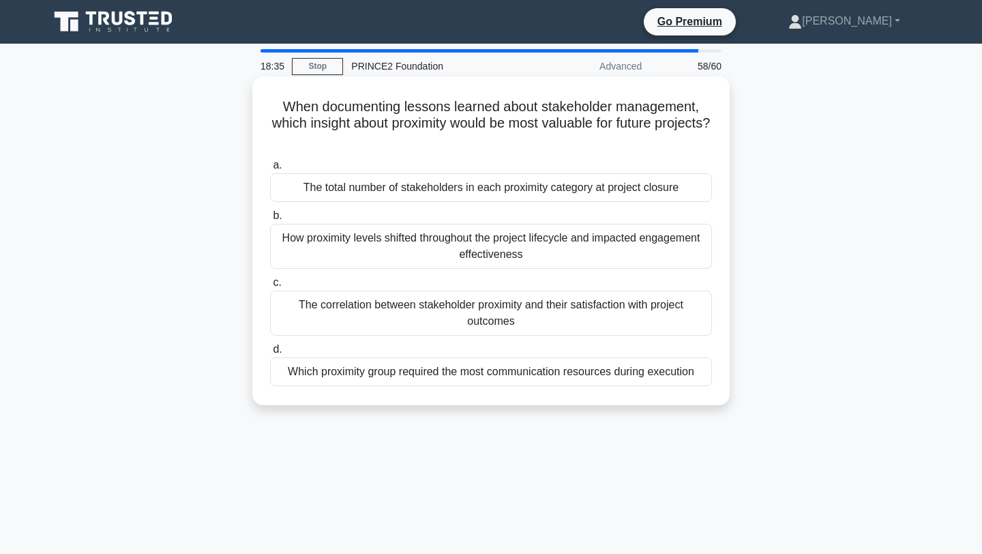
click at [644, 376] on div "Which proximity group required the most communication resources during execution" at bounding box center [491, 371] width 442 height 29
click at [270, 354] on input "d. Which proximity group required the most communication resources during execu…" at bounding box center [270, 349] width 0 height 9
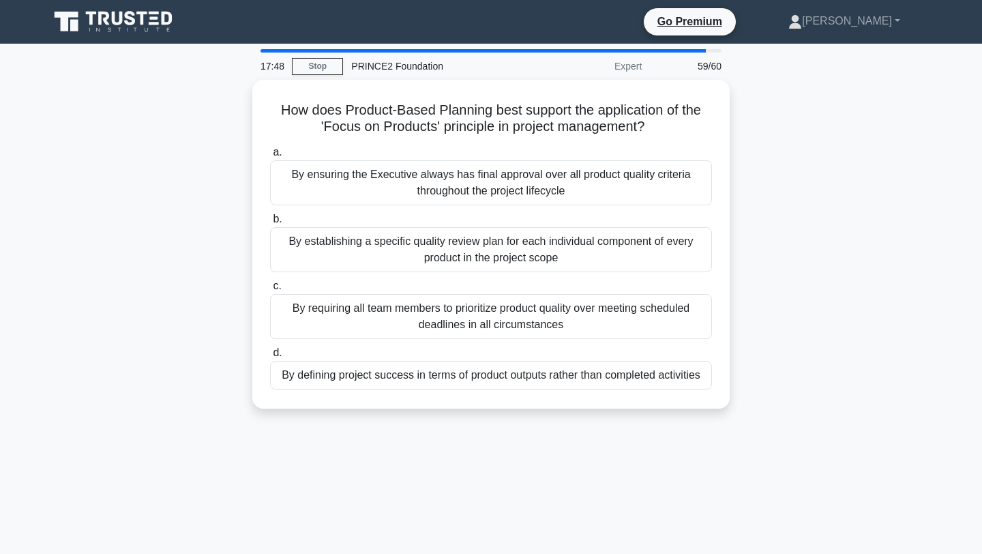
click at [695, 419] on div "How does Product-Based Planning best support the application of the 'Focus on P…" at bounding box center [491, 252] width 900 height 345
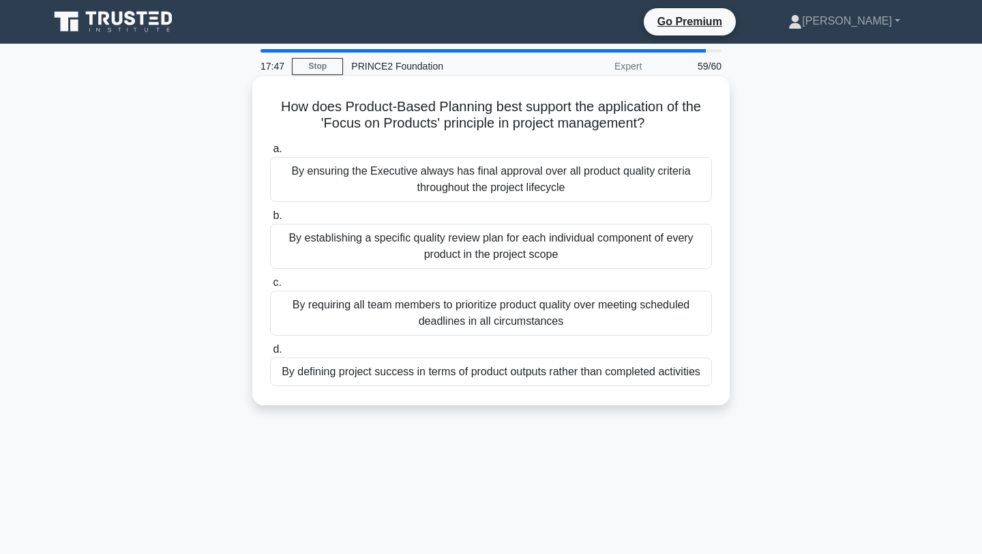
click at [620, 373] on div "By defining project success in terms of product outputs rather than completed a…" at bounding box center [491, 371] width 442 height 29
click at [270, 354] on input "d. By defining project success in terms of product outputs rather than complete…" at bounding box center [270, 349] width 0 height 9
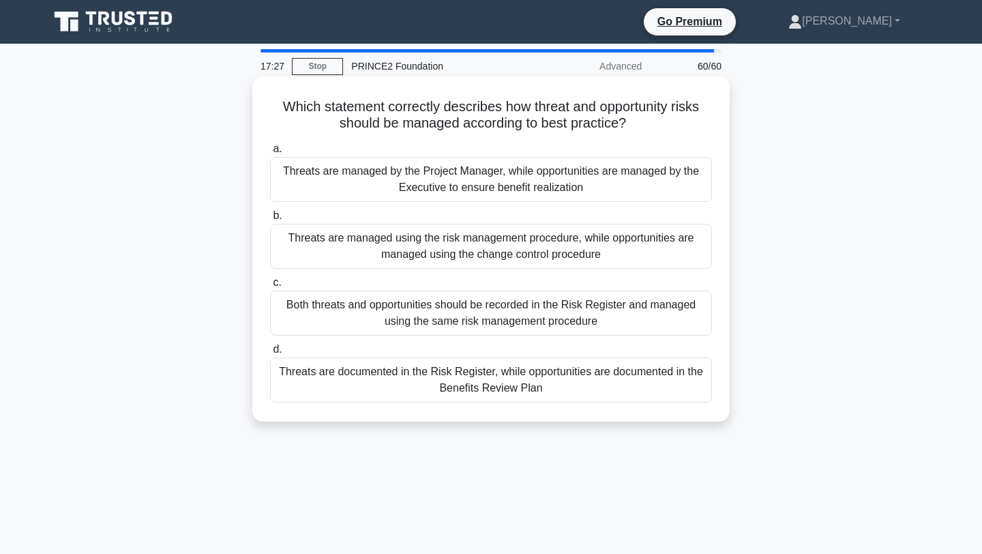
click at [681, 255] on div "Threats are managed using the risk management procedure, while opportunities ar…" at bounding box center [491, 246] width 442 height 45
click at [270, 220] on input "b. Threats are managed using the risk management procedure, while opportunities…" at bounding box center [270, 215] width 0 height 9
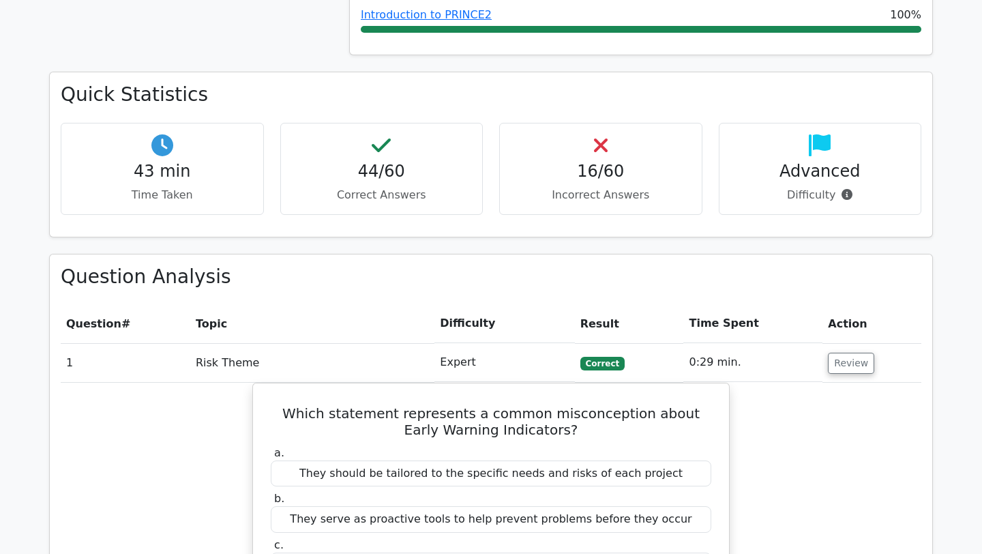
scroll to position [683, 0]
